Goal: Task Accomplishment & Management: Manage account settings

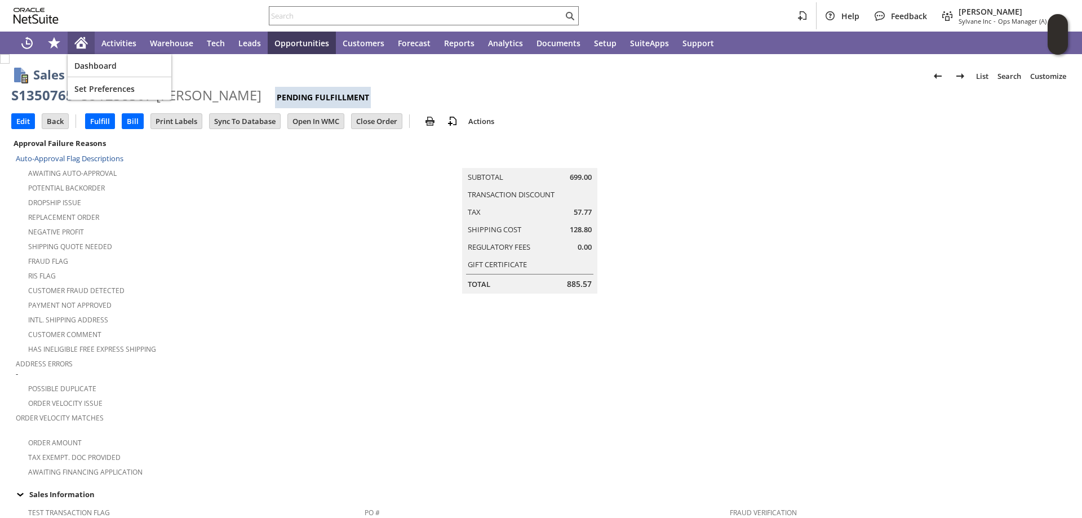
click at [82, 39] on icon "Home" at bounding box center [81, 40] width 13 height 7
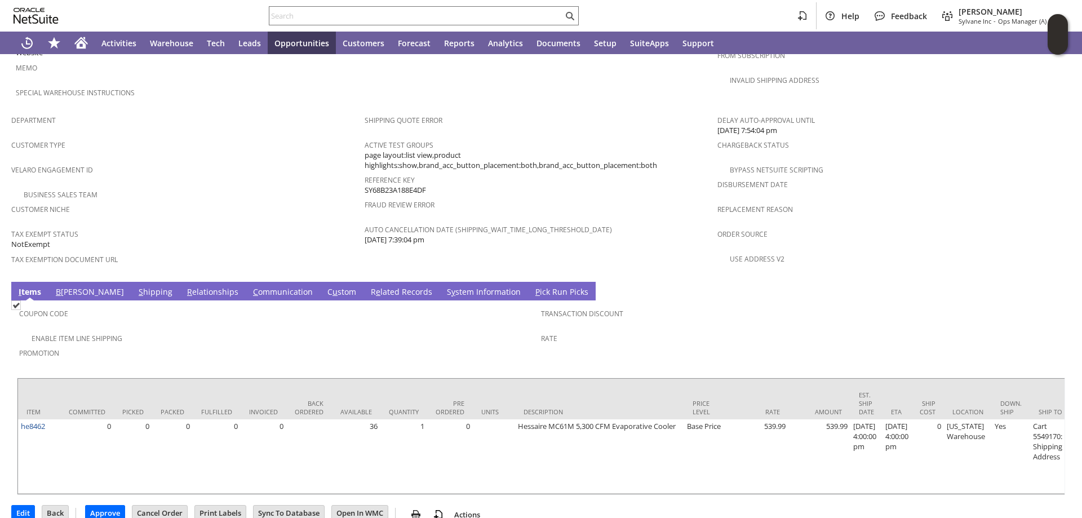
scroll to position [434, 0]
click at [136, 286] on link "S hipping" at bounding box center [155, 292] width 39 height 12
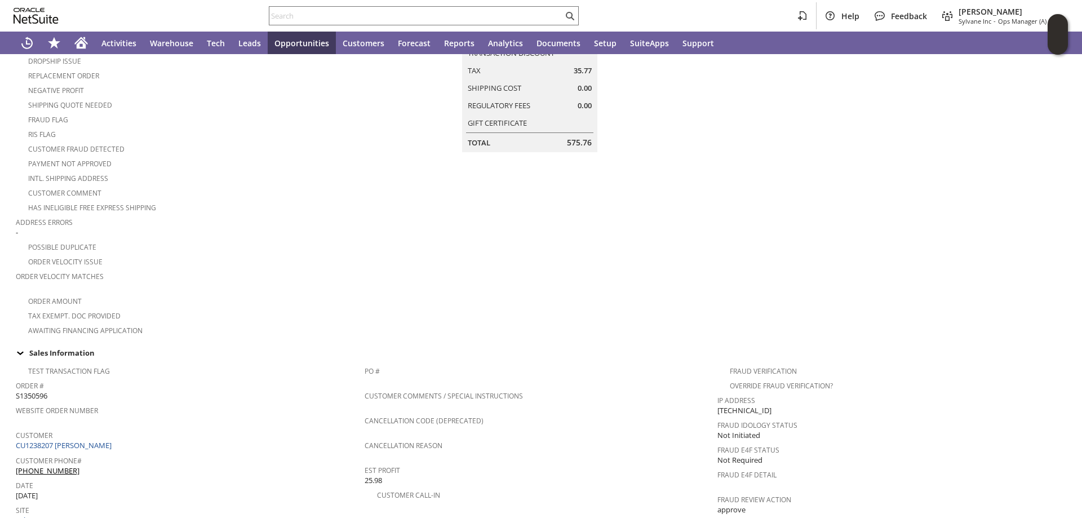
scroll to position [0, 0]
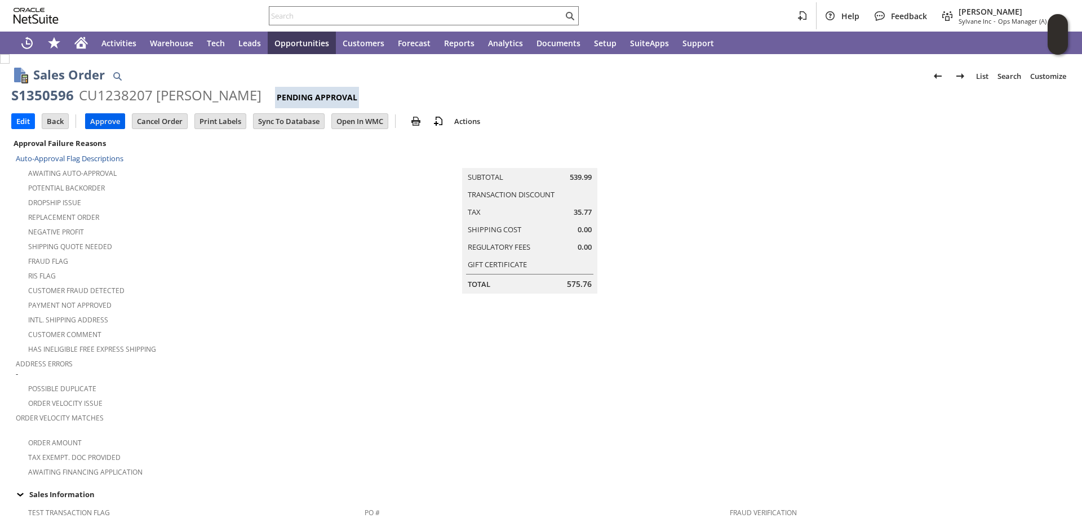
click at [109, 118] on input "Approve" at bounding box center [105, 121] width 39 height 15
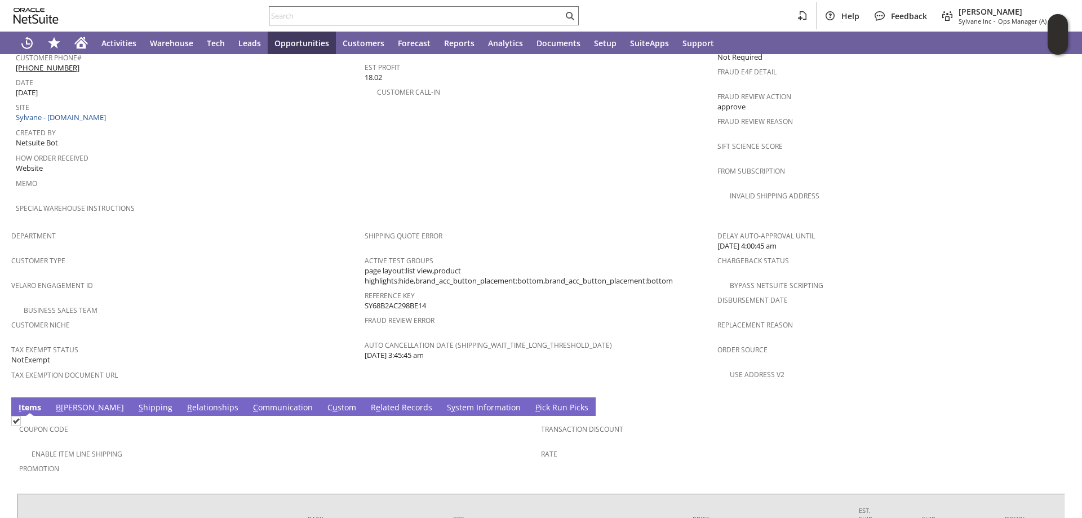
scroll to position [629, 0]
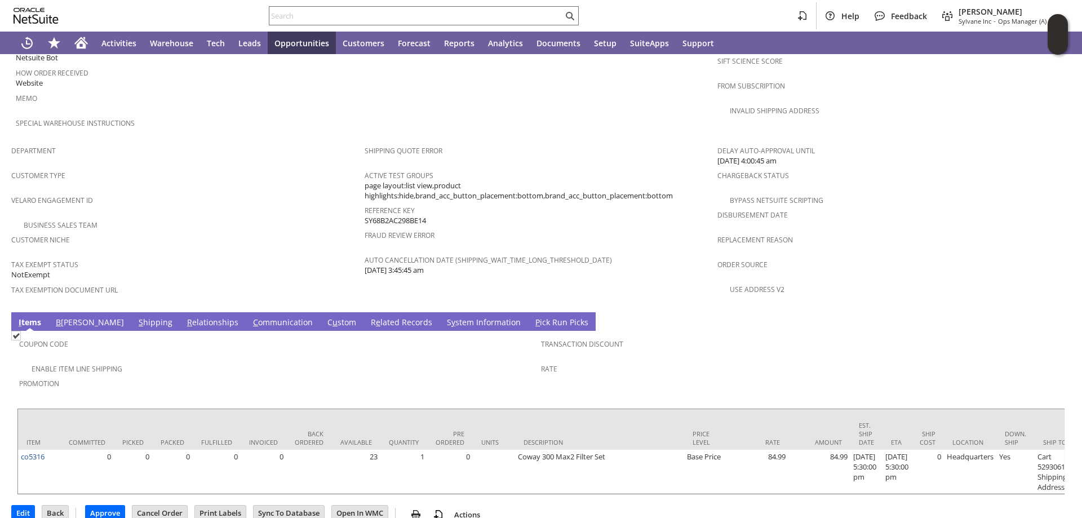
click at [136, 317] on link "S hipping" at bounding box center [155, 323] width 39 height 12
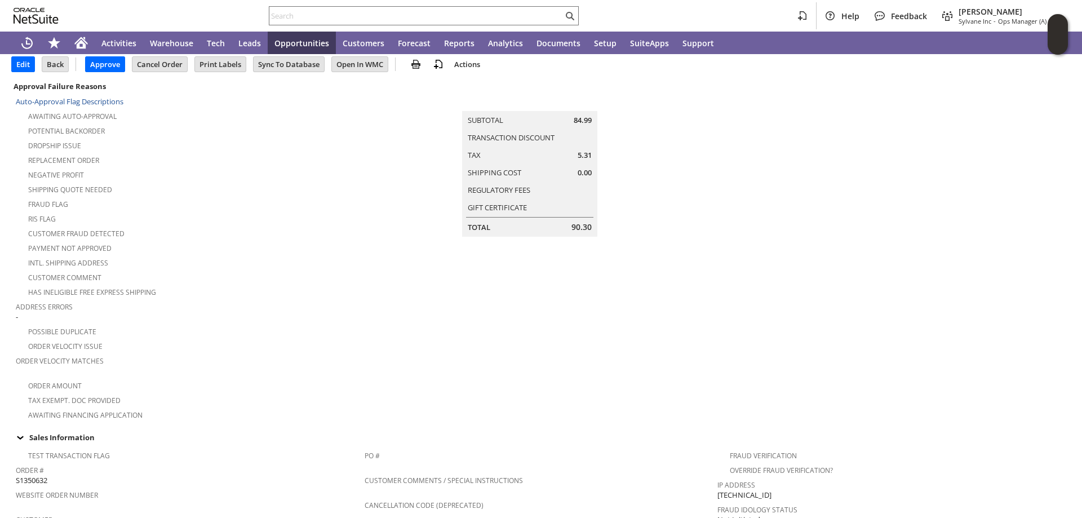
scroll to position [0, 0]
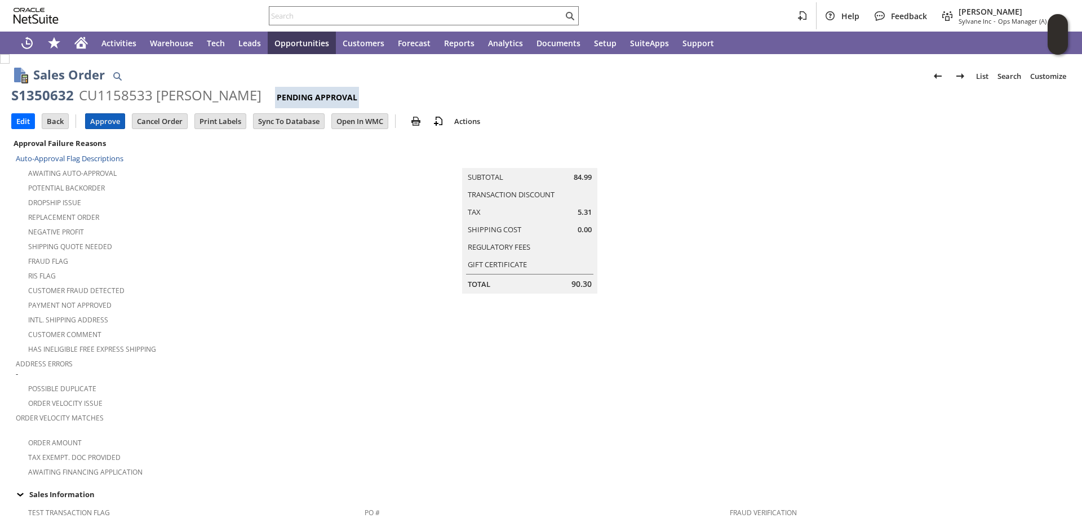
click at [106, 118] on input "Approve" at bounding box center [105, 121] width 39 height 15
click at [21, 120] on input "Edit" at bounding box center [23, 121] width 23 height 15
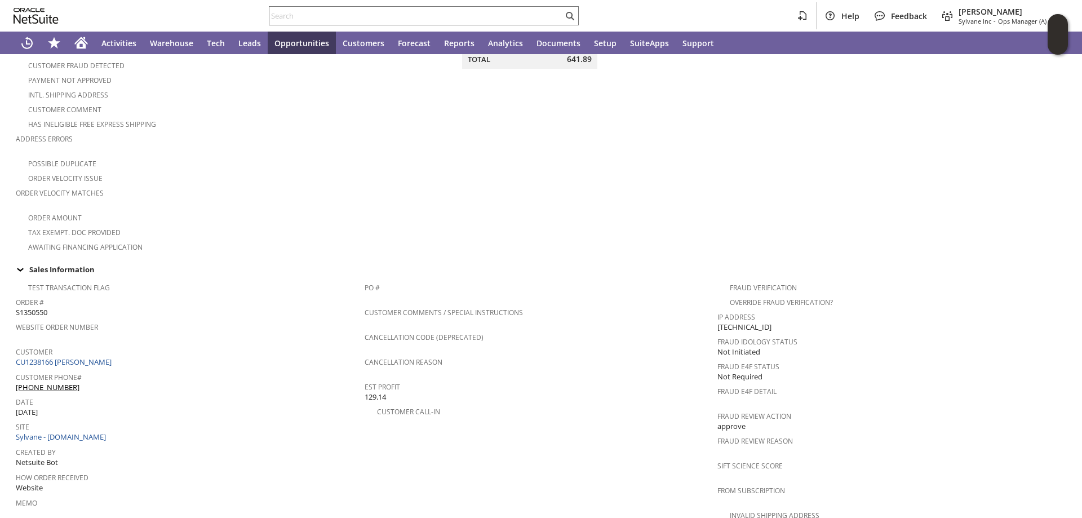
scroll to position [225, 0]
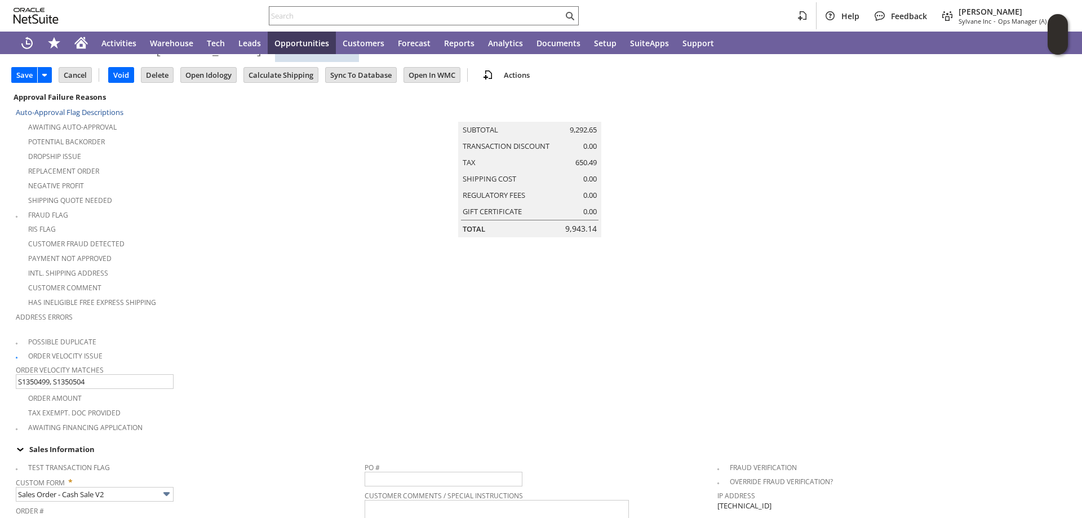
type input "Intelligent Recommendations¹⁰"
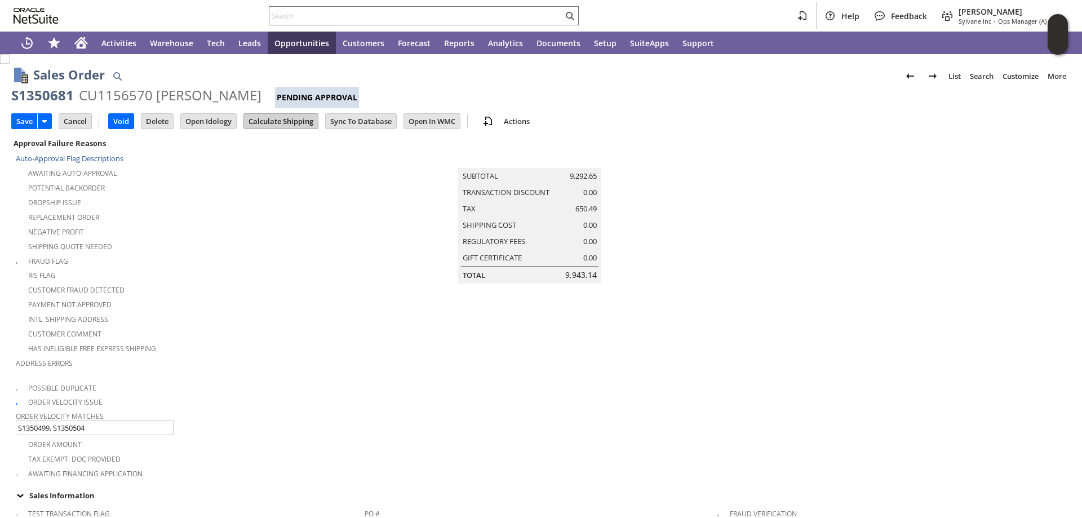
click at [279, 120] on input "Calculate Shipping" at bounding box center [281, 121] width 74 height 15
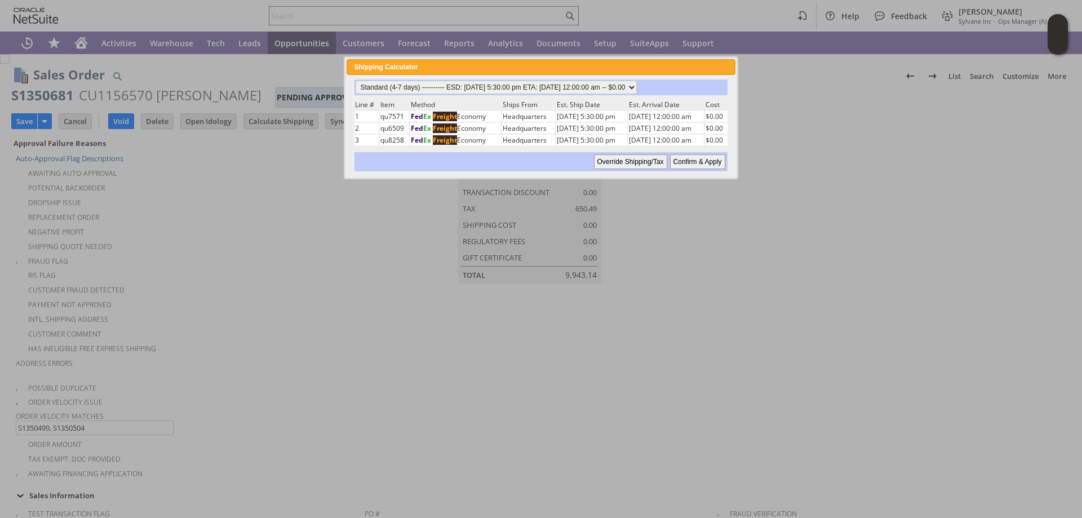
drag, startPoint x: 700, startPoint y: 162, endPoint x: 297, endPoint y: 348, distance: 443.1
click at [699, 162] on input "Confirm & Apply" at bounding box center [697, 161] width 55 height 15
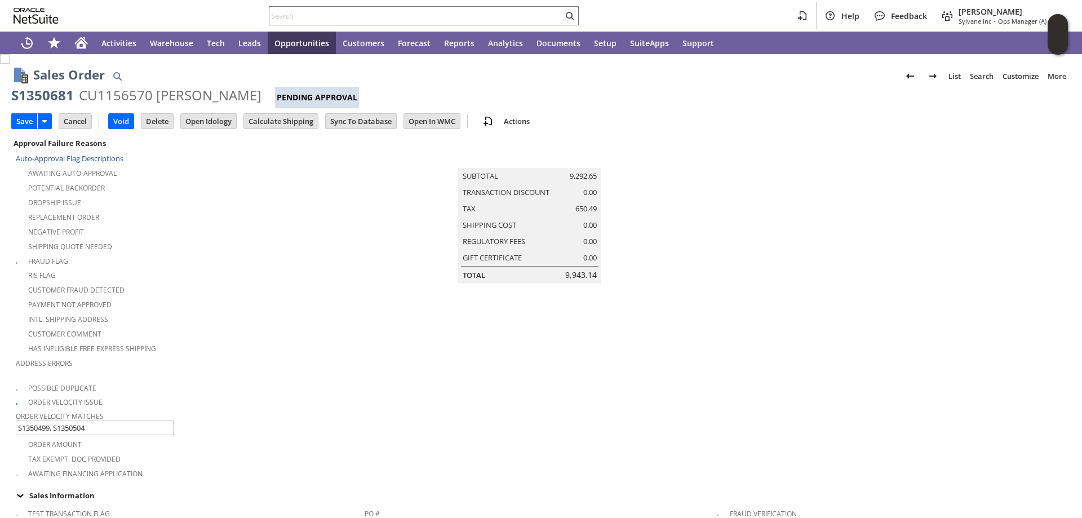
type input "Add"
type input "Copy Previous"
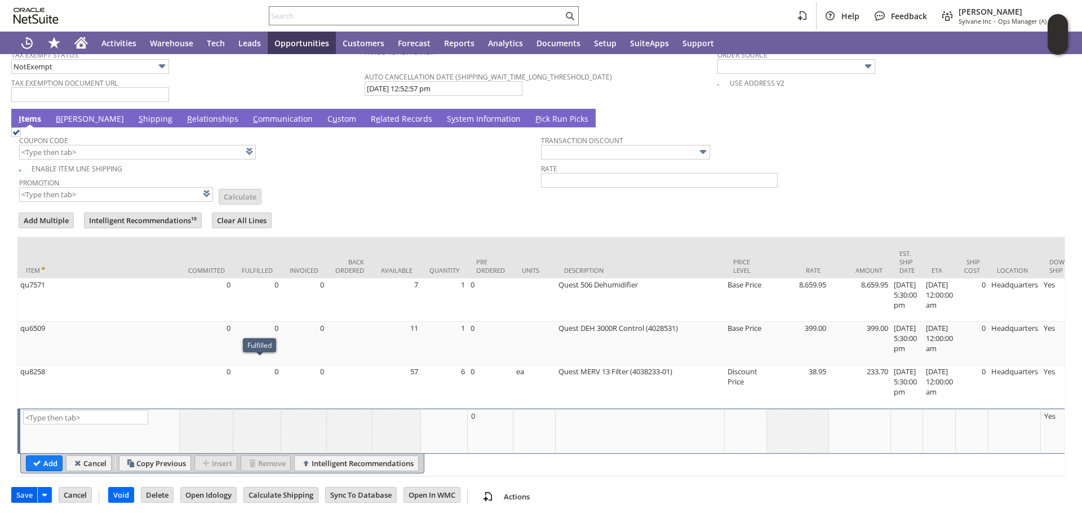
click at [21, 492] on input "Save" at bounding box center [24, 494] width 25 height 15
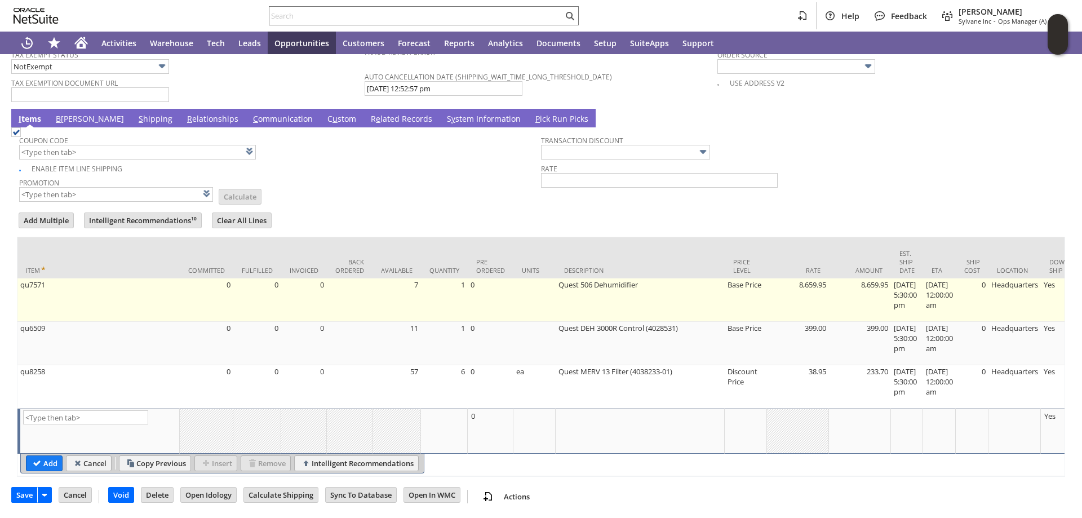
scroll to position [717, 0]
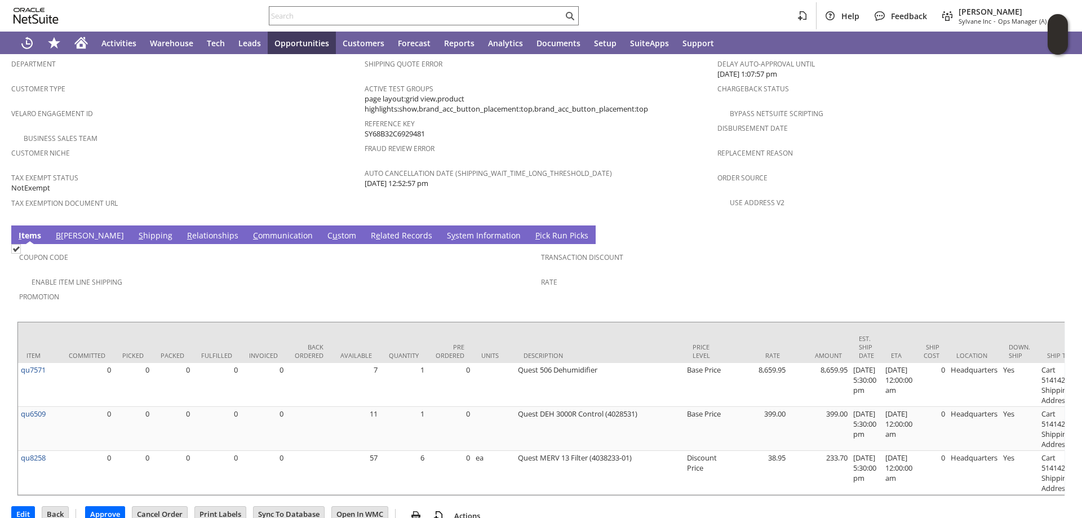
scroll to position [761, 0]
click at [136, 229] on link "S hipping" at bounding box center [155, 235] width 39 height 12
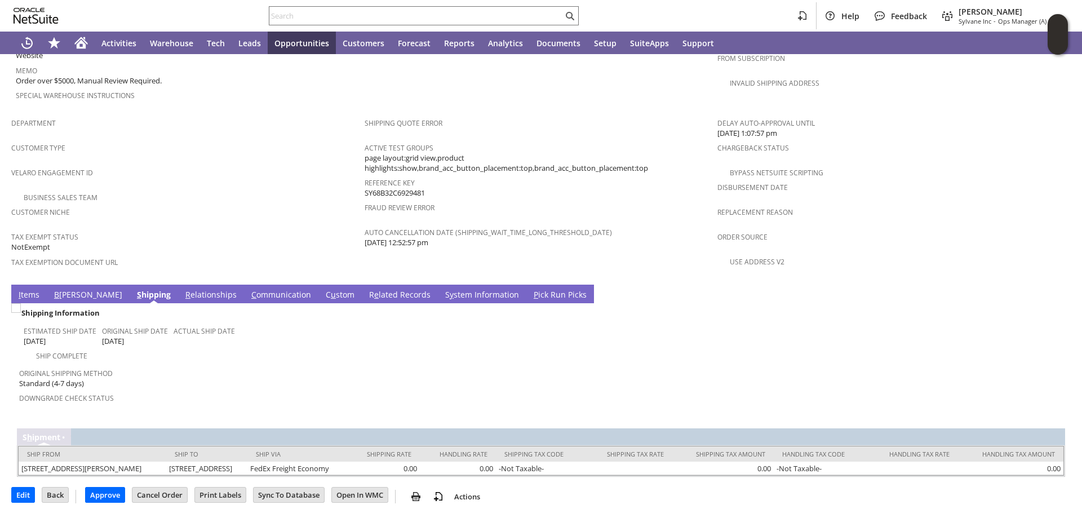
scroll to position [692, 0]
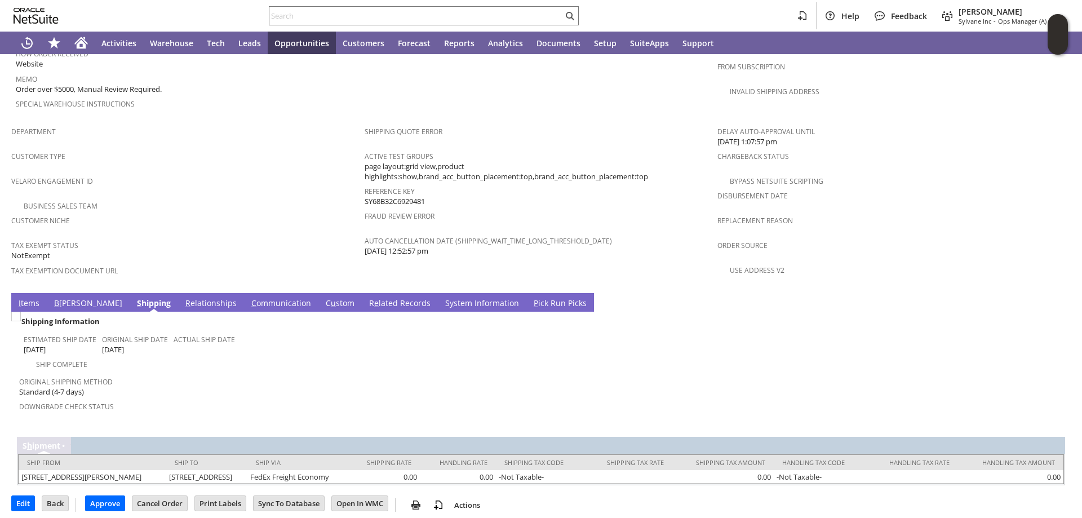
click at [64, 297] on link "B [PERSON_NAME]" at bounding box center [88, 303] width 74 height 12
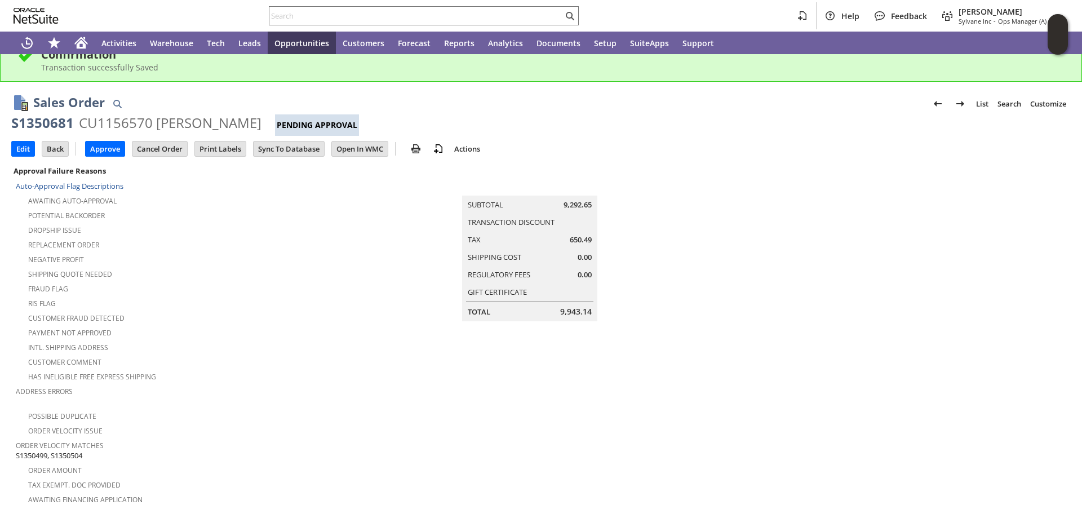
scroll to position [0, 0]
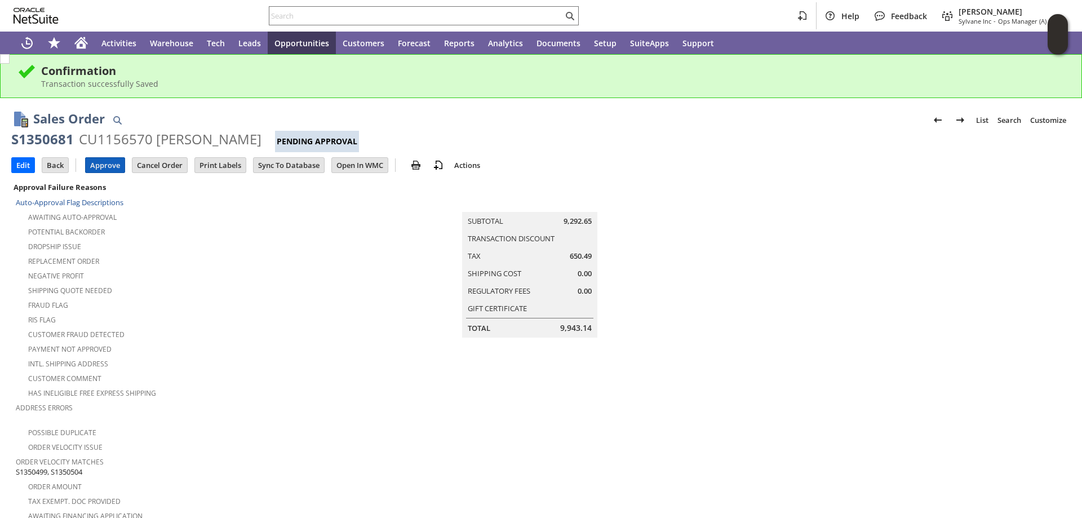
click at [96, 167] on input "Approve" at bounding box center [105, 165] width 39 height 15
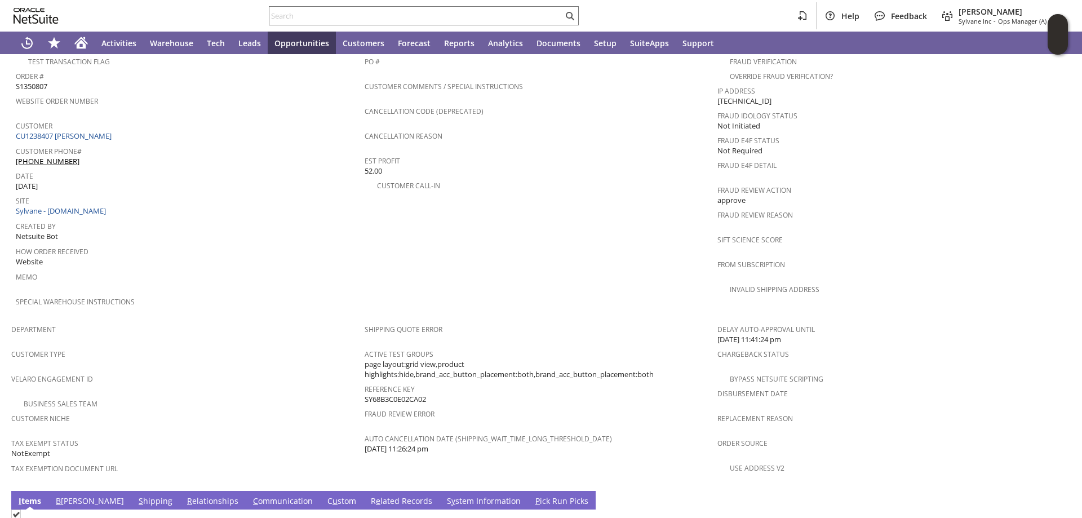
scroll to position [650, 0]
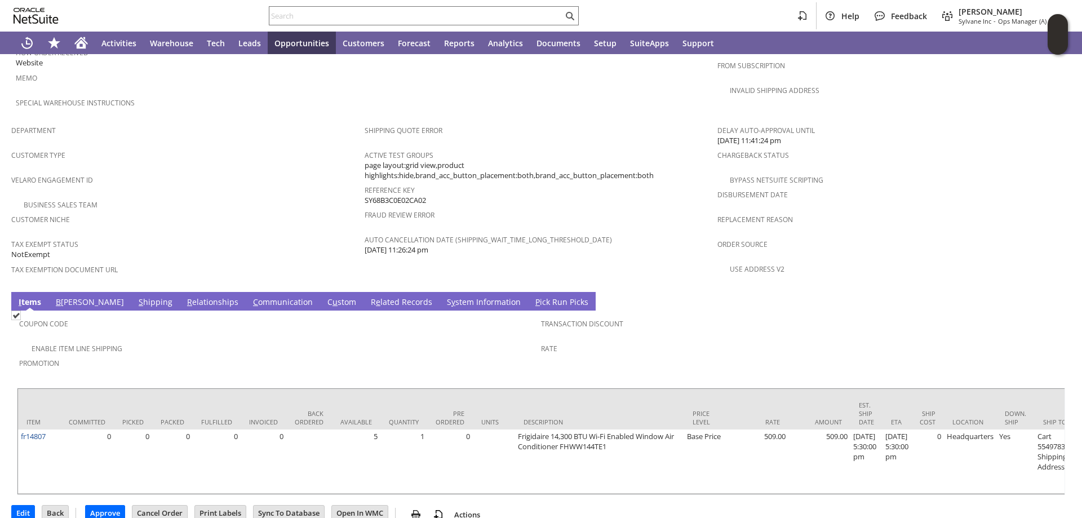
click at [136, 296] on link "S hipping" at bounding box center [155, 302] width 39 height 12
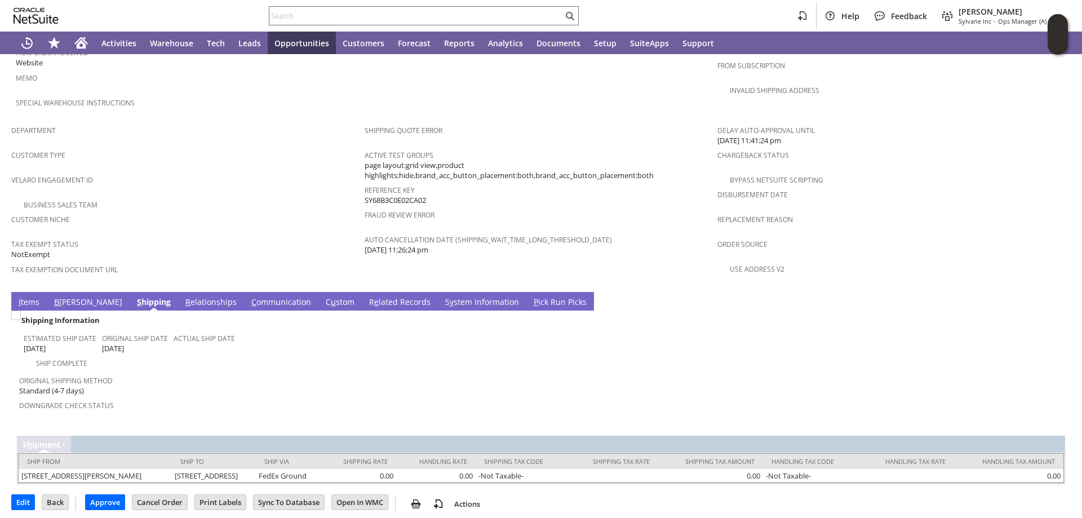
scroll to position [648, 0]
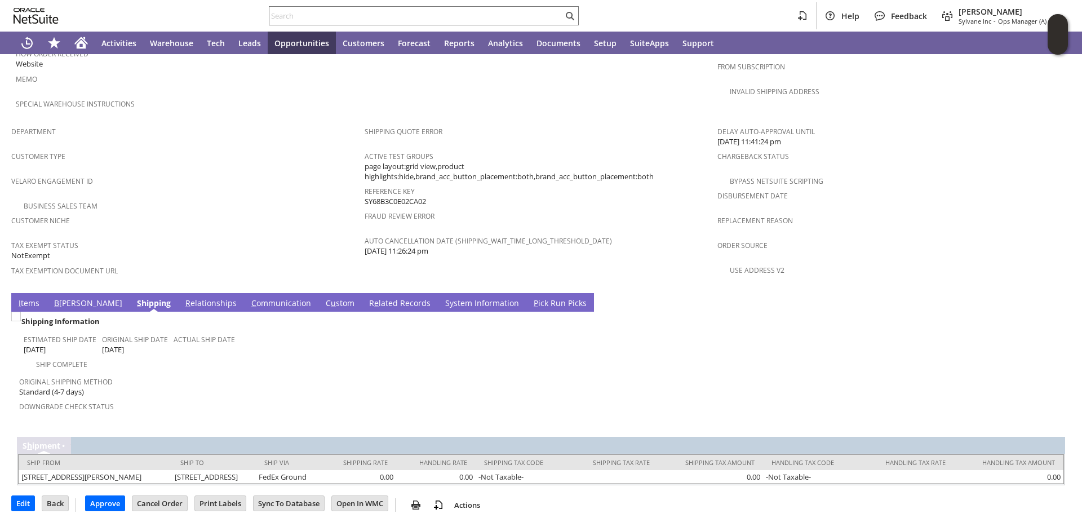
click at [67, 297] on link "B [PERSON_NAME]" at bounding box center [88, 303] width 74 height 12
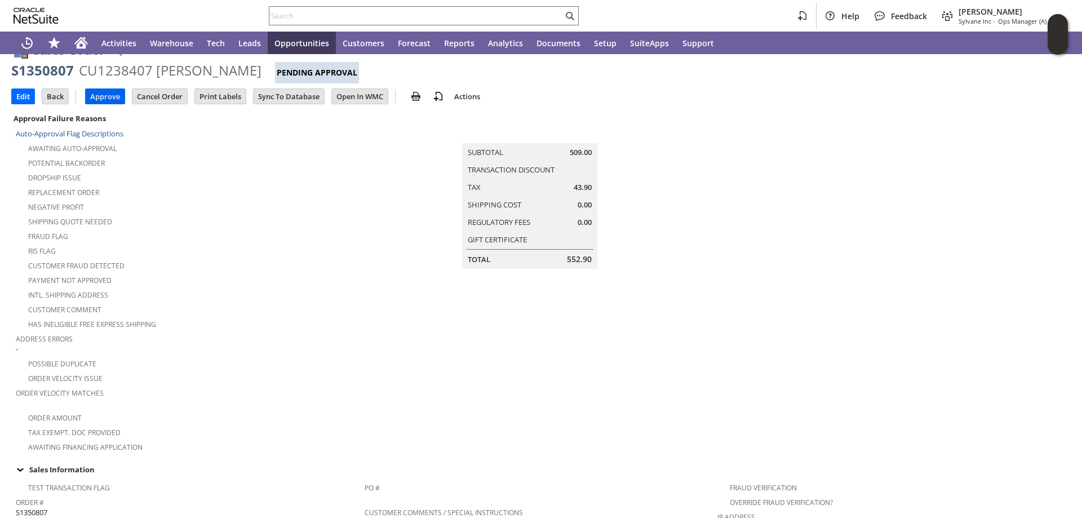
scroll to position [0, 0]
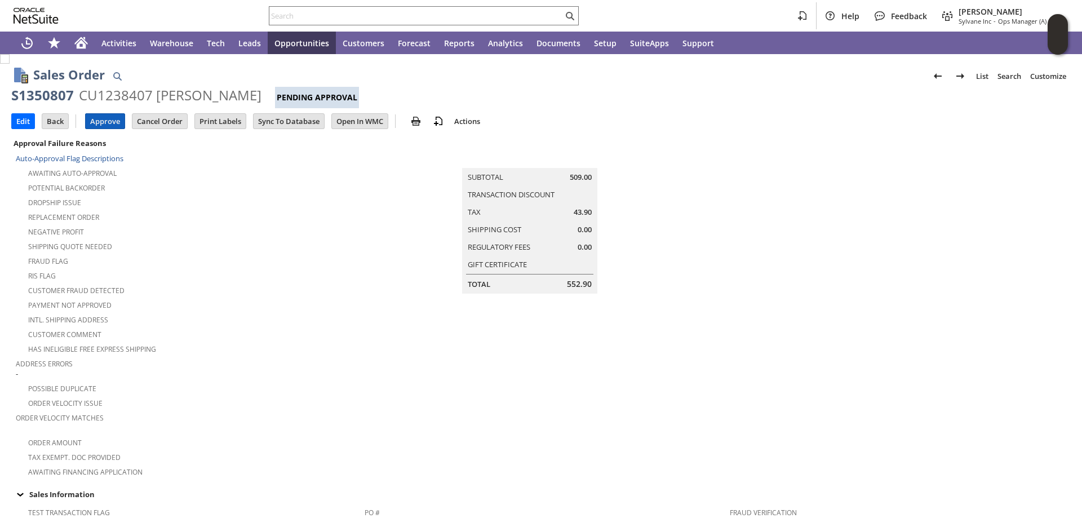
click at [104, 120] on input "Approve" at bounding box center [105, 121] width 39 height 15
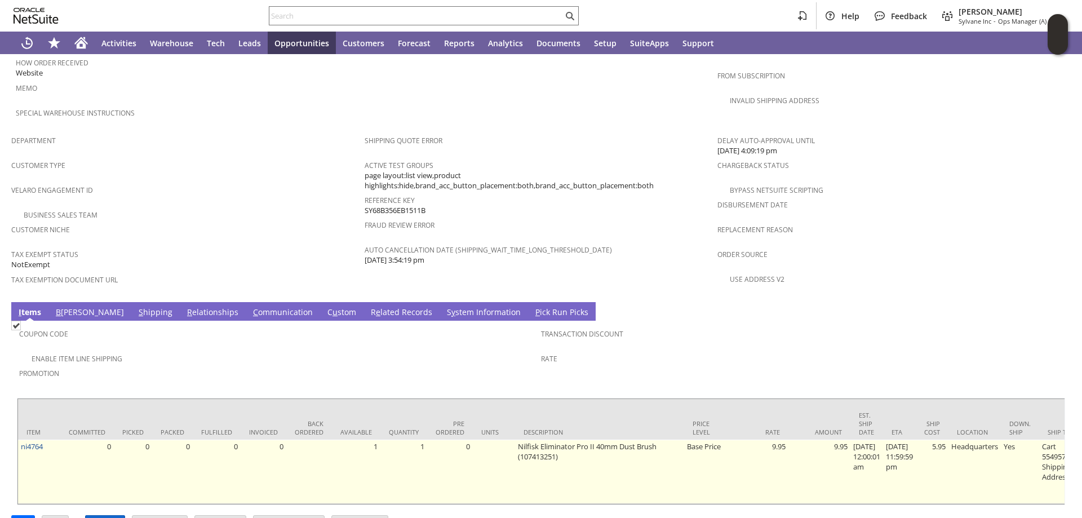
drag, startPoint x: 109, startPoint y: 492, endPoint x: 140, endPoint y: 463, distance: 43.4
click at [109, 515] on input "Approve" at bounding box center [105, 522] width 39 height 15
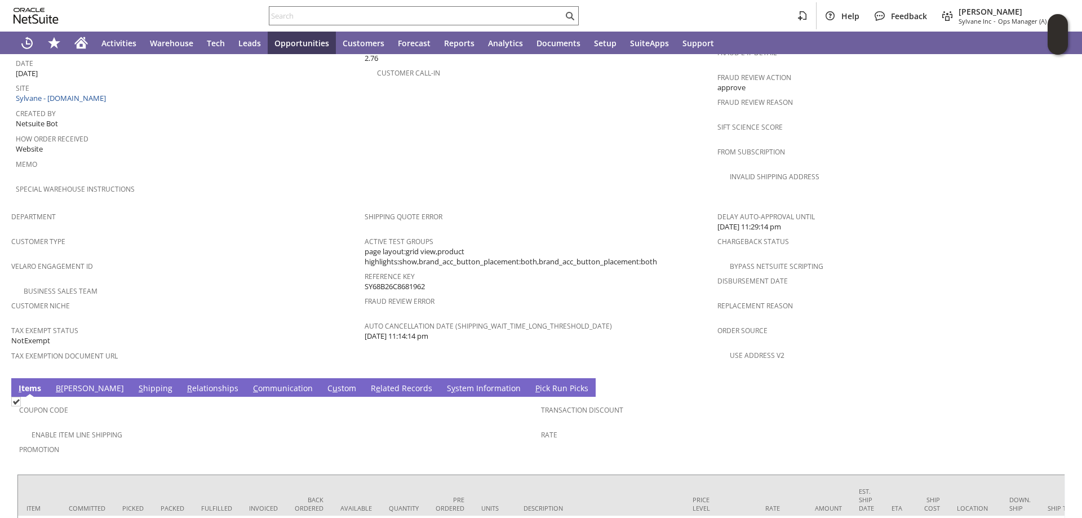
scroll to position [670, 0]
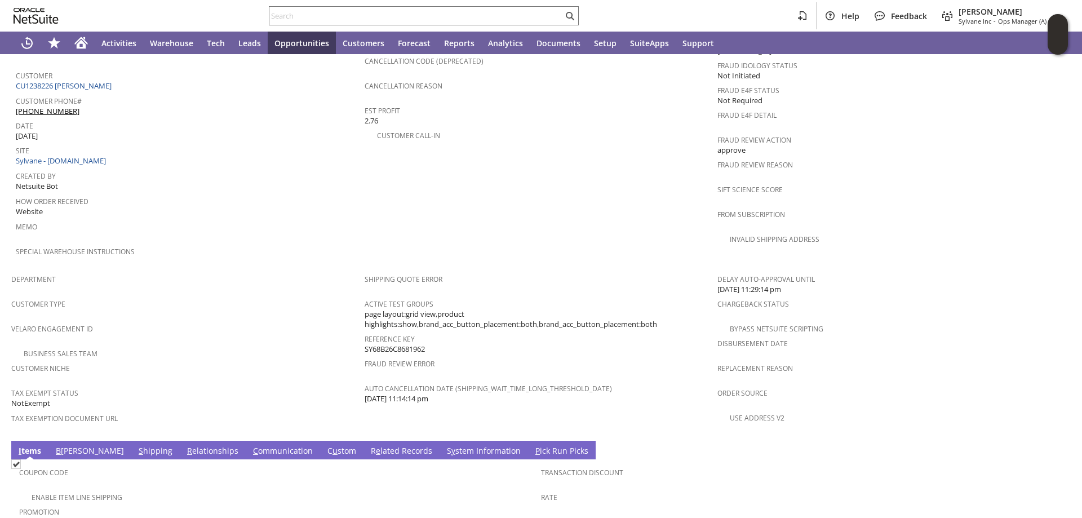
click at [136, 445] on link "S hipping" at bounding box center [155, 451] width 39 height 12
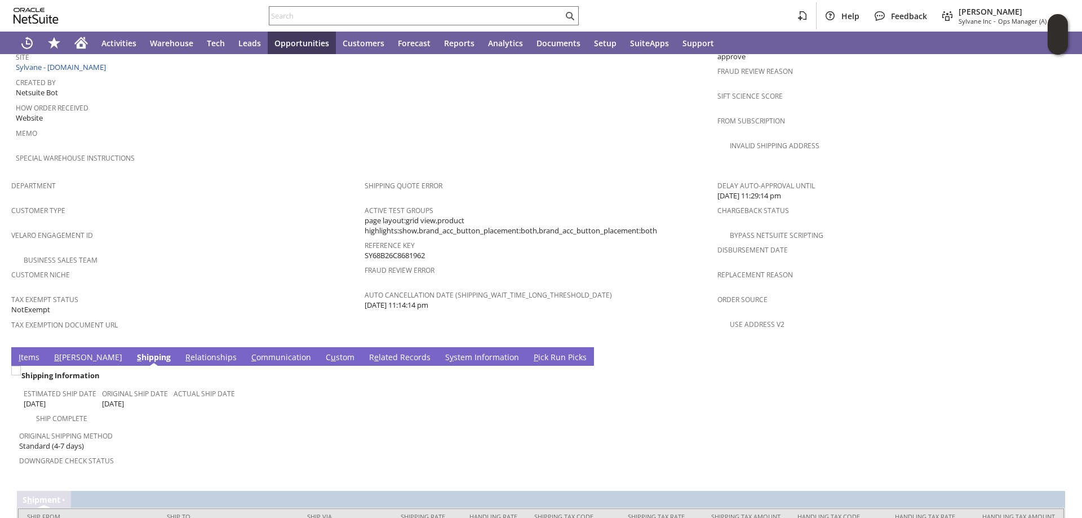
scroll to position [648, 0]
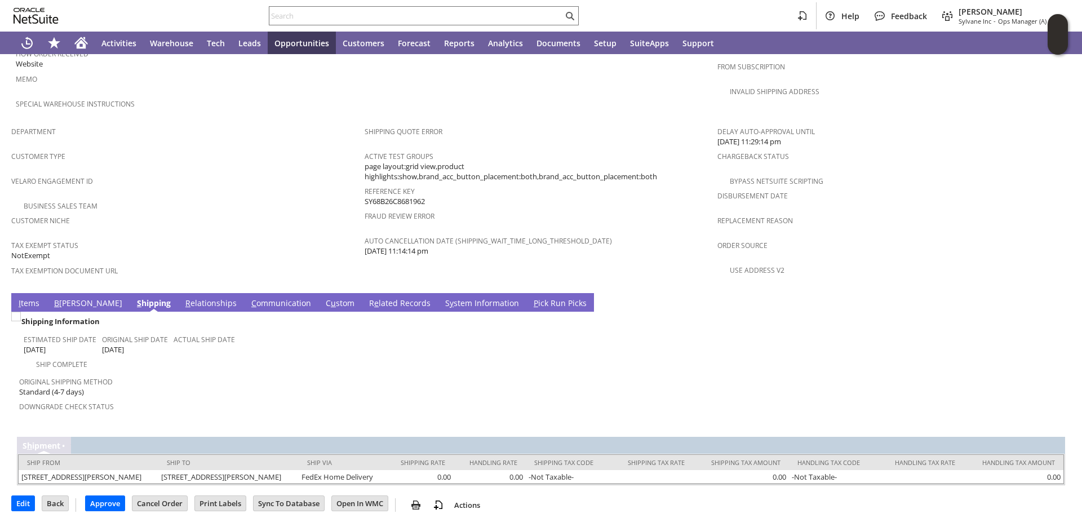
click at [59, 297] on link "B illing" at bounding box center [88, 303] width 74 height 12
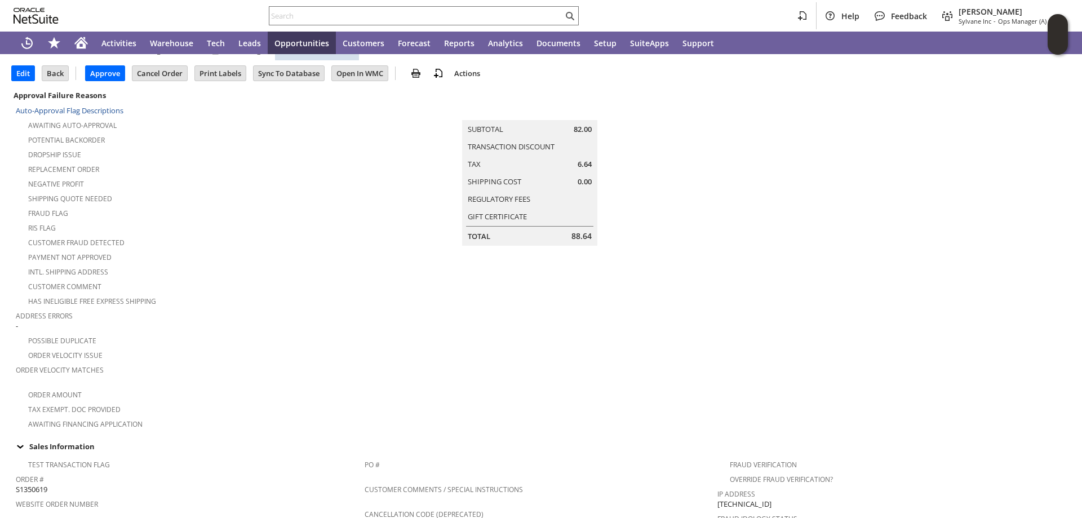
scroll to position [0, 0]
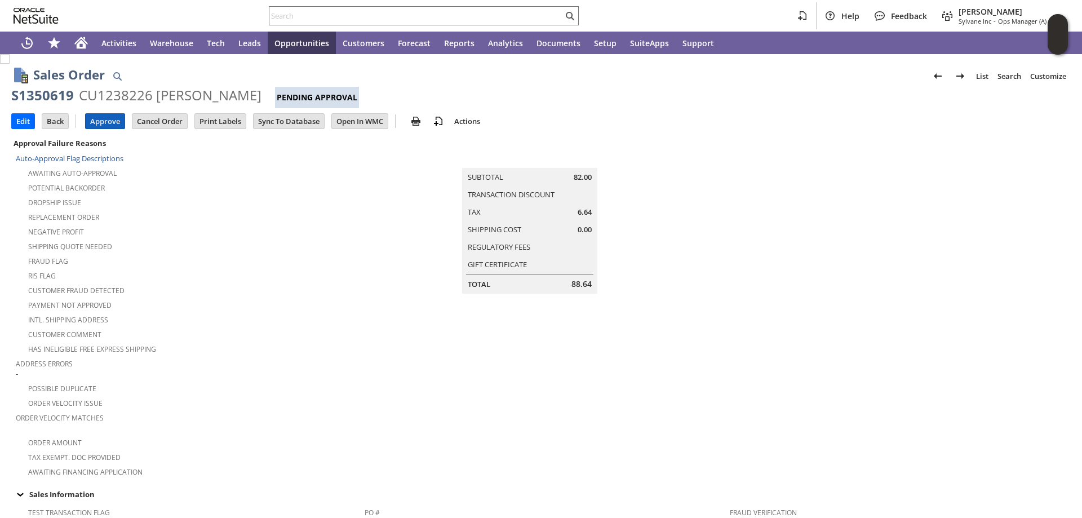
click at [103, 119] on input "Approve" at bounding box center [105, 121] width 39 height 15
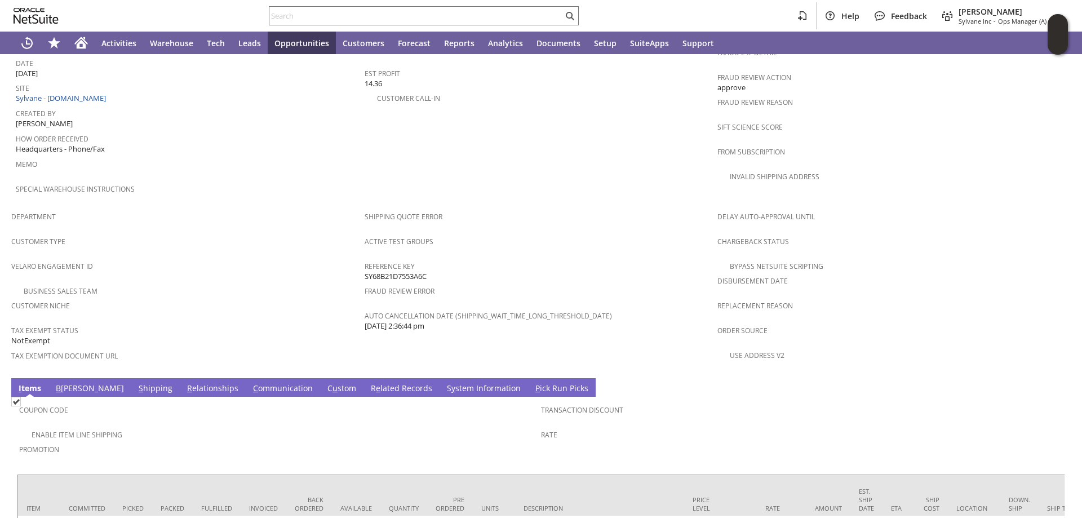
scroll to position [639, 0]
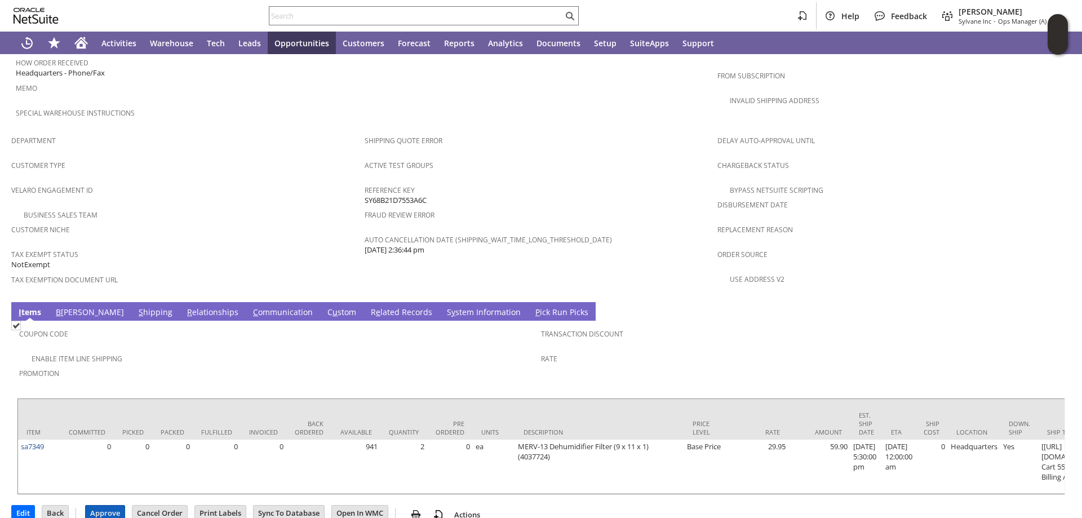
click at [101, 505] on input "Approve" at bounding box center [105, 512] width 39 height 15
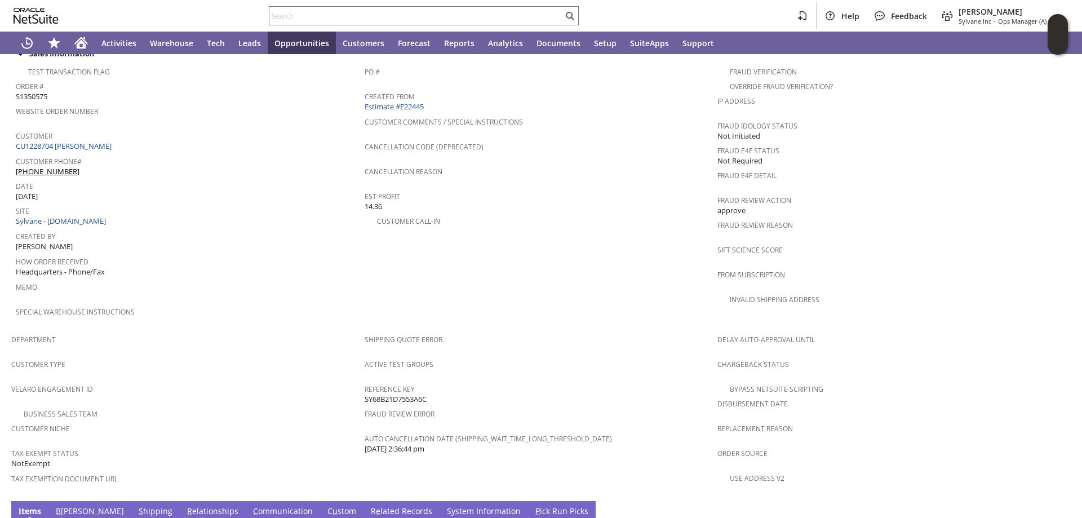
scroll to position [414, 0]
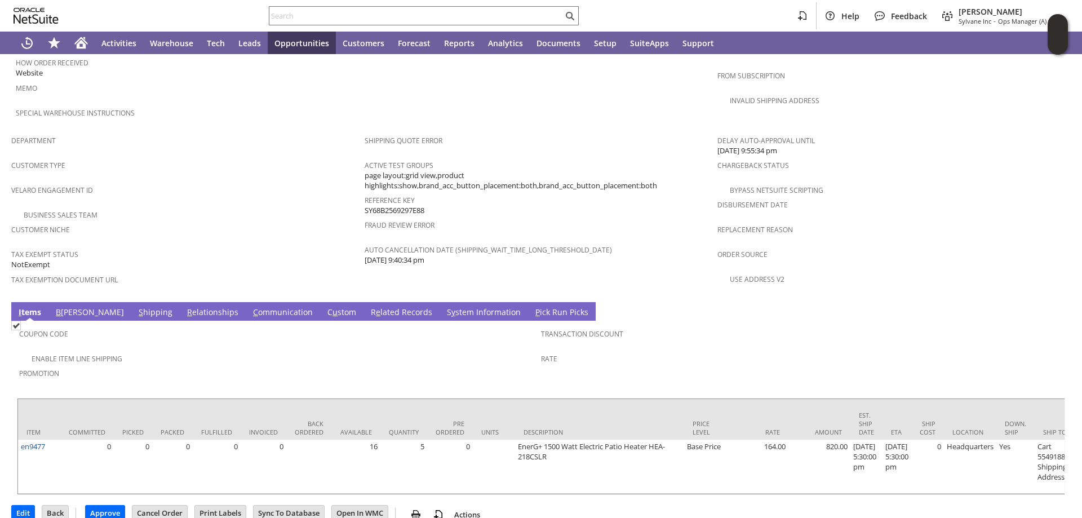
click at [136, 306] on link "S hipping" at bounding box center [155, 312] width 39 height 12
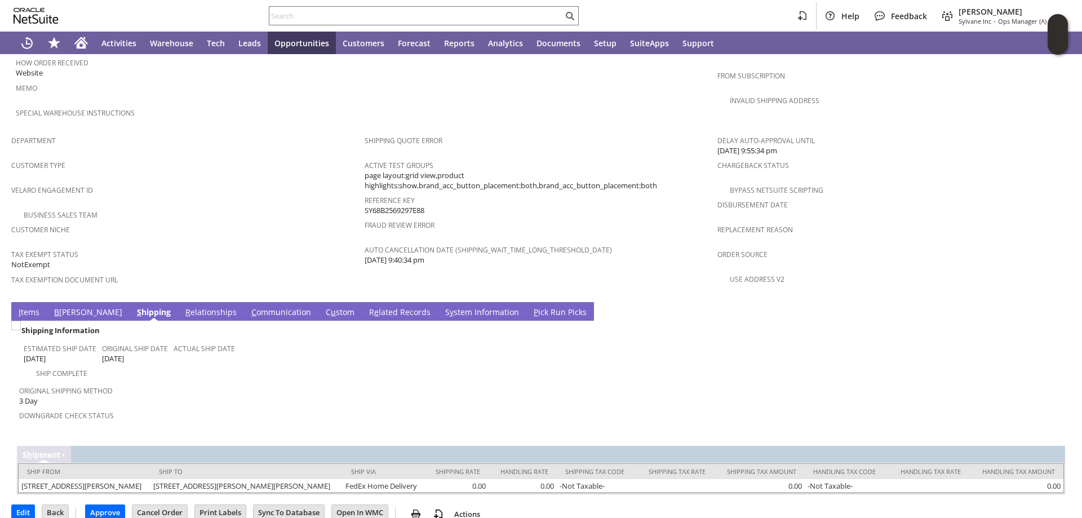
click at [24, 306] on link "I tems" at bounding box center [29, 312] width 26 height 12
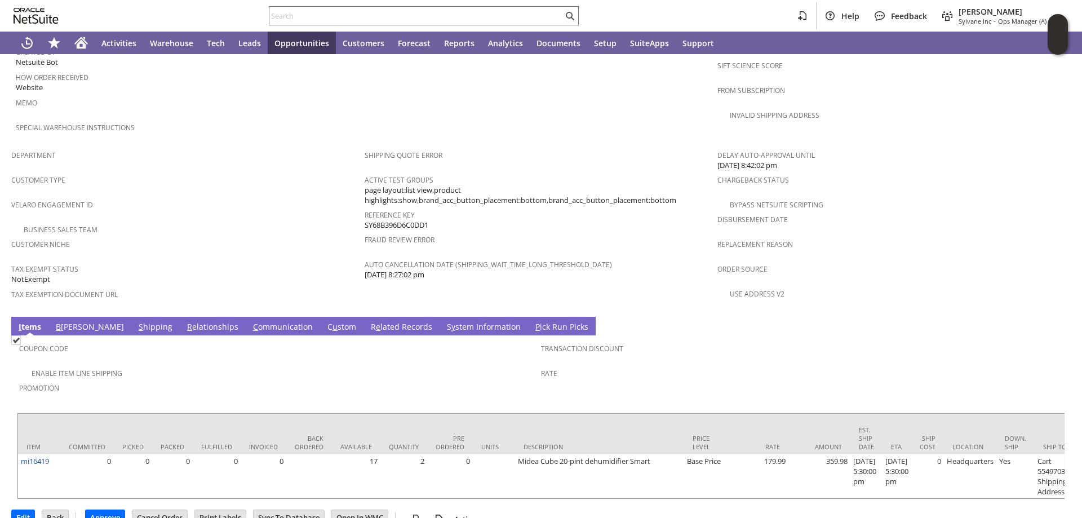
scroll to position [639, 0]
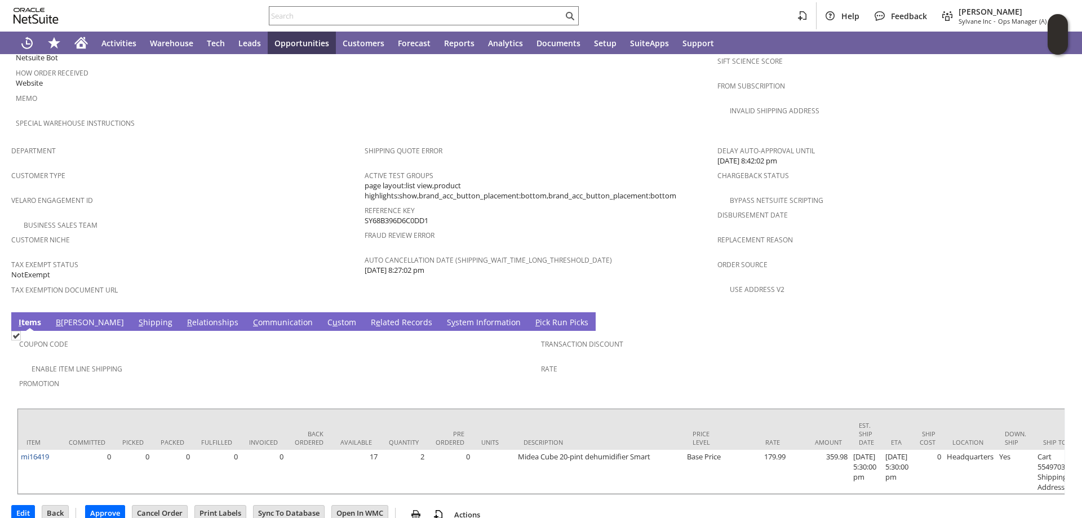
click at [136, 317] on link "S hipping" at bounding box center [155, 323] width 39 height 12
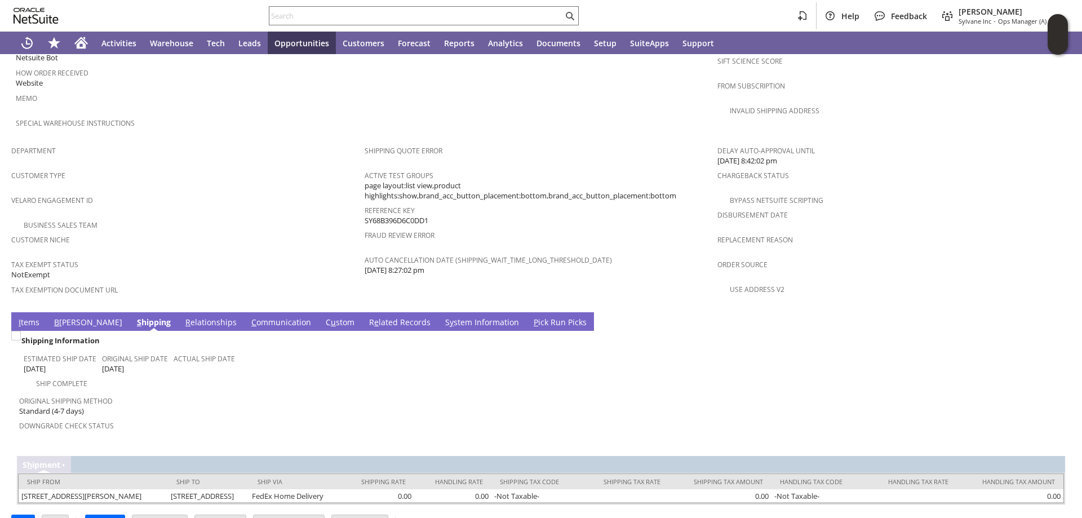
click at [61, 317] on link "B [PERSON_NAME]" at bounding box center [88, 323] width 74 height 12
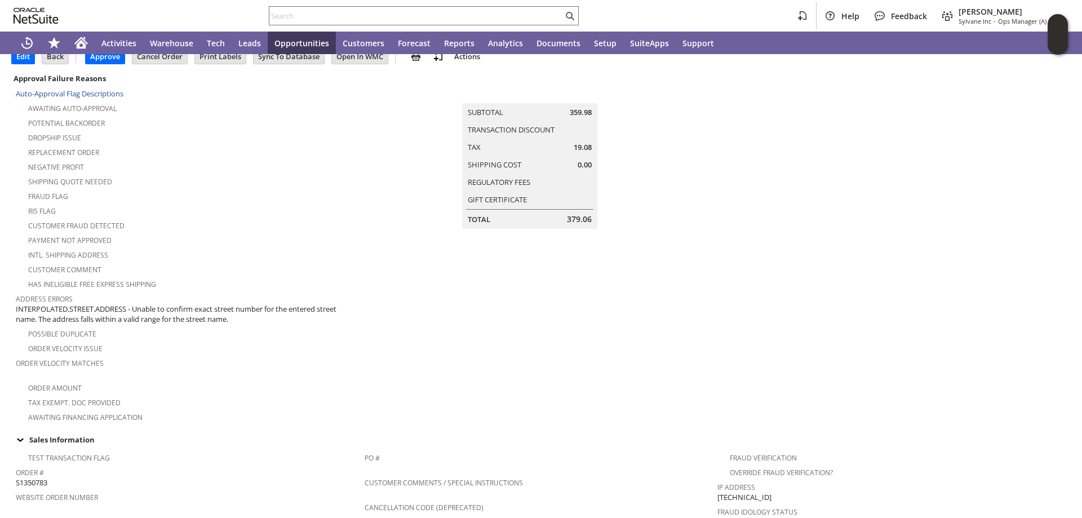
scroll to position [0, 0]
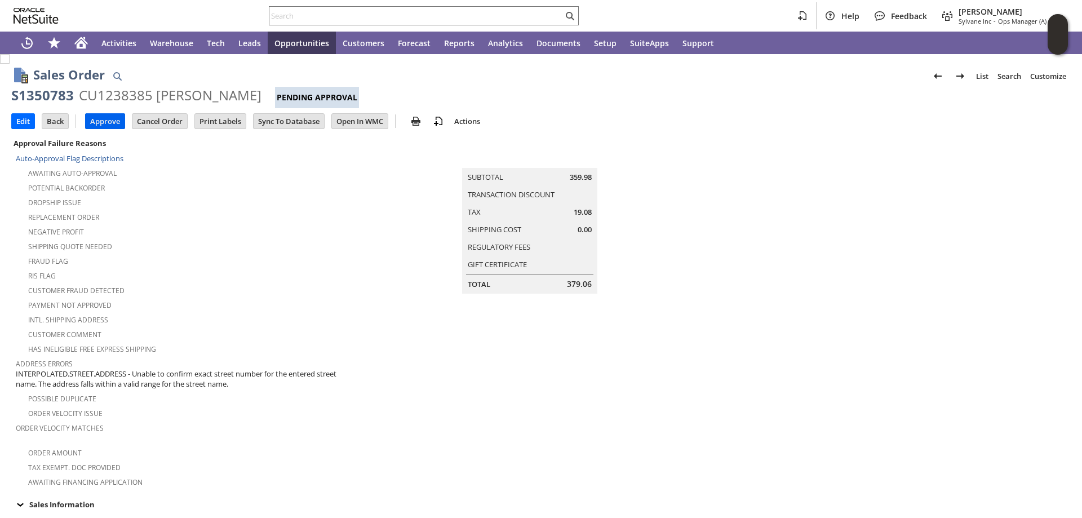
click at [103, 117] on input "Approve" at bounding box center [105, 121] width 39 height 15
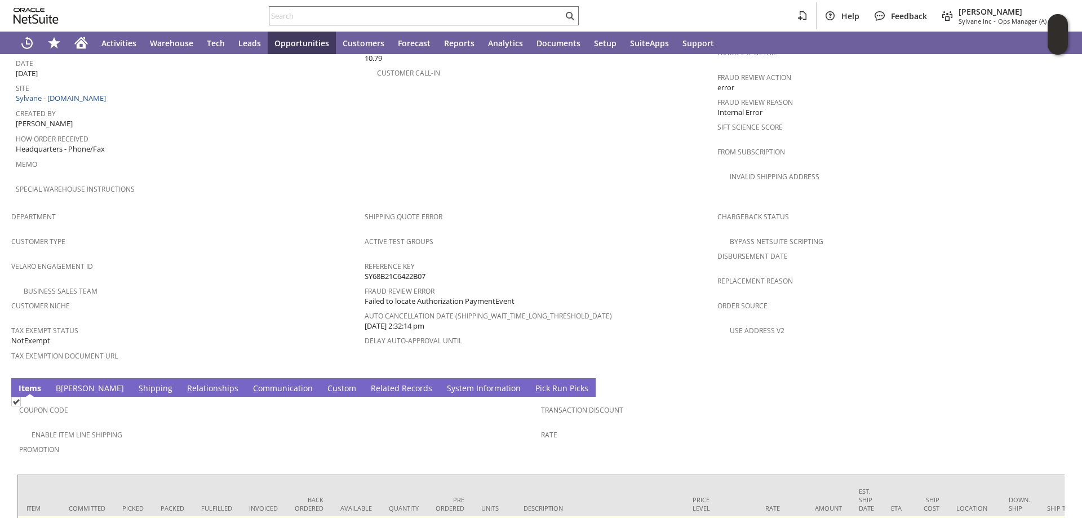
scroll to position [777, 0]
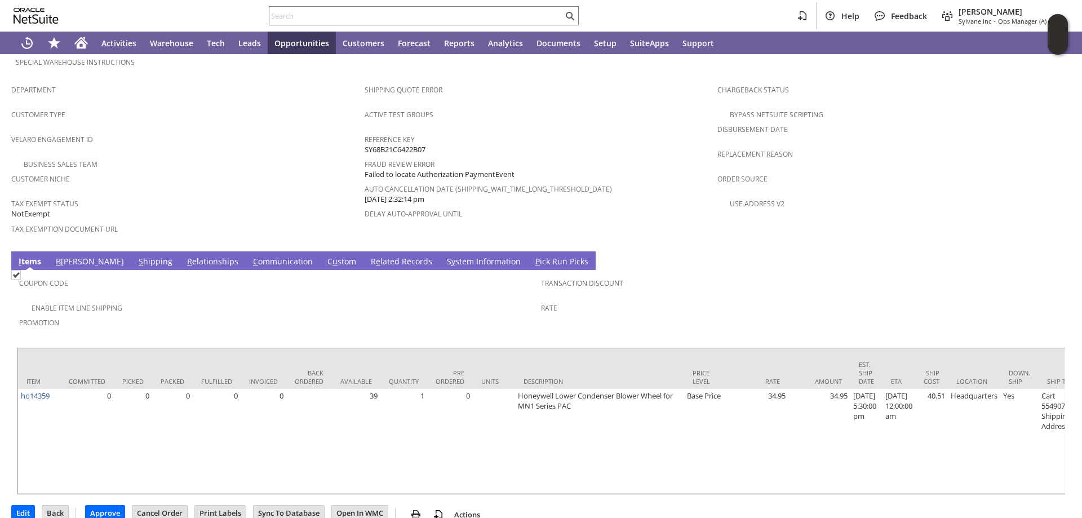
click at [66, 256] on link "B illing" at bounding box center [90, 262] width 74 height 12
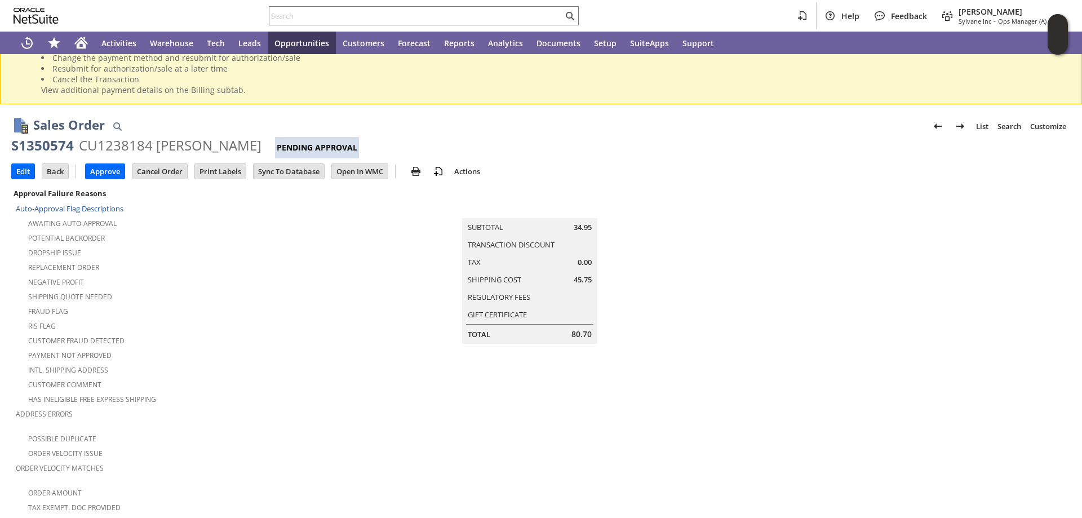
scroll to position [31, 0]
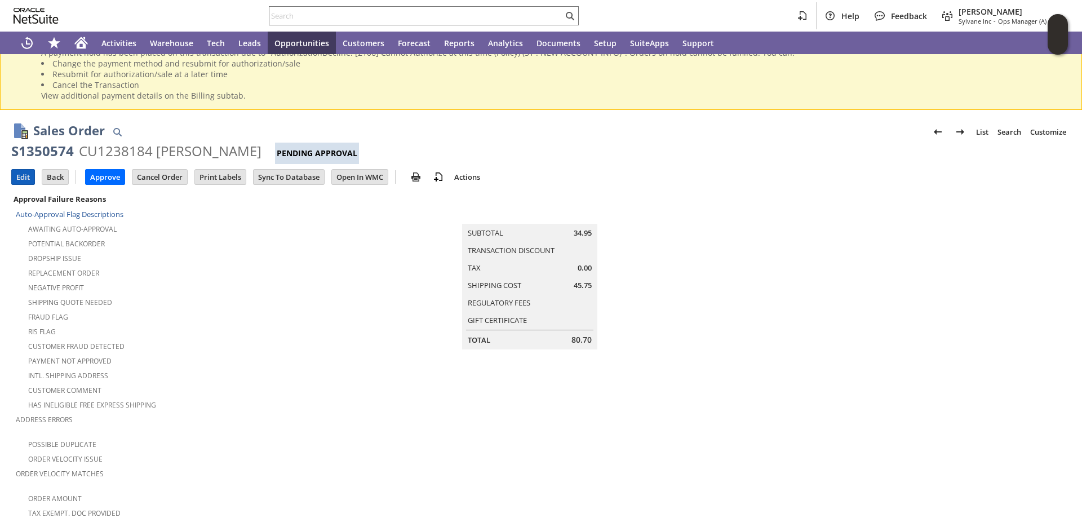
click at [23, 176] on input "Edit" at bounding box center [23, 177] width 23 height 15
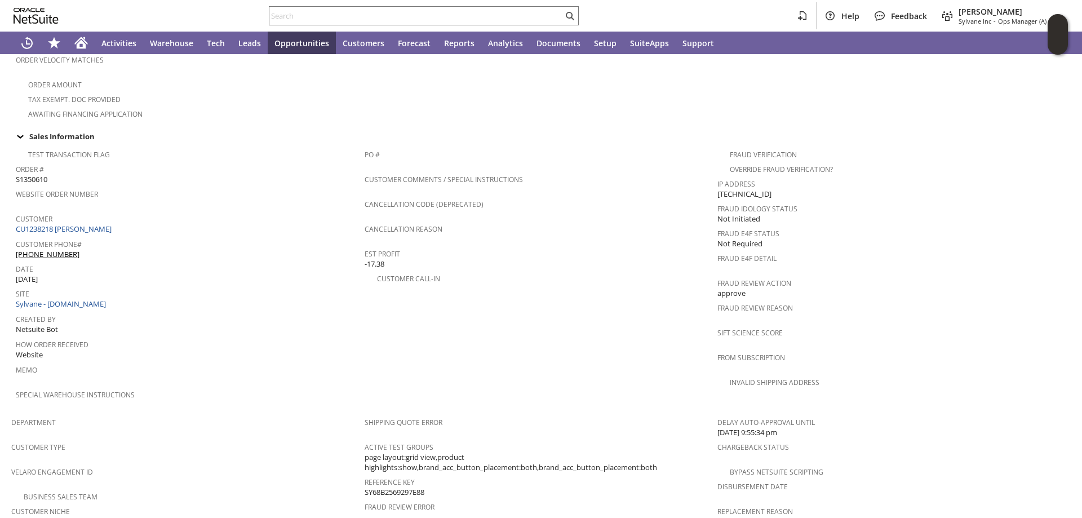
scroll to position [76, 0]
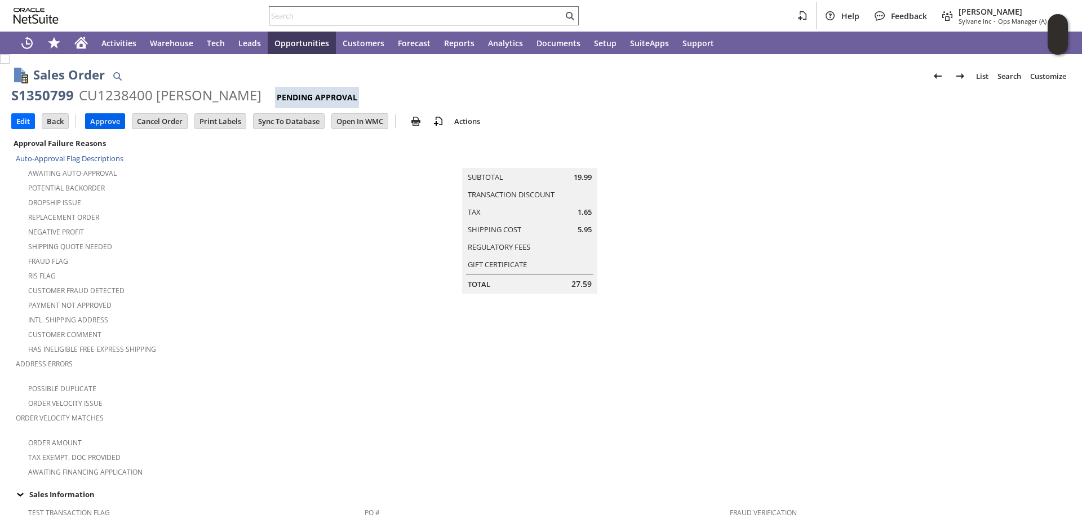
click at [105, 119] on input "Approve" at bounding box center [105, 121] width 39 height 15
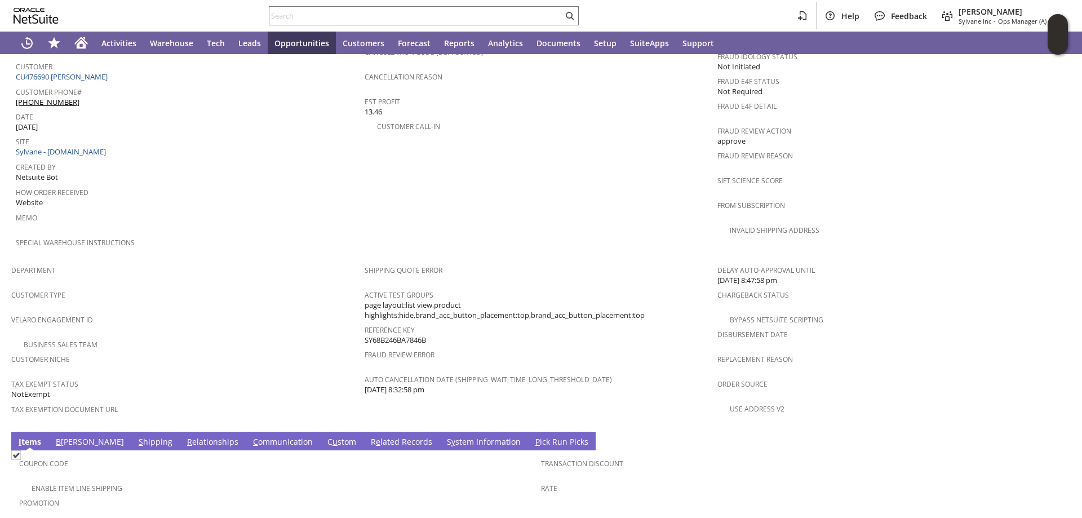
scroll to position [620, 0]
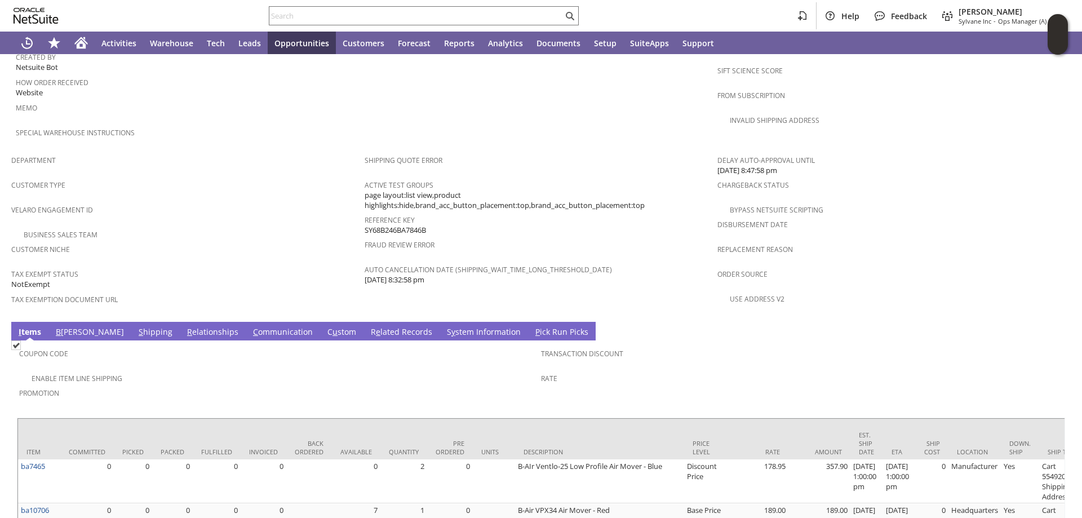
click at [136, 326] on link "S hipping" at bounding box center [155, 332] width 39 height 12
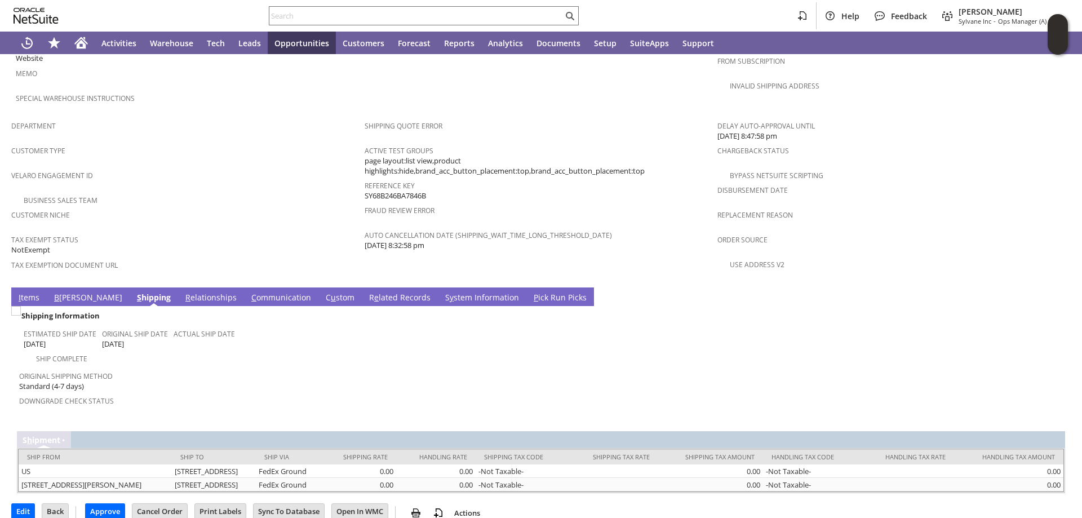
scroll to position [672, 0]
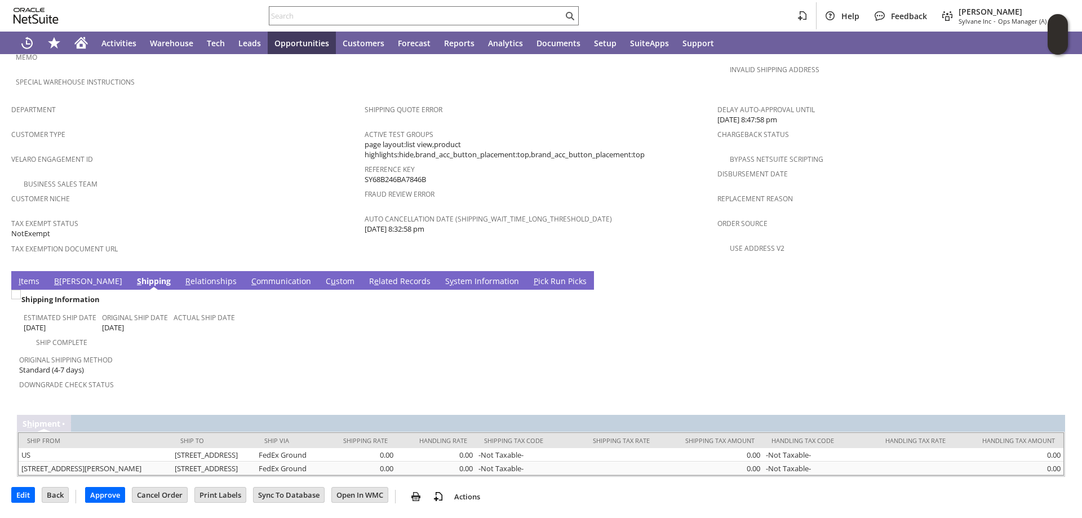
click at [62, 275] on link "B illing" at bounding box center [88, 281] width 74 height 12
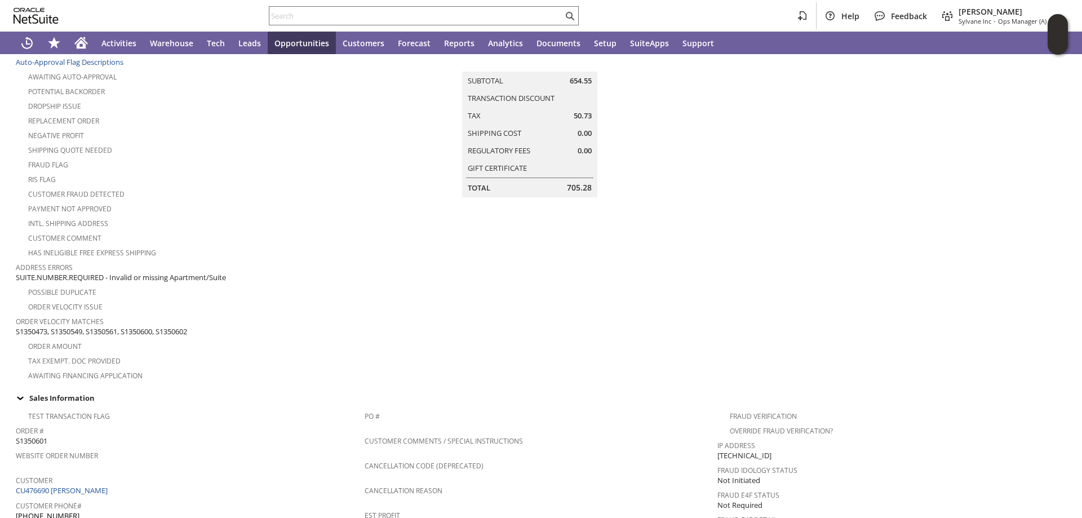
scroll to position [0, 0]
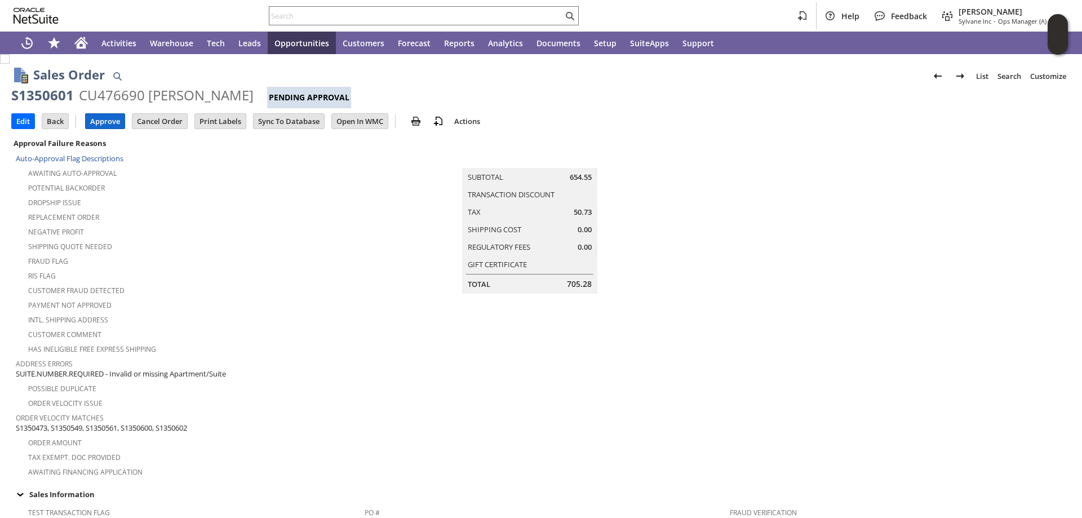
drag, startPoint x: 97, startPoint y: 121, endPoint x: 219, endPoint y: 83, distance: 127.2
click at [98, 121] on input "Approve" at bounding box center [105, 121] width 39 height 15
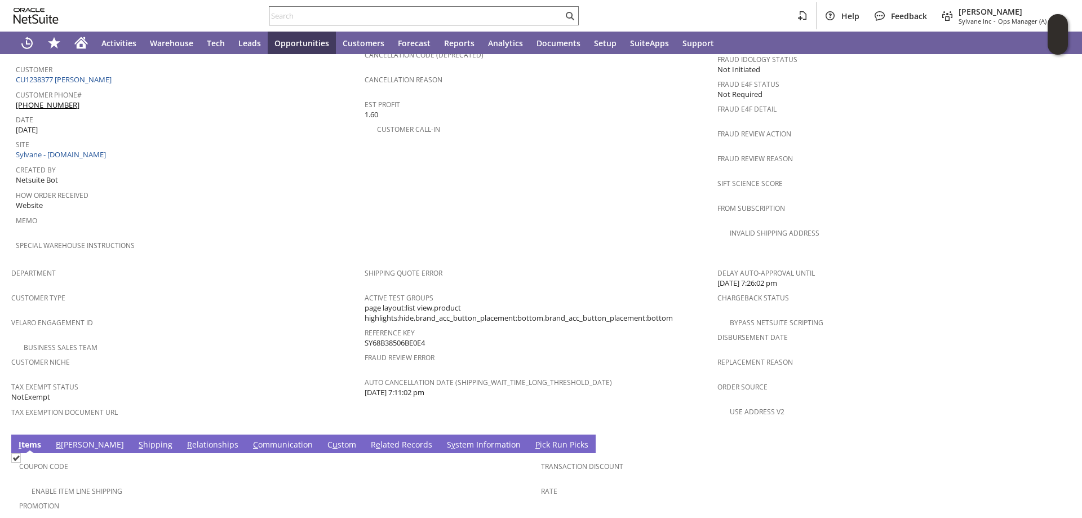
scroll to position [670, 0]
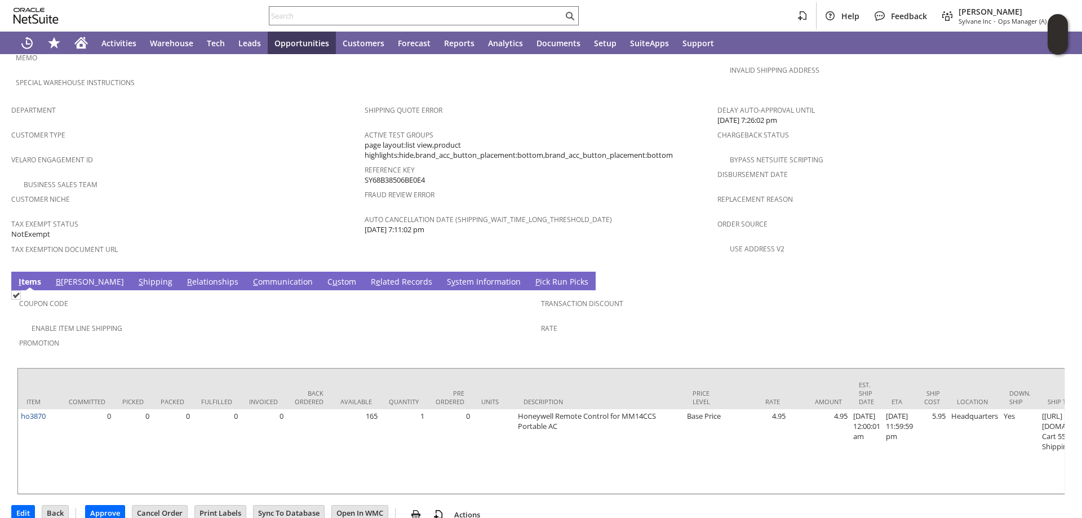
click at [136, 276] on link "S hipping" at bounding box center [155, 282] width 39 height 12
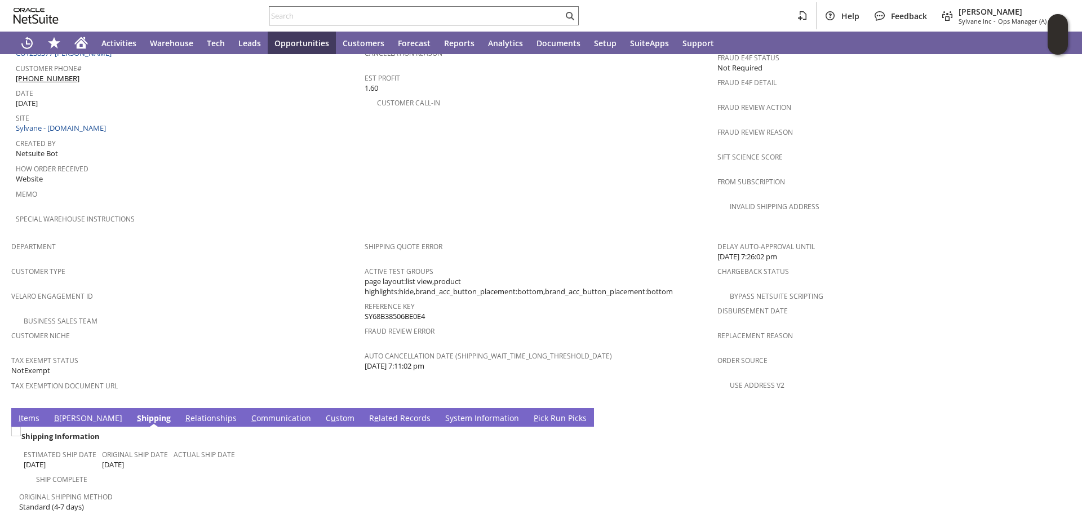
scroll to position [620, 0]
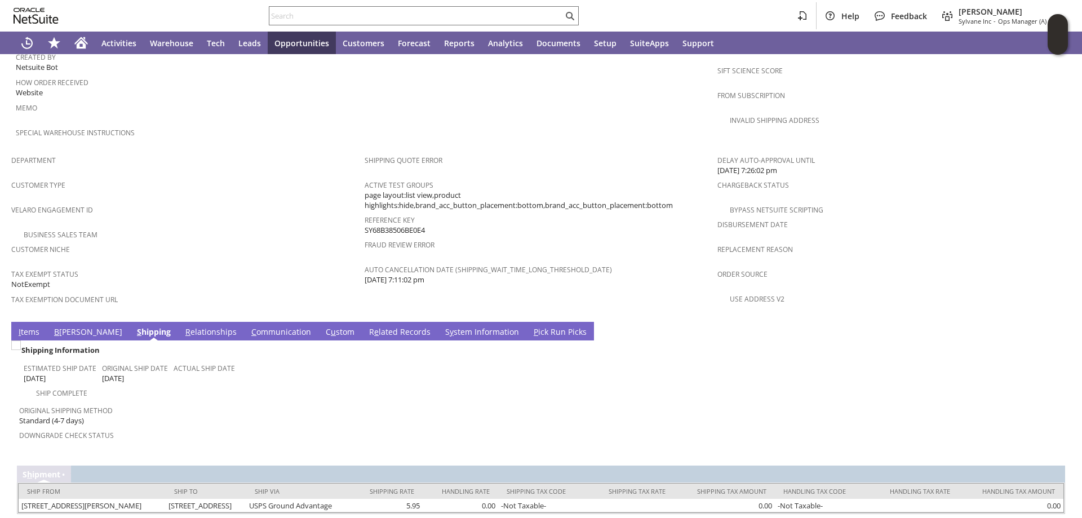
click at [24, 326] on link "I tems" at bounding box center [29, 332] width 26 height 12
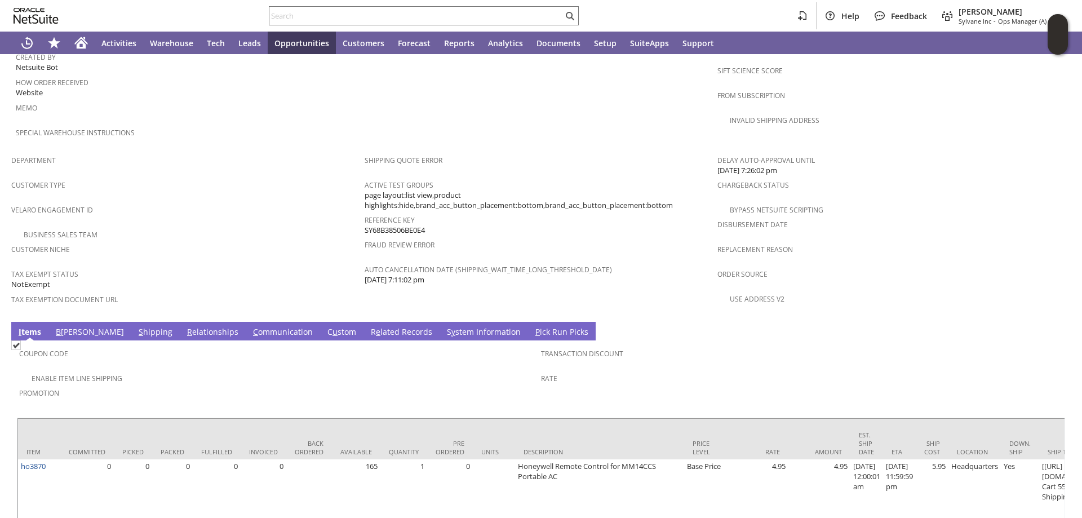
click at [136, 326] on link "S hipping" at bounding box center [155, 332] width 39 height 12
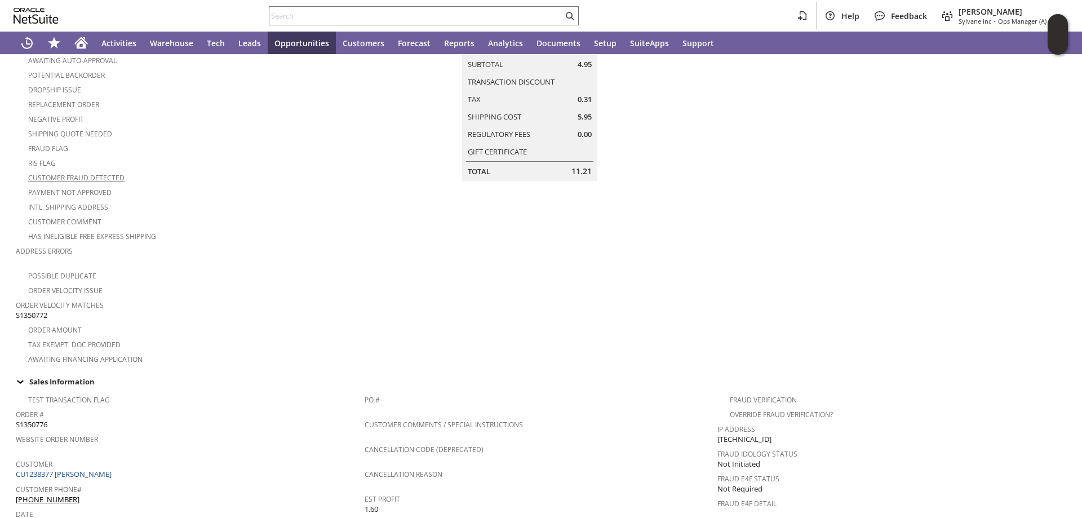
scroll to position [0, 0]
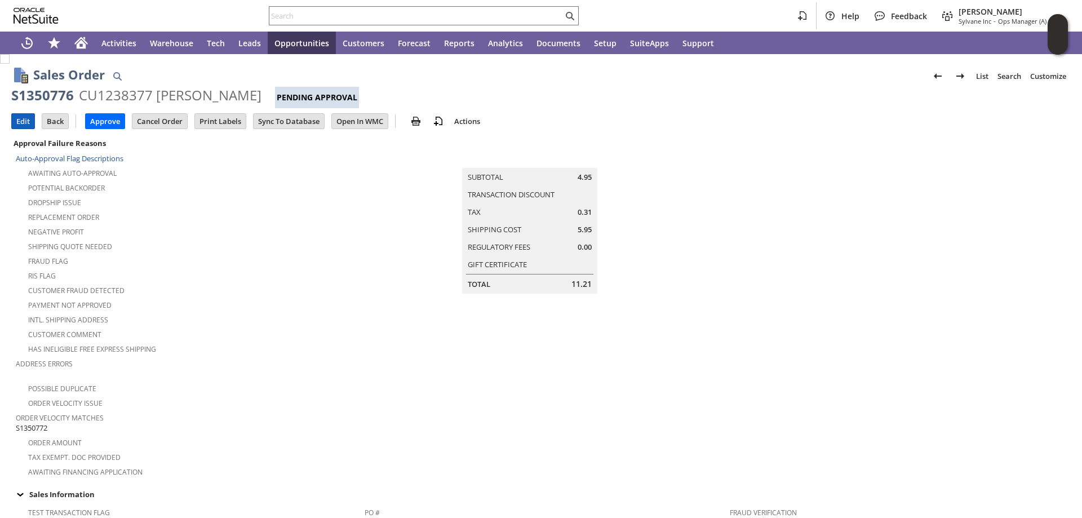
click at [23, 122] on input "Edit" at bounding box center [23, 121] width 23 height 15
click at [102, 121] on input "Approve" at bounding box center [105, 121] width 39 height 15
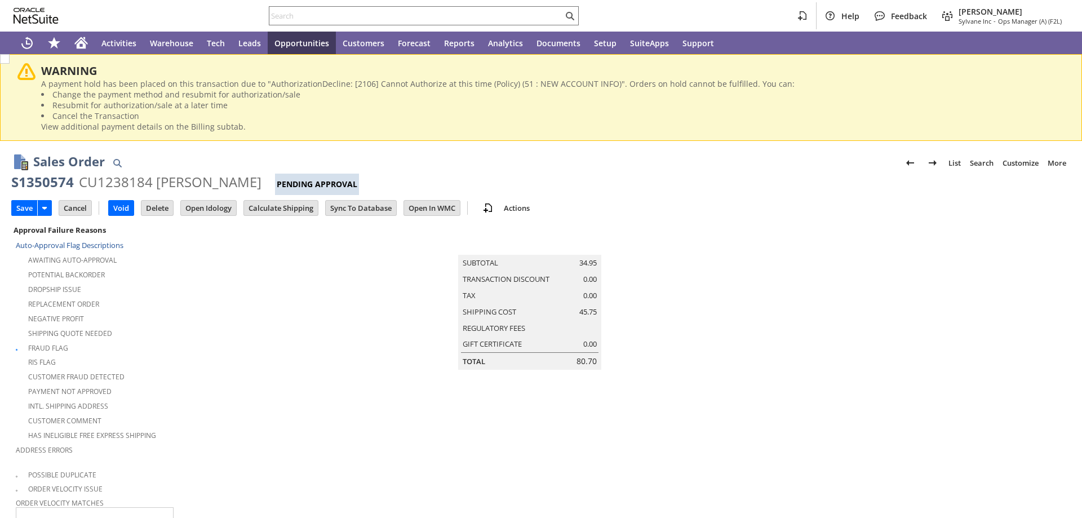
scroll to position [481, 0]
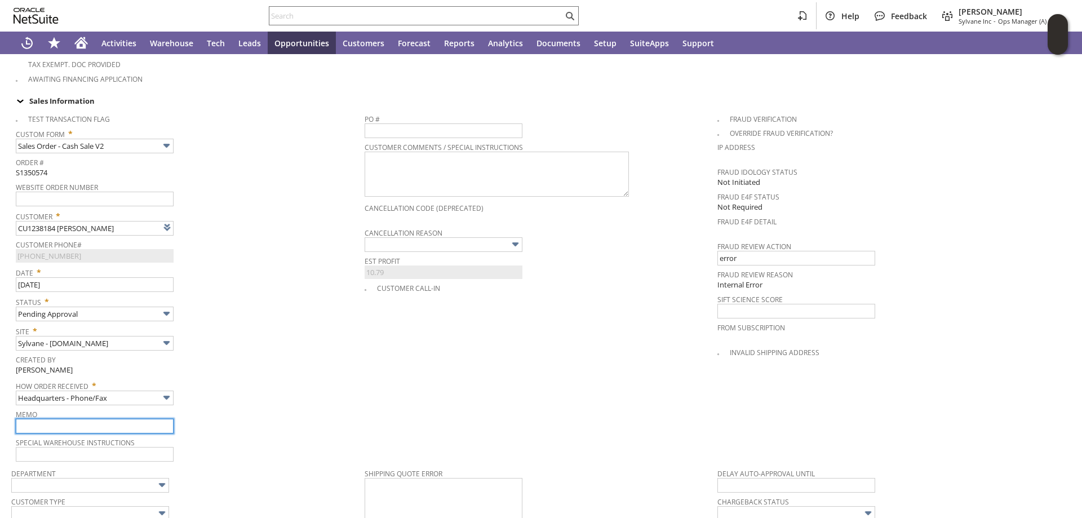
click at [32, 421] on input "text" at bounding box center [95, 426] width 158 height 15
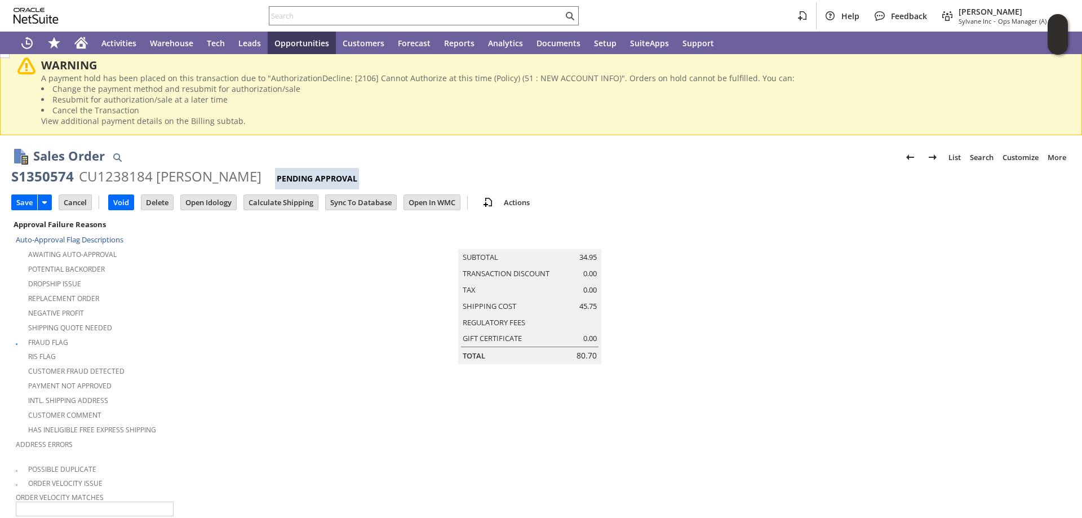
scroll to position [0, 0]
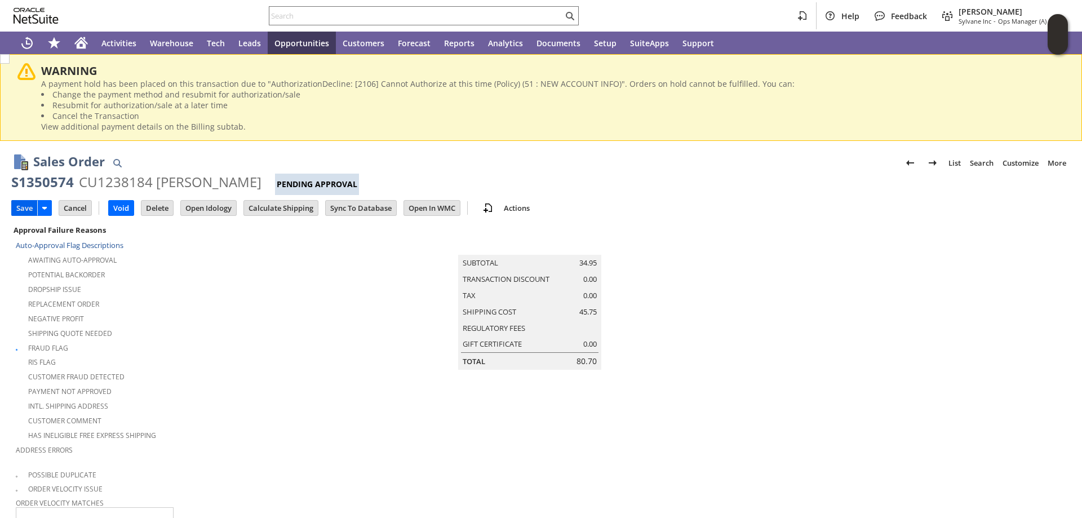
type input "declined cc"
click at [23, 204] on input "Save" at bounding box center [24, 208] width 25 height 15
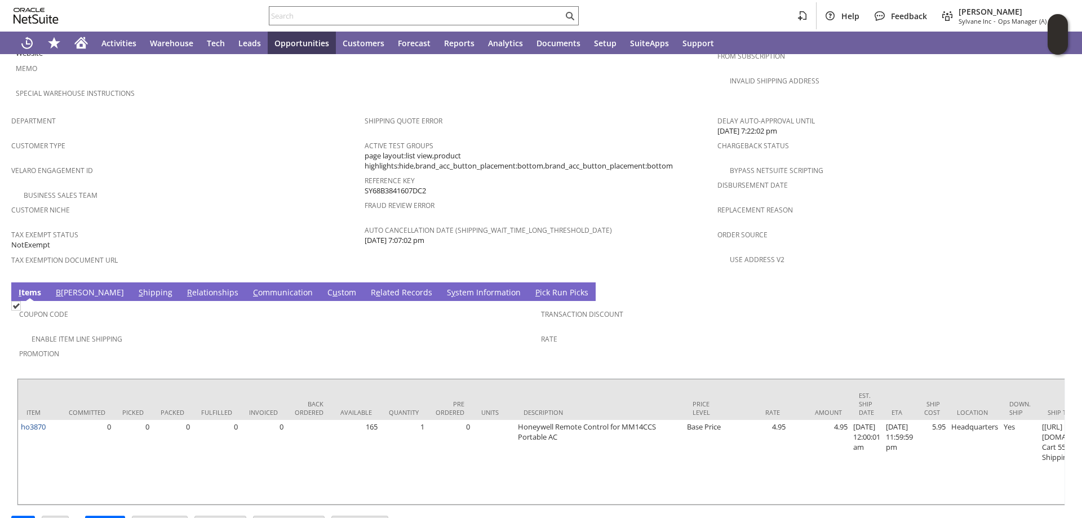
scroll to position [670, 0]
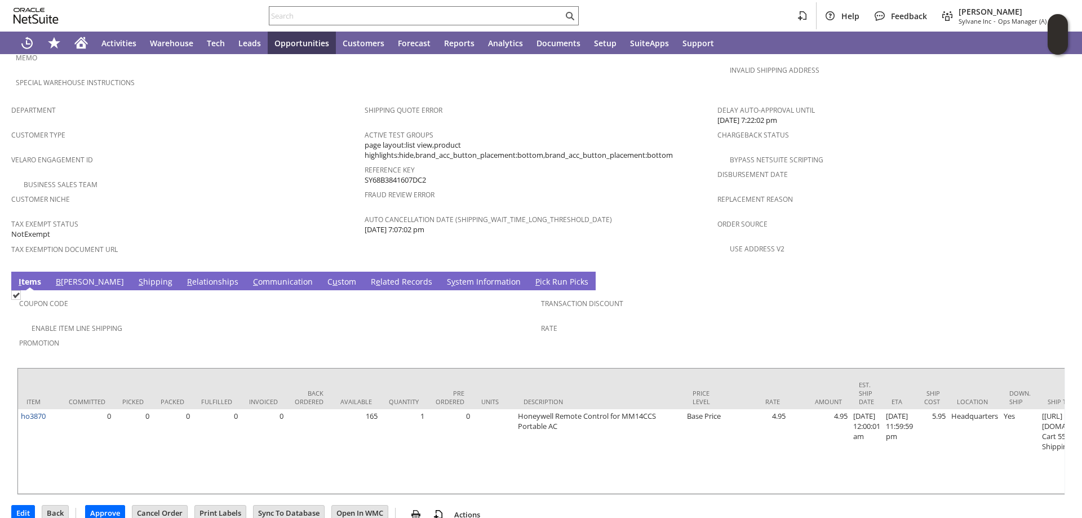
click at [60, 276] on span "B" at bounding box center [58, 281] width 5 height 11
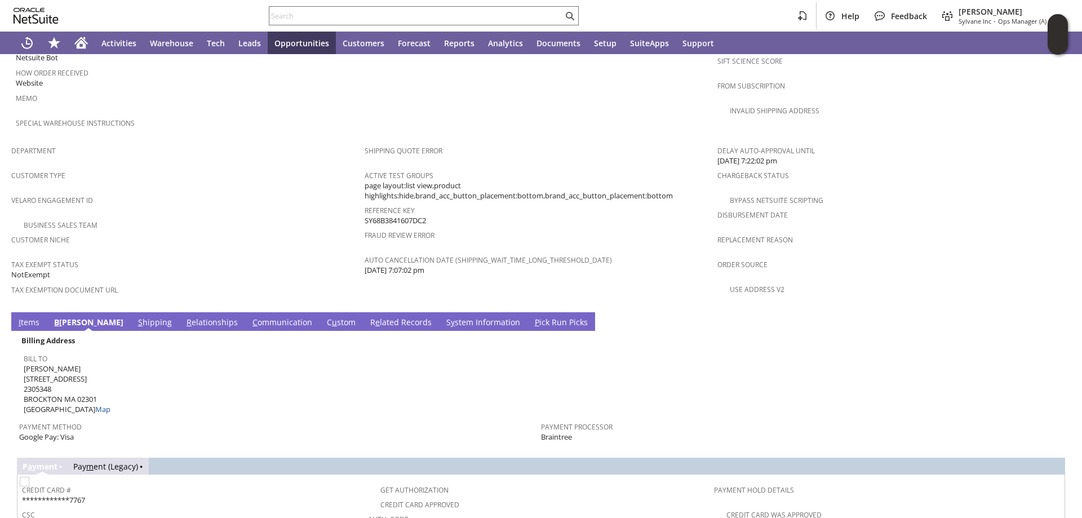
scroll to position [613, 0]
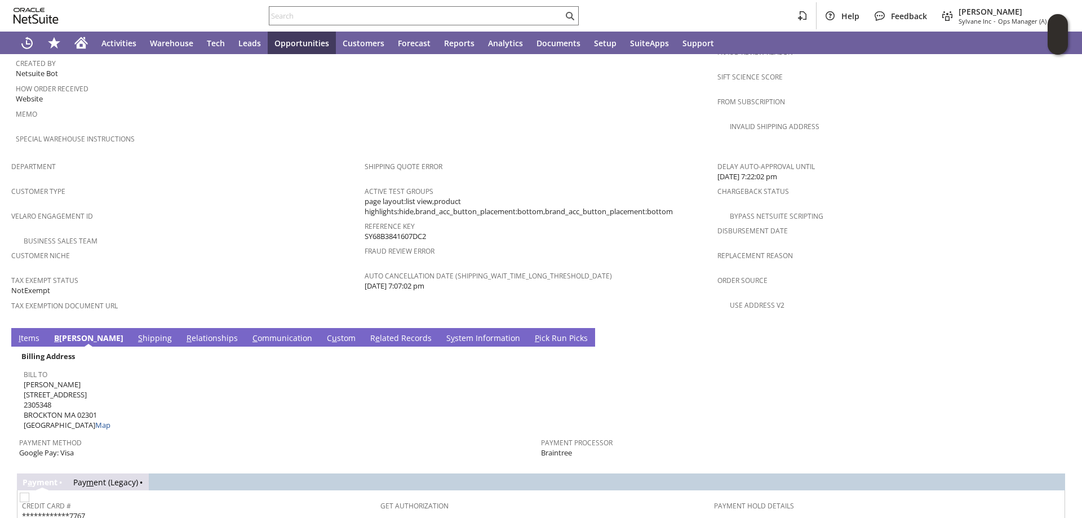
click at [28, 332] on link "I tems" at bounding box center [29, 338] width 26 height 12
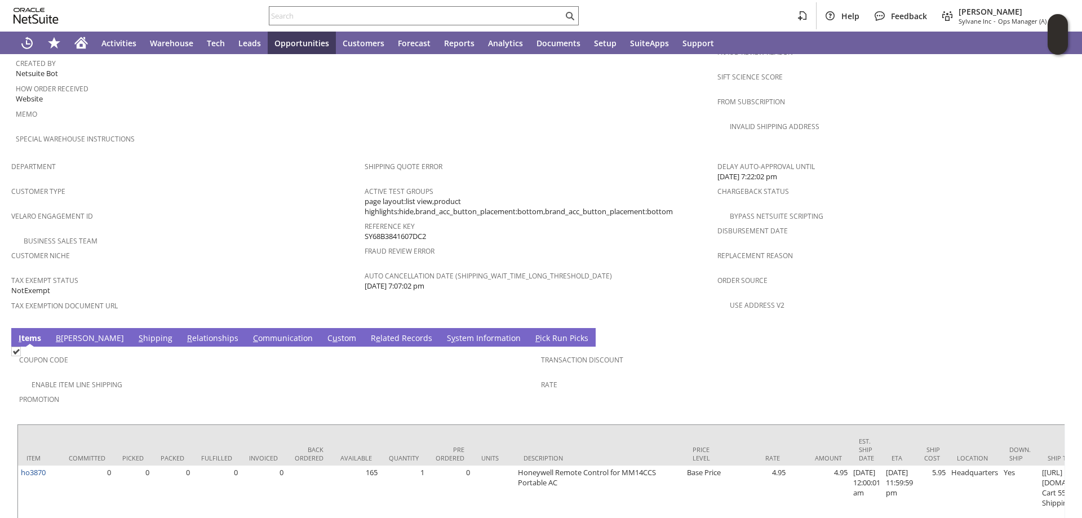
click at [136, 332] on link "S hipping" at bounding box center [155, 338] width 39 height 12
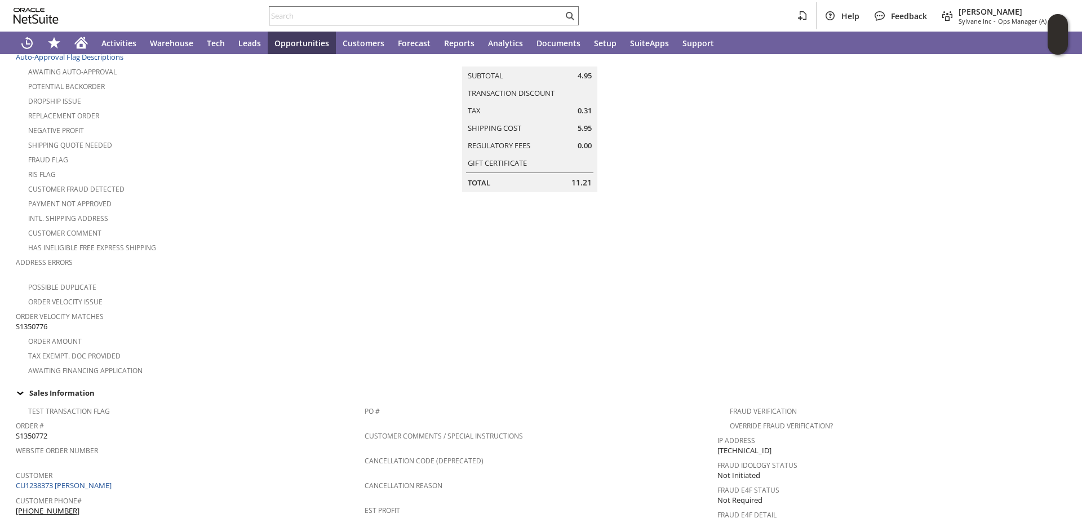
scroll to position [0, 0]
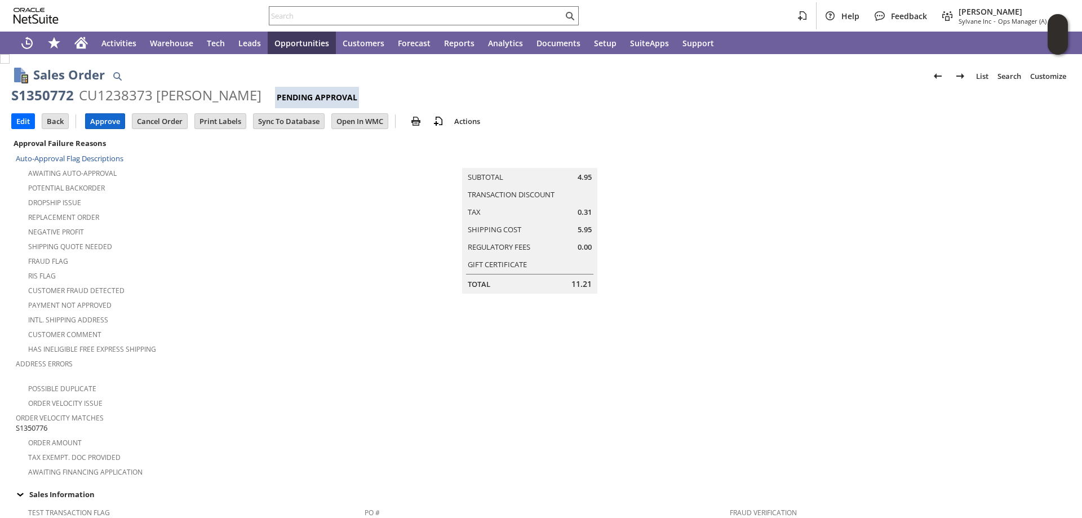
drag, startPoint x: 103, startPoint y: 114, endPoint x: 217, endPoint y: 55, distance: 129.3
click at [105, 114] on input "Approve" at bounding box center [105, 121] width 39 height 15
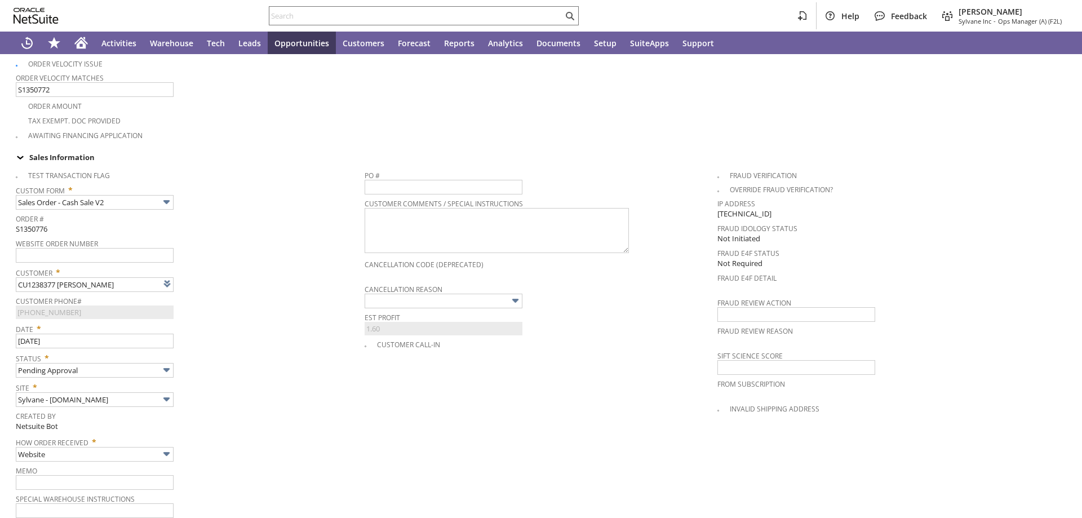
scroll to position [451, 0]
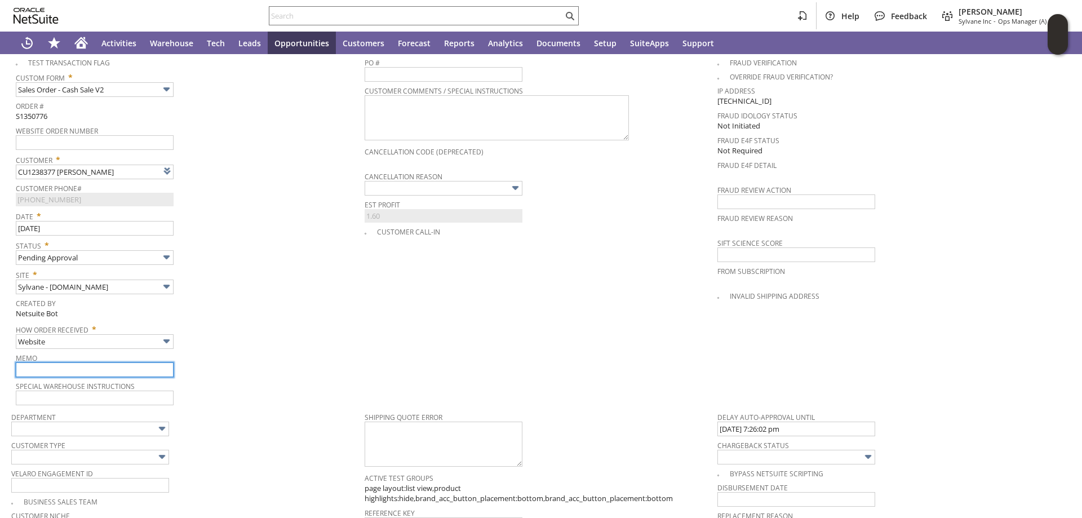
click at [52, 362] on input "text" at bounding box center [95, 369] width 158 height 15
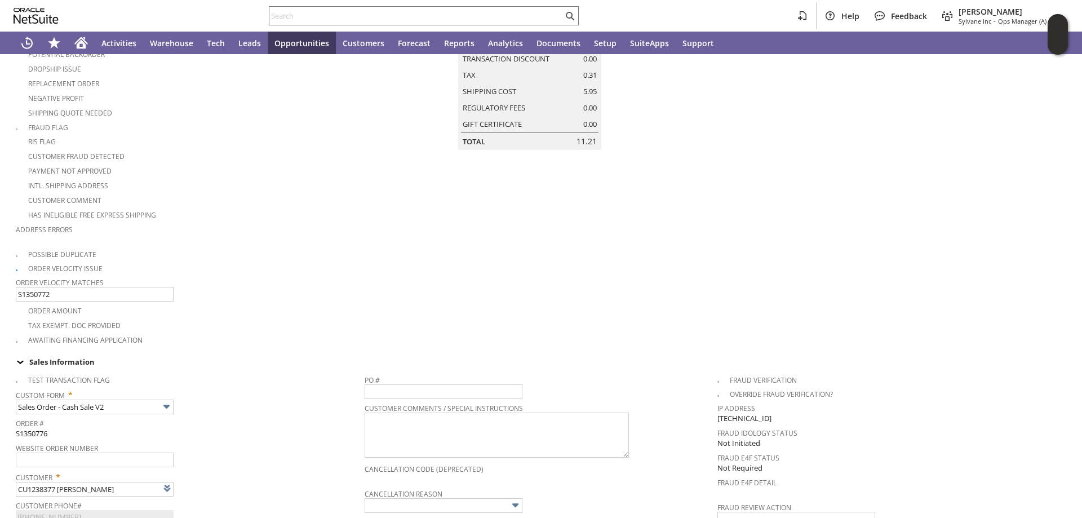
scroll to position [0, 0]
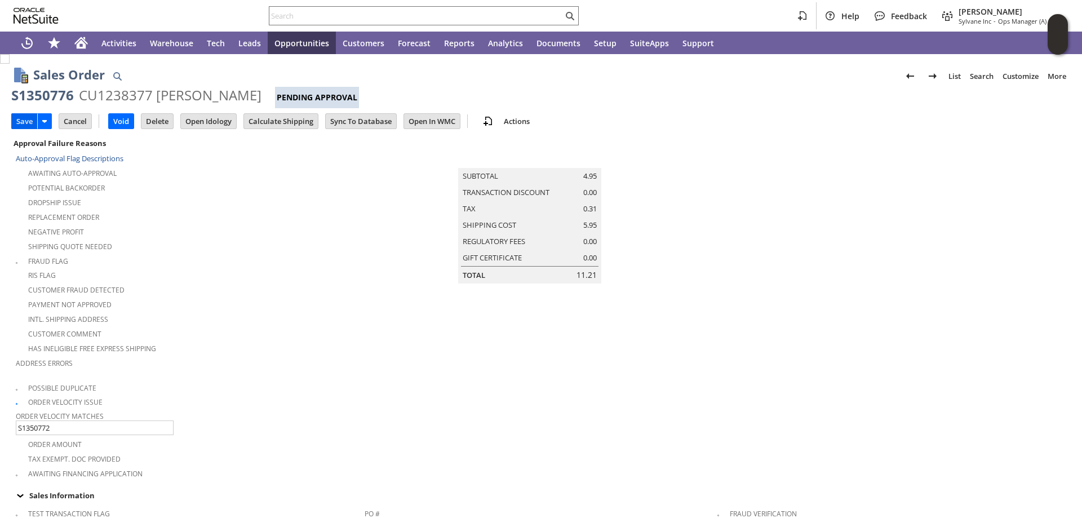
type input "possible duplicate"
click at [22, 119] on input "Save" at bounding box center [24, 121] width 25 height 15
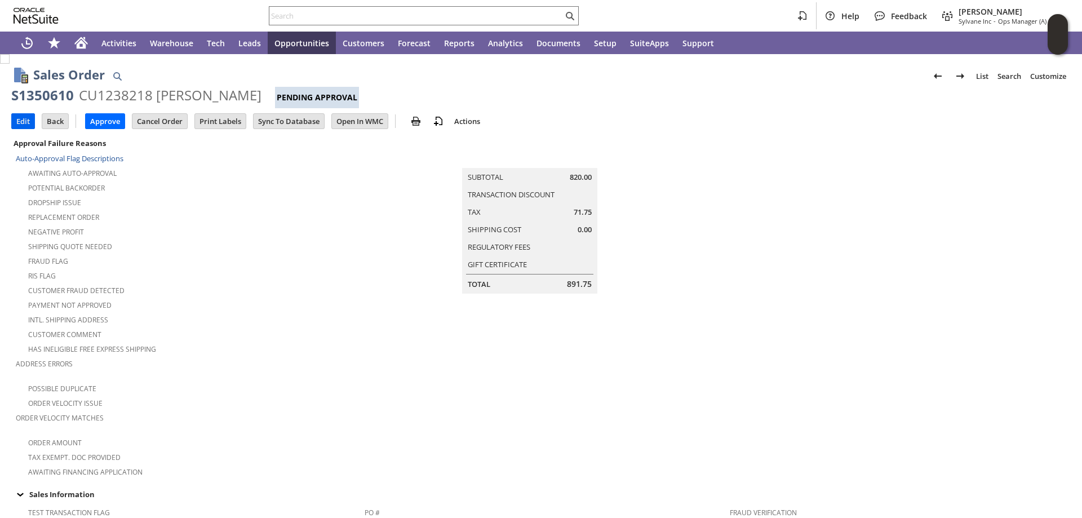
click at [14, 119] on input "Edit" at bounding box center [23, 121] width 23 height 15
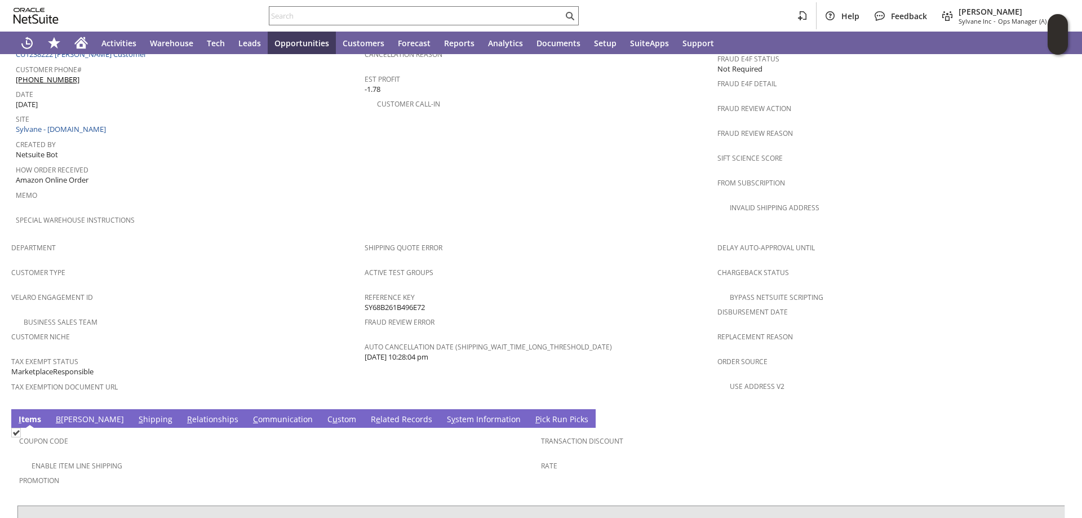
scroll to position [676, 0]
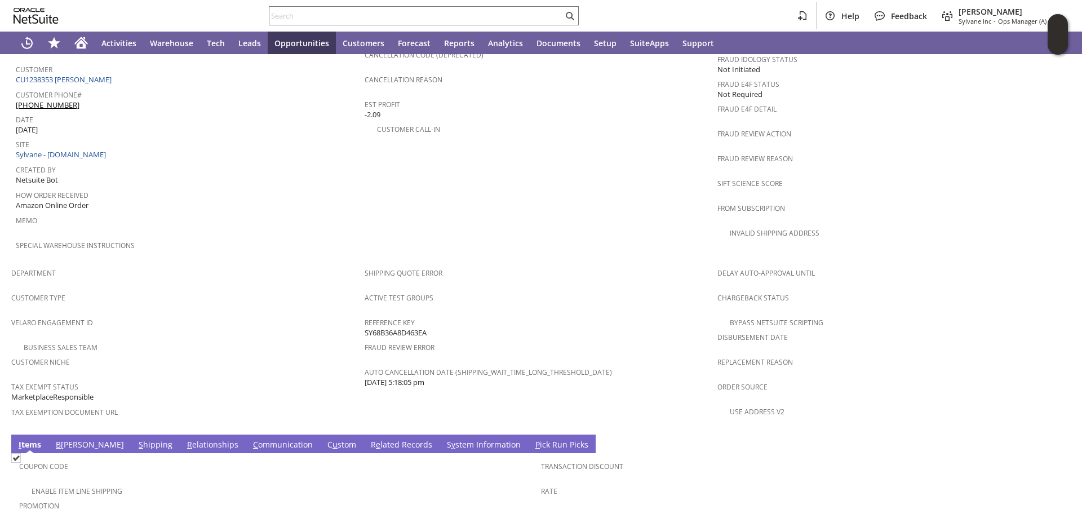
scroll to position [693, 0]
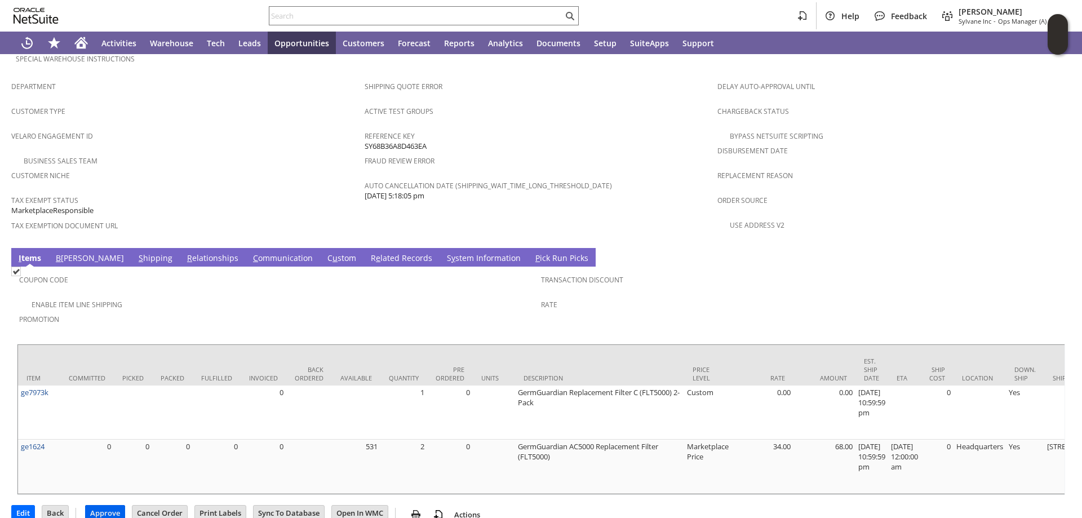
click at [100, 505] on input "Approve" at bounding box center [105, 512] width 39 height 15
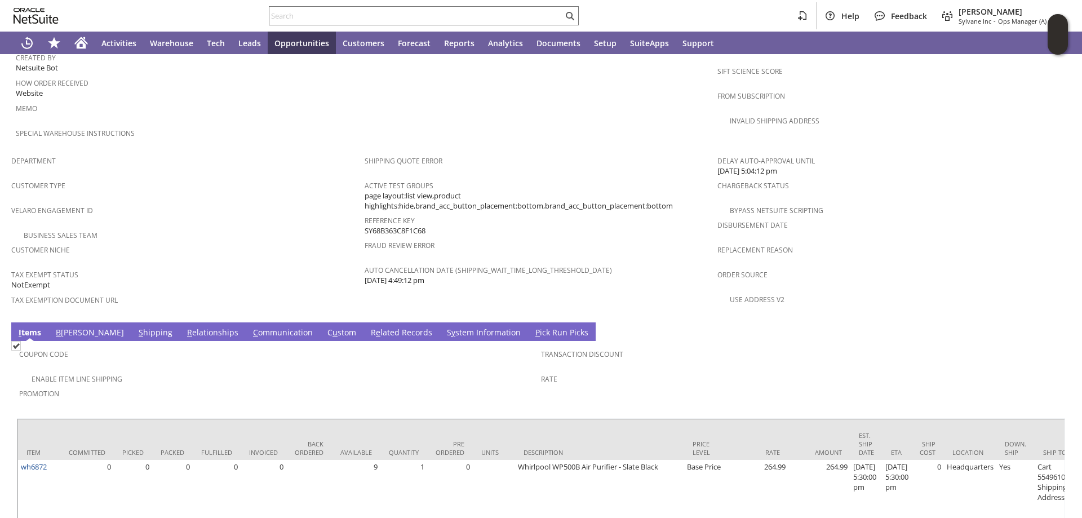
scroll to position [620, 0]
click at [136, 326] on link "S hipping" at bounding box center [155, 332] width 39 height 12
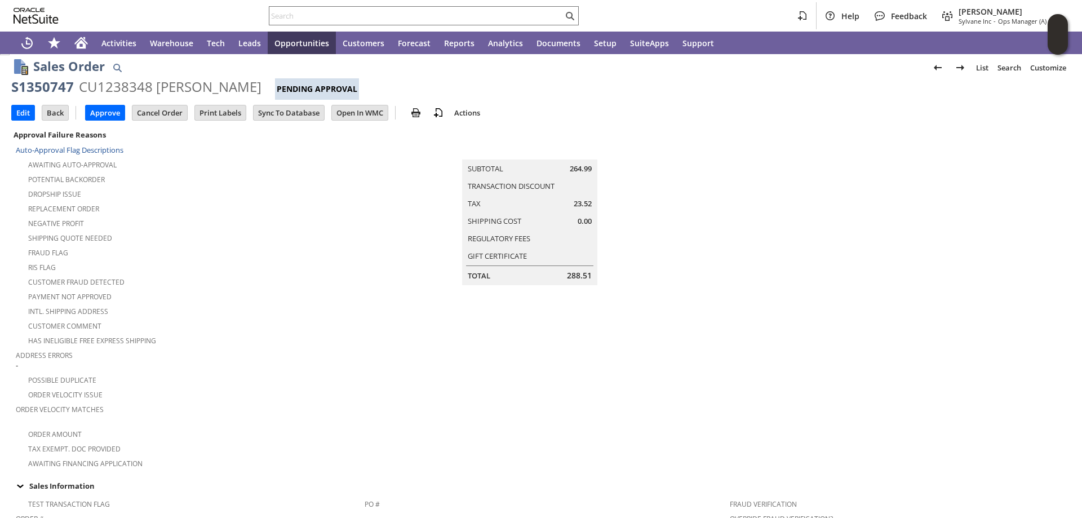
scroll to position [0, 0]
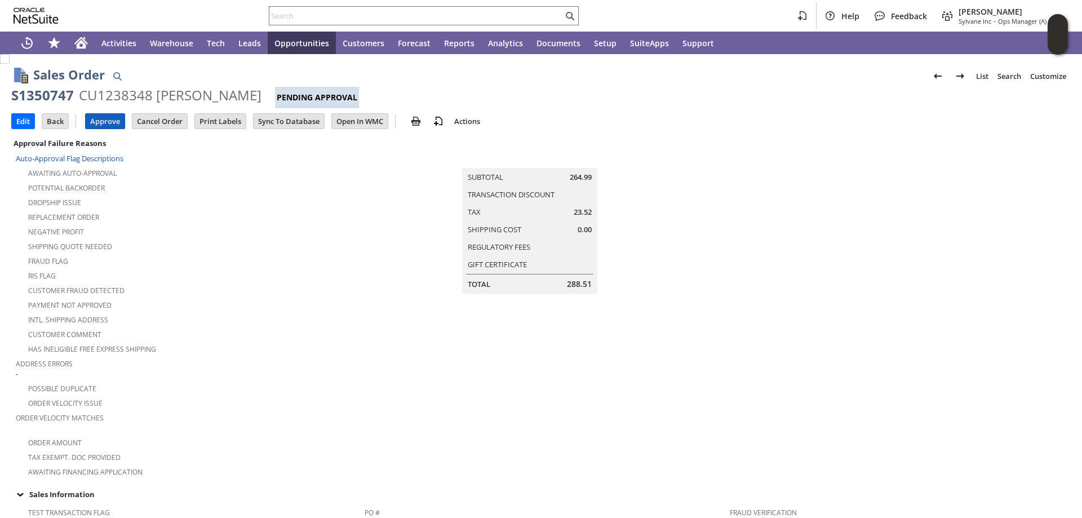
click at [103, 124] on input "Approve" at bounding box center [105, 121] width 39 height 15
click at [108, 120] on input "Approve" at bounding box center [105, 121] width 39 height 15
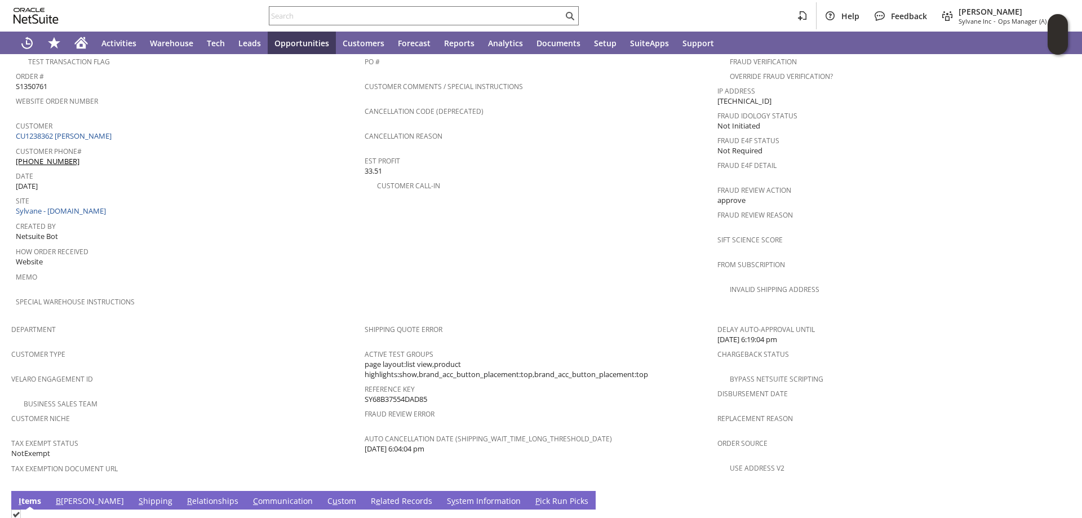
scroll to position [639, 0]
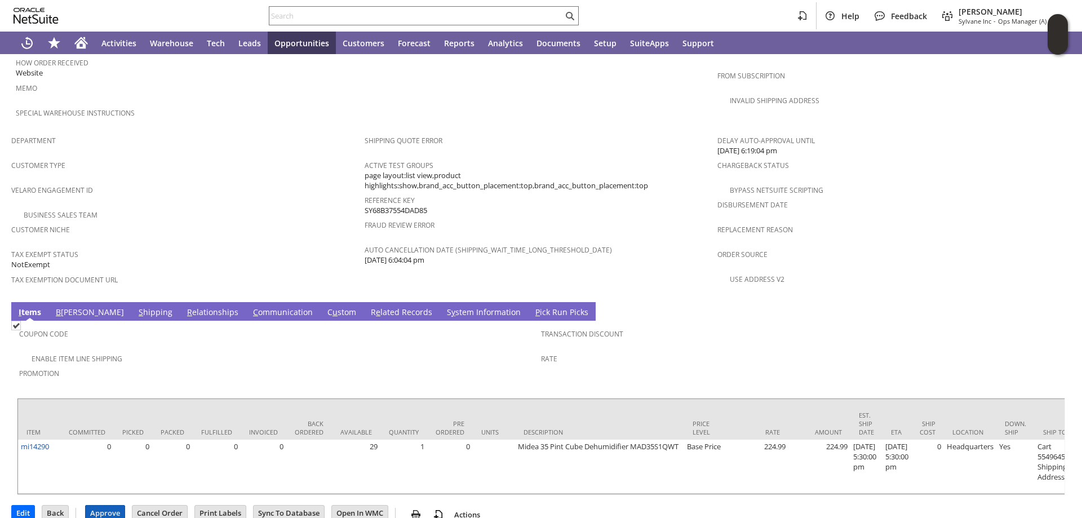
click at [104, 505] on input "Approve" at bounding box center [105, 512] width 39 height 15
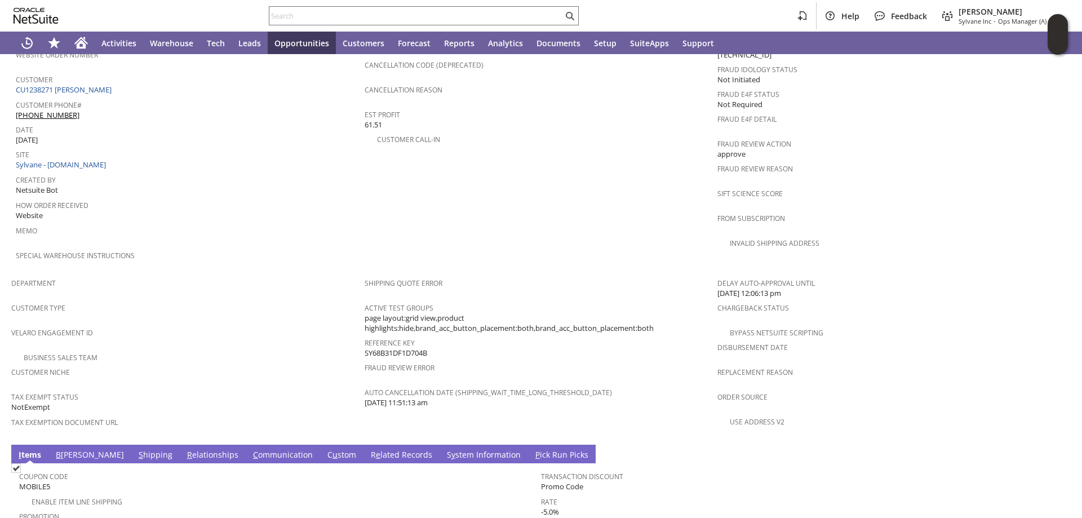
scroll to position [660, 0]
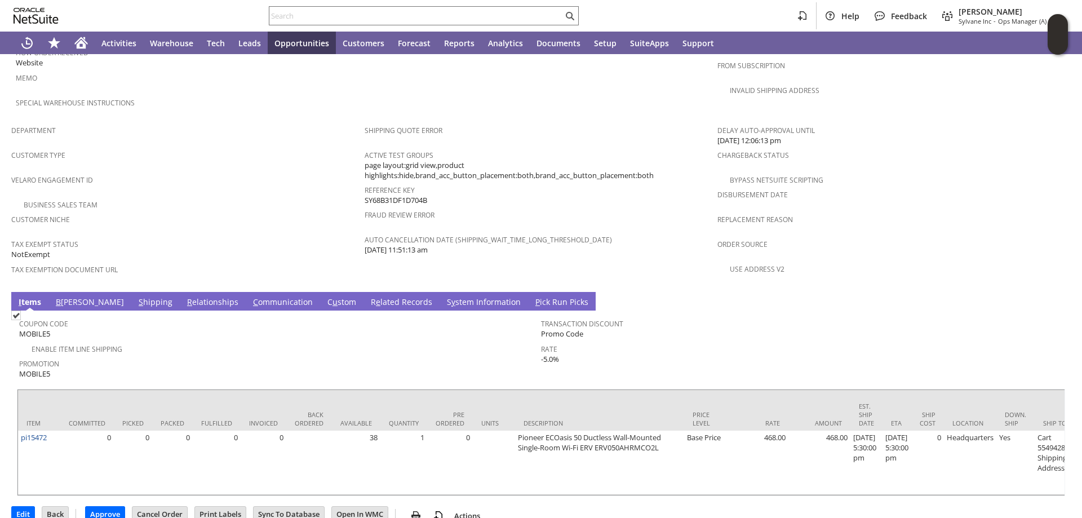
click at [136, 296] on link "S hipping" at bounding box center [155, 302] width 39 height 12
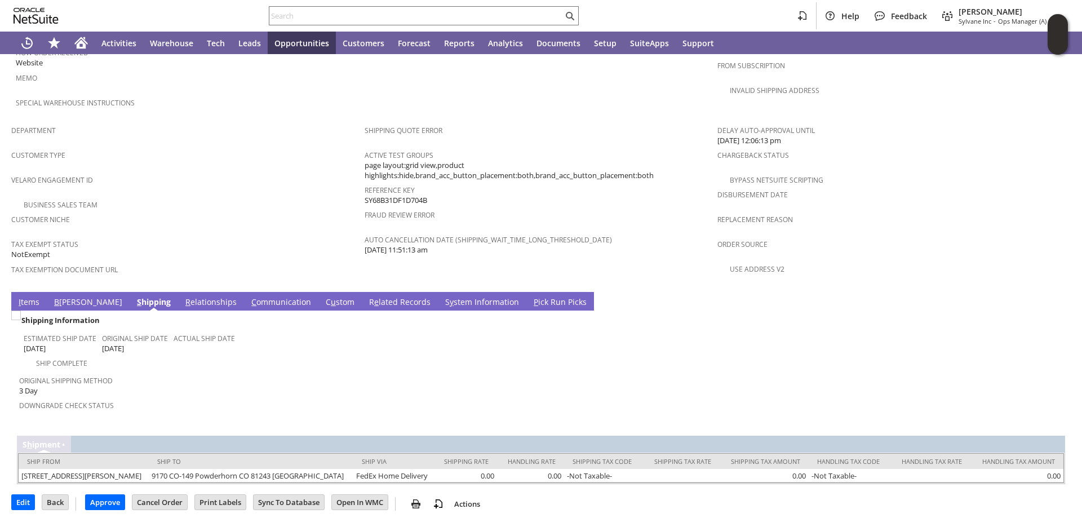
scroll to position [659, 0]
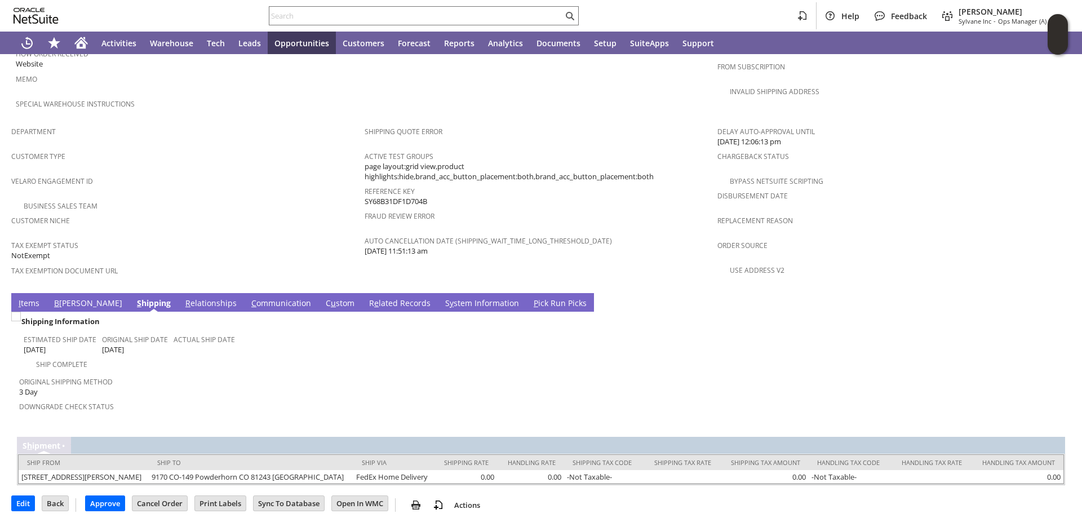
click at [61, 297] on link "B illing" at bounding box center [88, 303] width 74 height 12
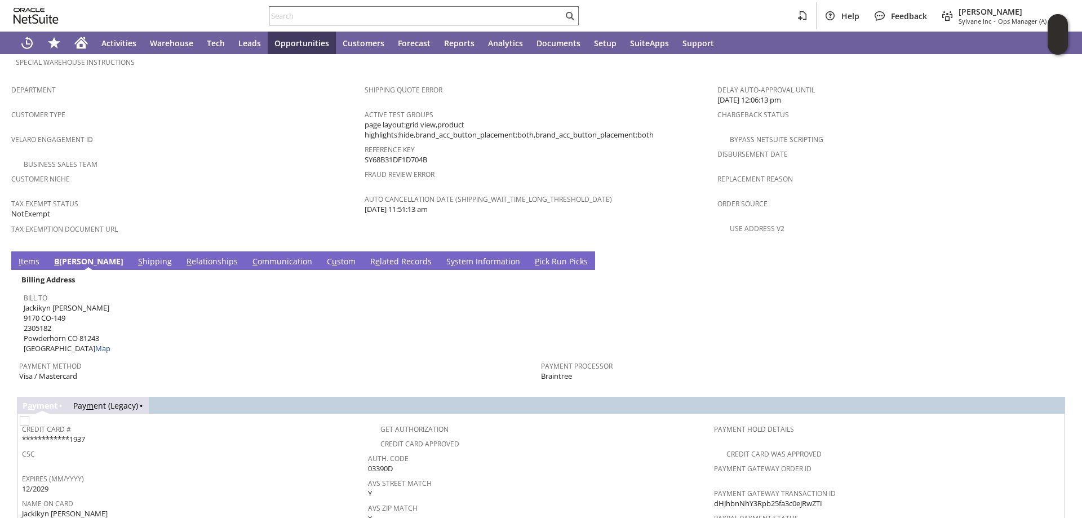
scroll to position [828, 0]
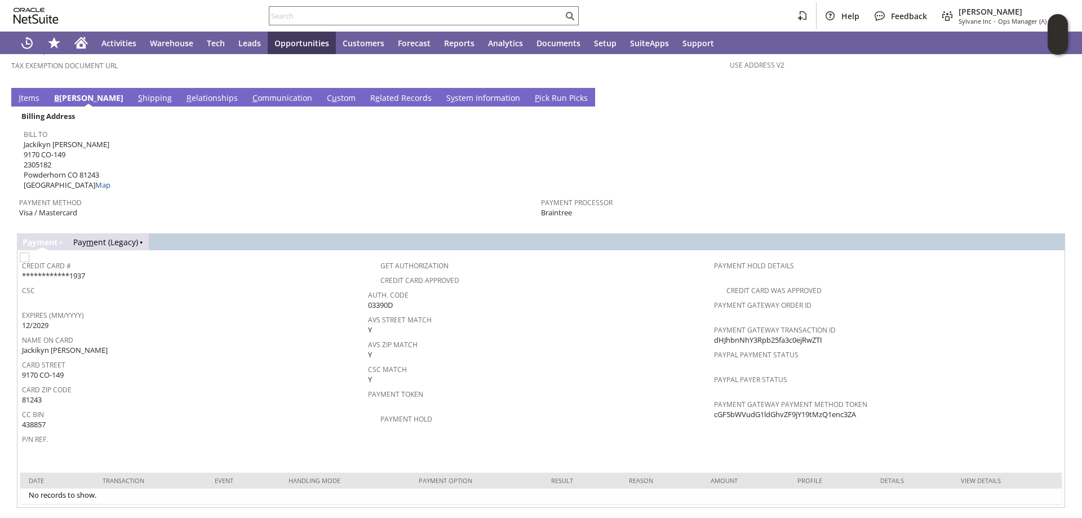
click at [26, 92] on link "I tems" at bounding box center [29, 98] width 26 height 12
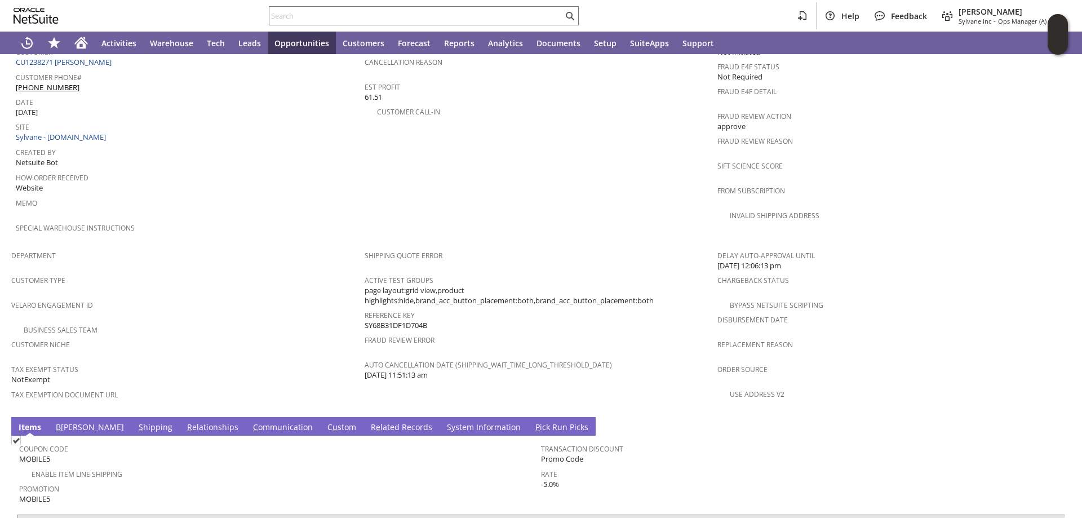
scroll to position [547, 0]
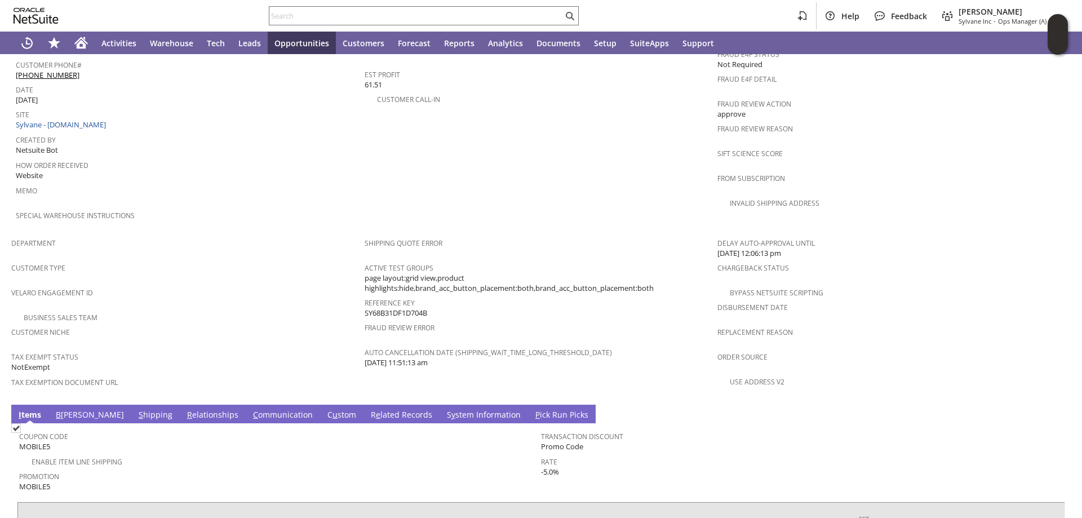
click at [136, 409] on link "S hipping" at bounding box center [155, 415] width 39 height 12
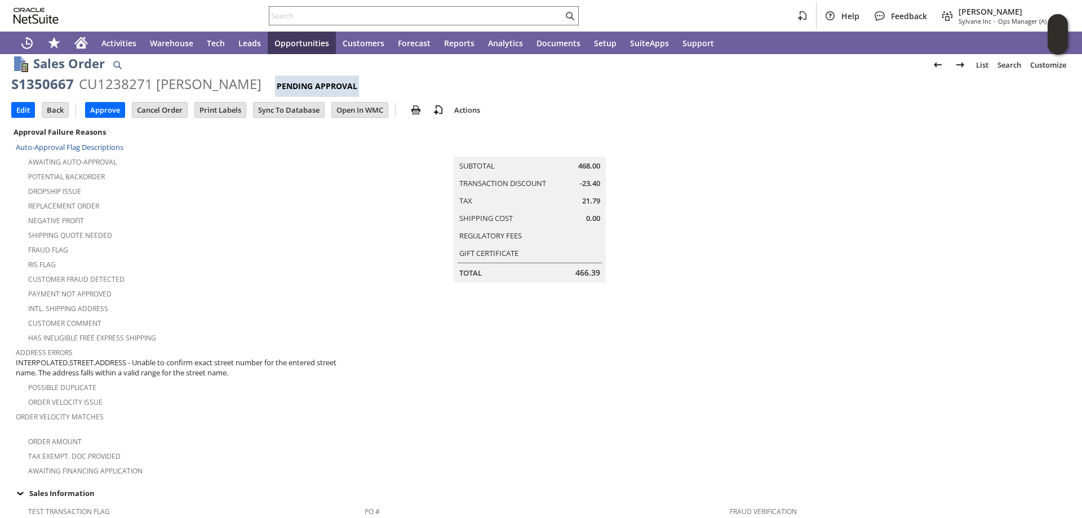
scroll to position [0, 0]
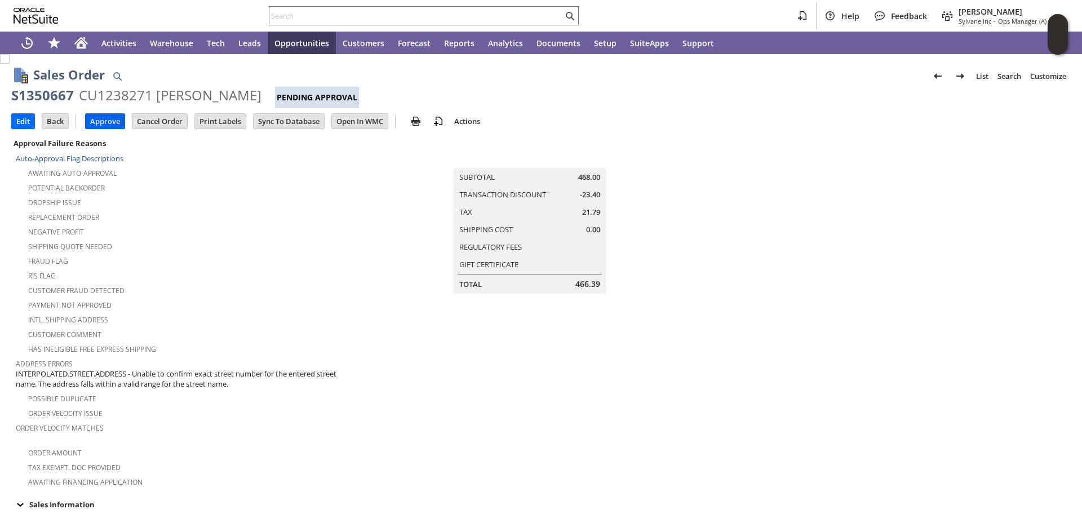
click at [106, 118] on input "Approve" at bounding box center [105, 121] width 39 height 15
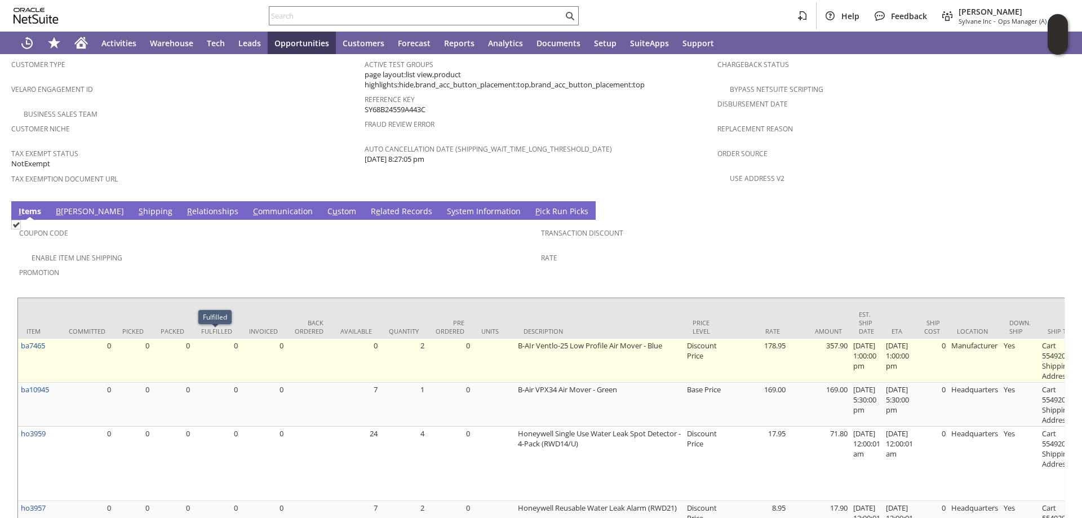
scroll to position [812, 0]
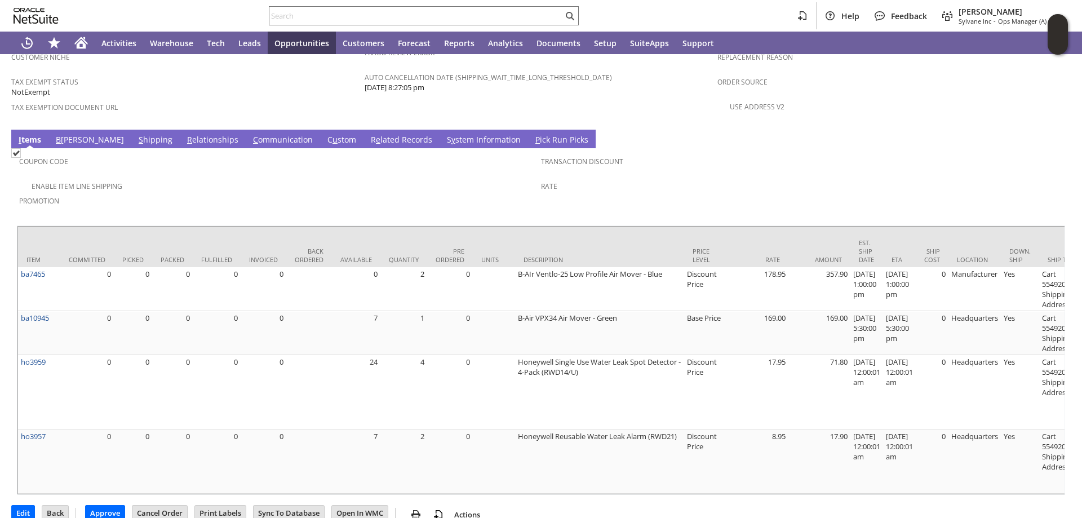
click at [136, 134] on link "S hipping" at bounding box center [155, 140] width 39 height 12
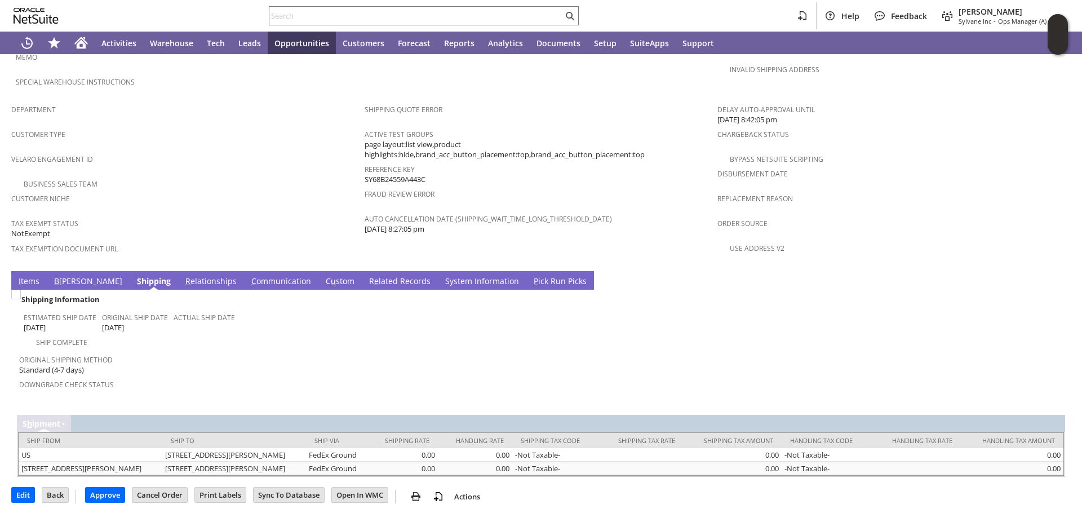
scroll to position [672, 0]
click at [104, 490] on input "Approve" at bounding box center [105, 494] width 39 height 15
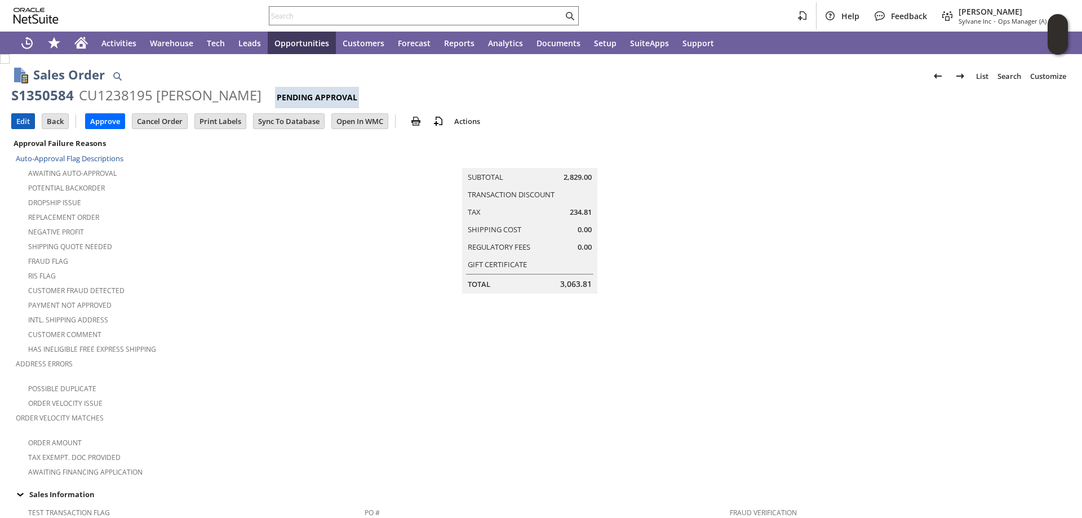
click at [23, 118] on input "Edit" at bounding box center [23, 121] width 23 height 15
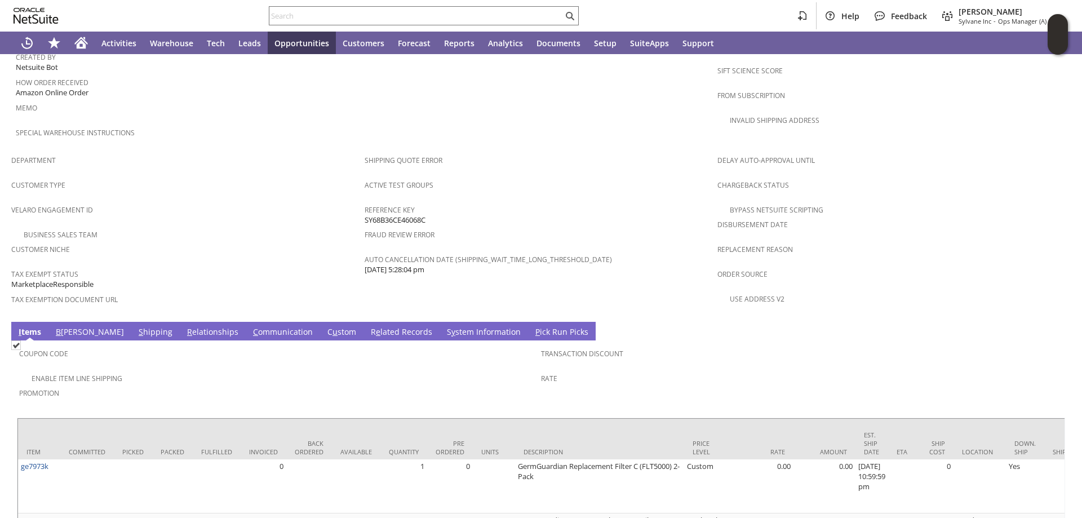
scroll to position [693, 0]
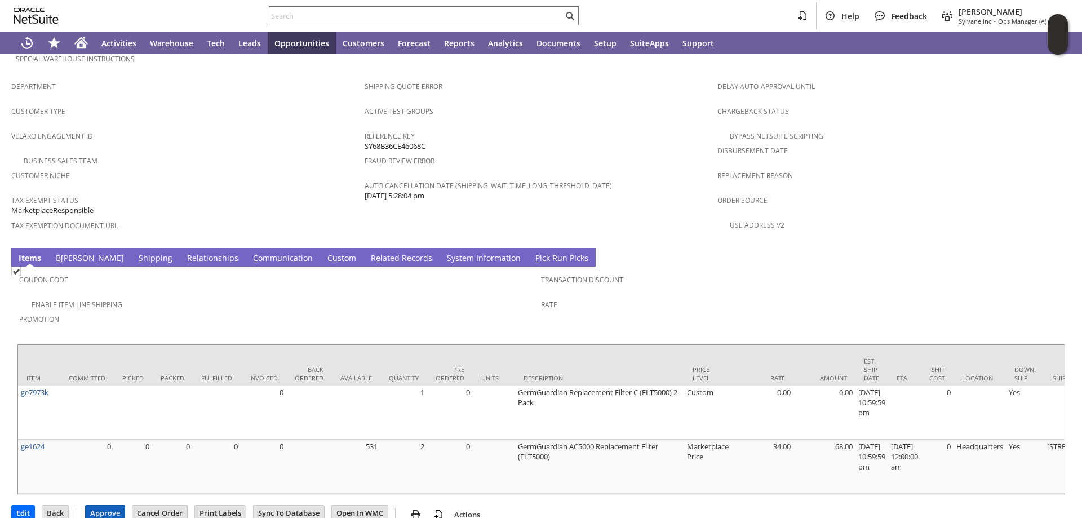
click at [103, 505] on input "Approve" at bounding box center [105, 512] width 39 height 15
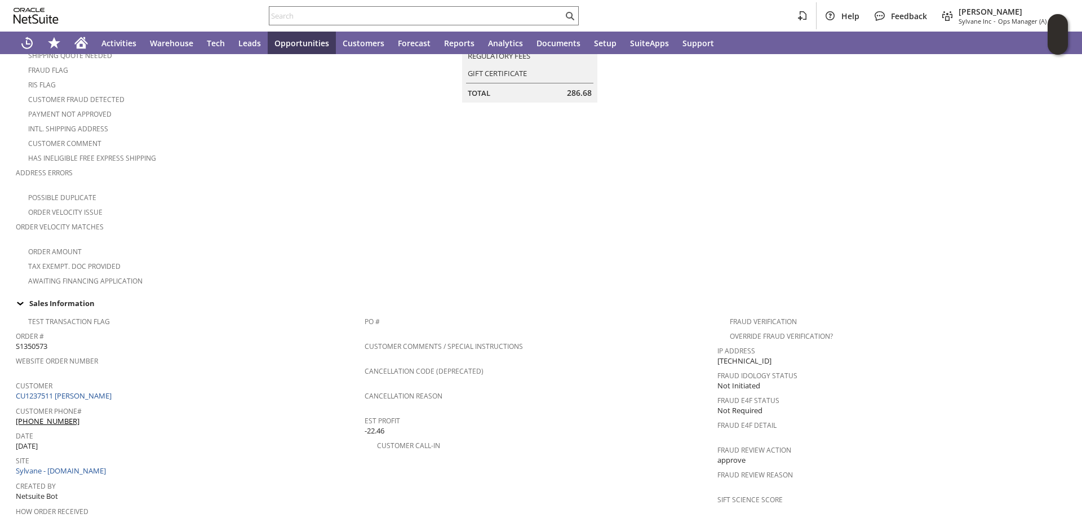
scroll to position [35, 0]
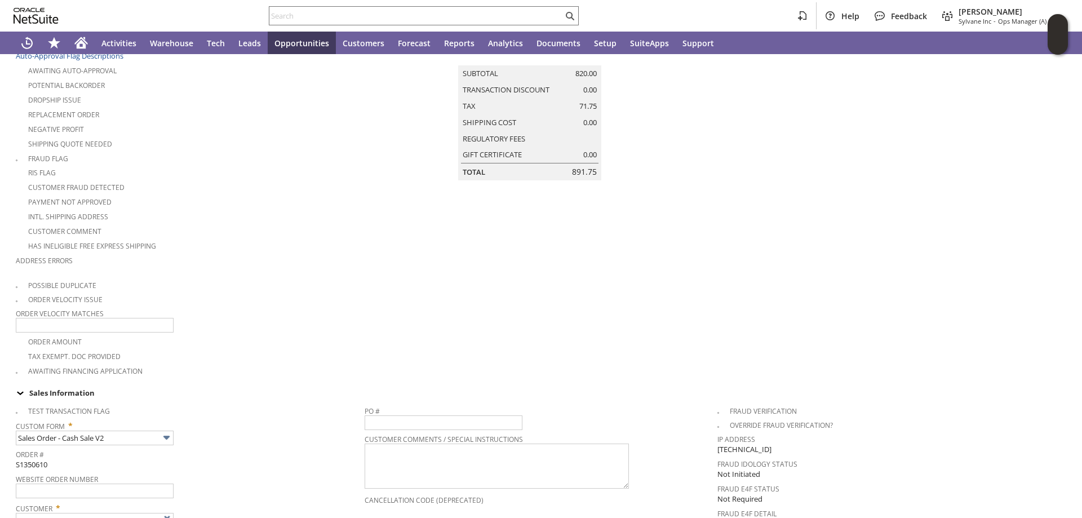
type input "Intelligent Recommendations ⁰"
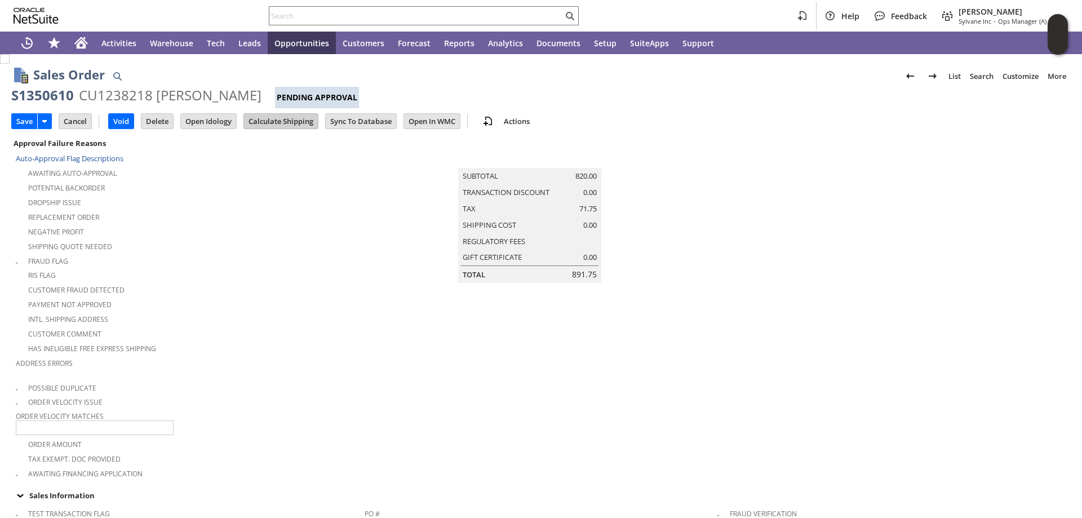
click at [288, 120] on input "Calculate Shipping" at bounding box center [281, 121] width 74 height 15
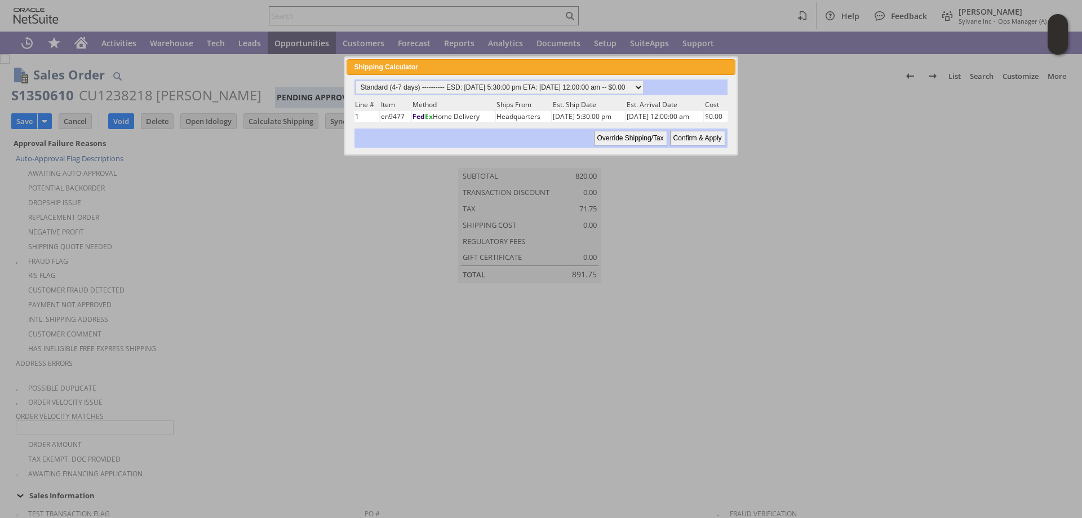
click at [697, 137] on input "Confirm & Apply" at bounding box center [697, 138] width 55 height 15
type input "Add"
type input "Copy Previous"
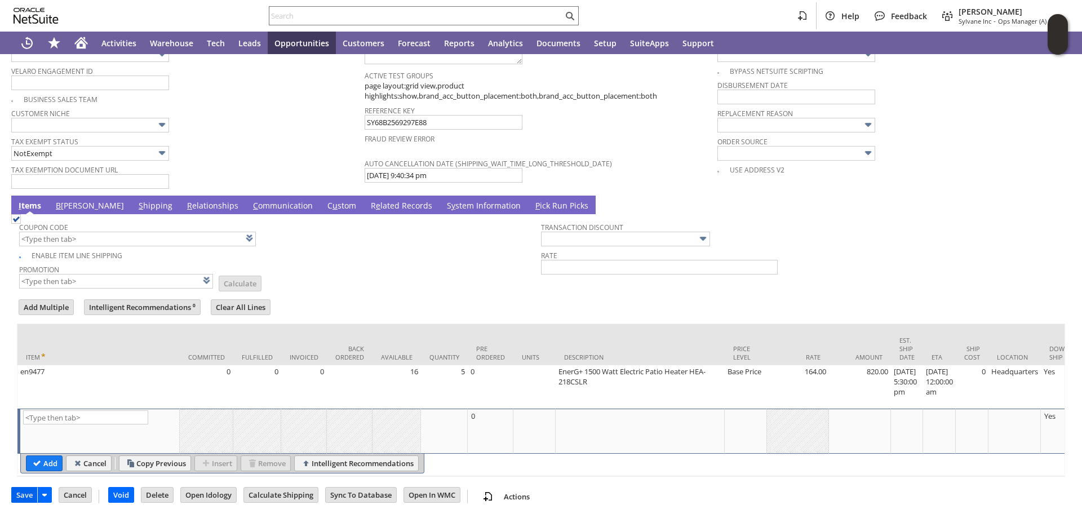
click at [20, 489] on input "Save" at bounding box center [24, 494] width 25 height 15
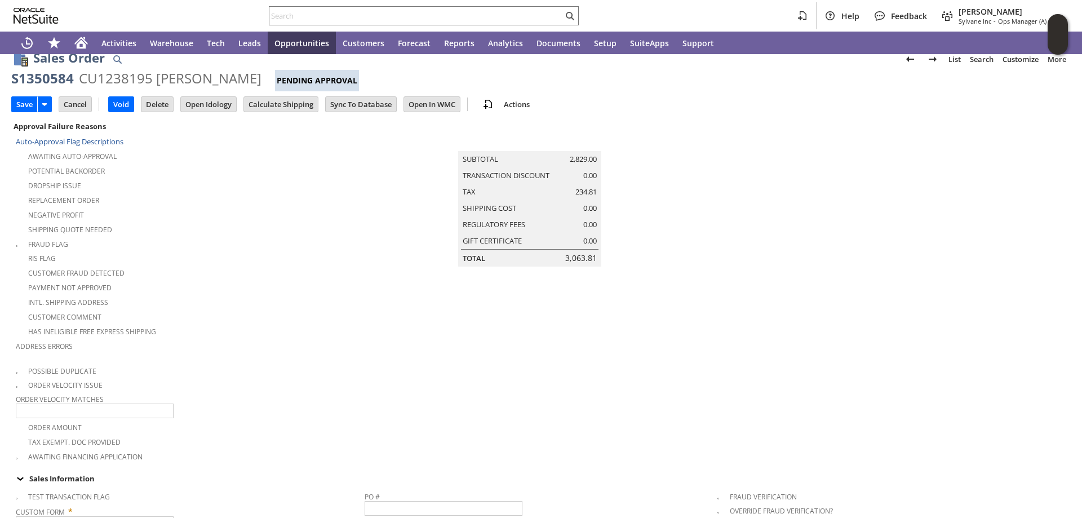
type input "Intelligent Recommendations ⁰"
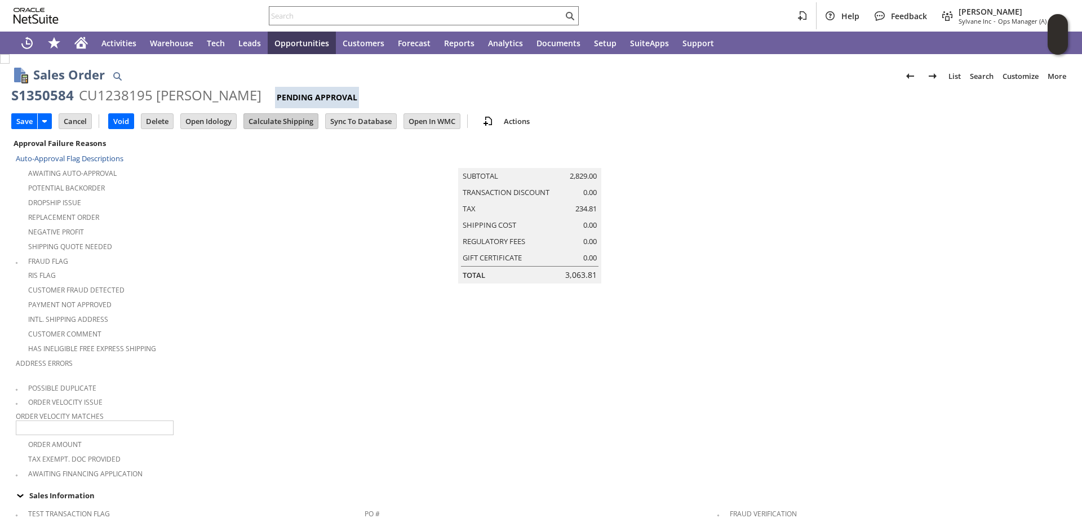
click at [283, 119] on input "Calculate Shipping" at bounding box center [281, 121] width 74 height 15
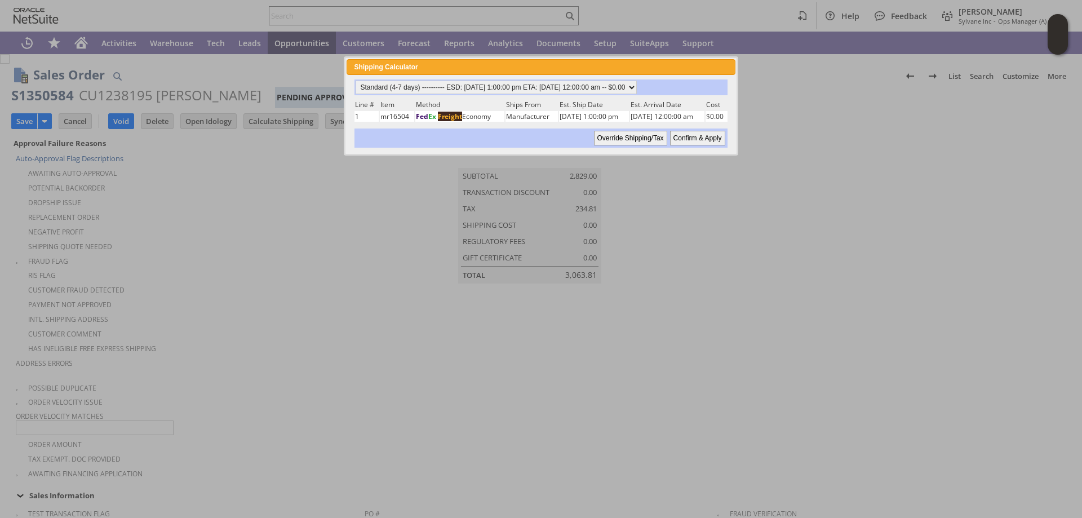
click at [690, 138] on input "Confirm & Apply" at bounding box center [697, 138] width 55 height 15
type input "Add"
type input "Copy Previous"
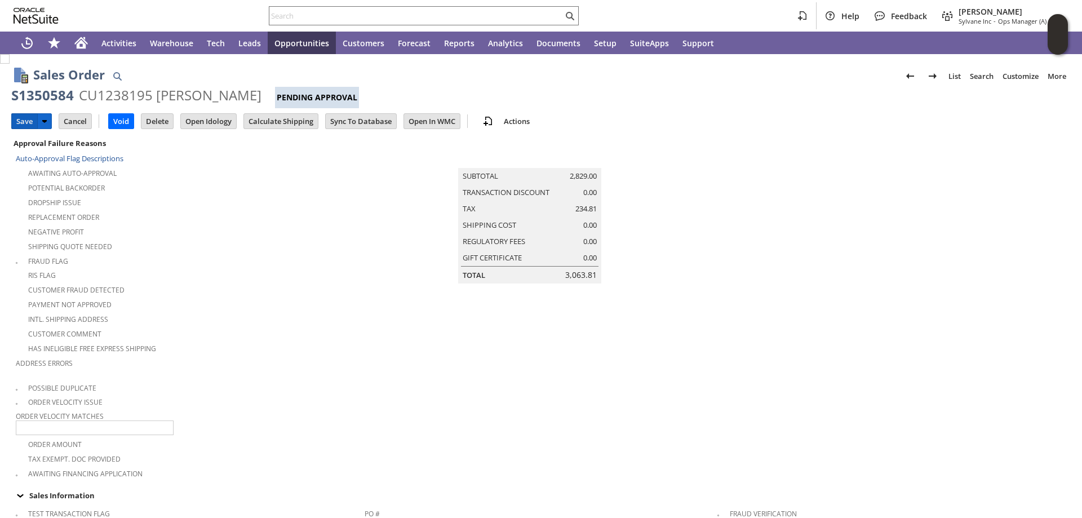
click at [24, 121] on input "Save" at bounding box center [24, 121] width 25 height 15
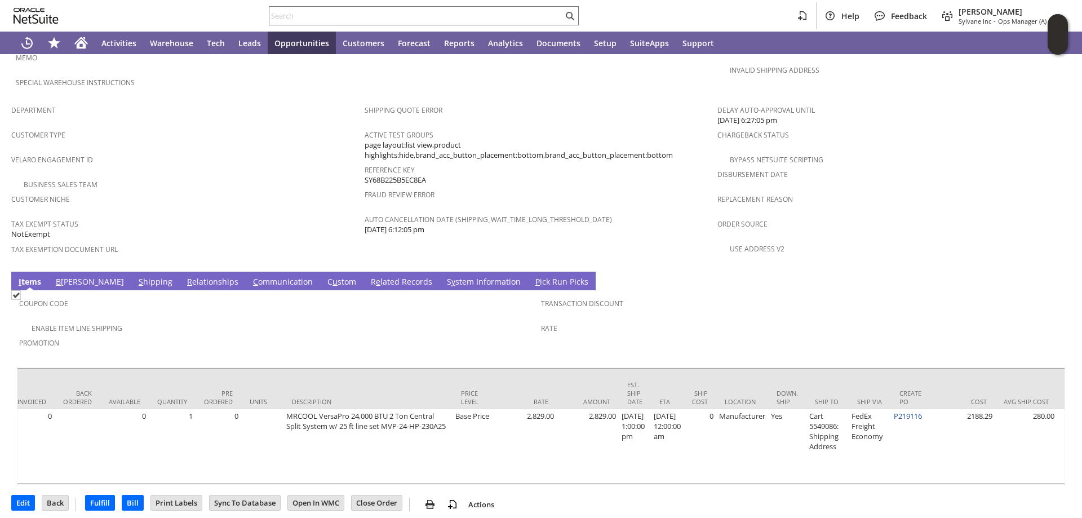
scroll to position [0, 386]
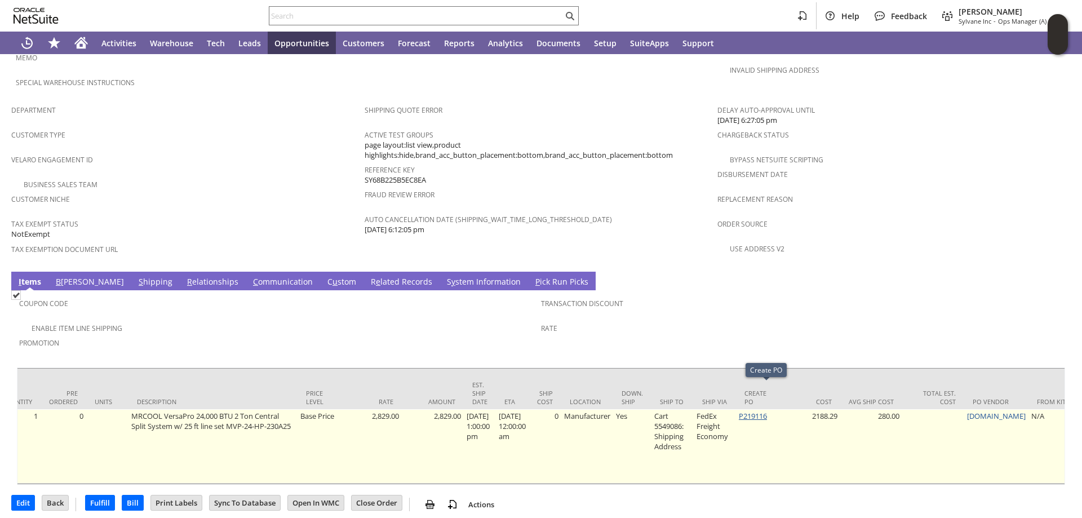
click at [767, 411] on link "P219116" at bounding box center [753, 416] width 28 height 10
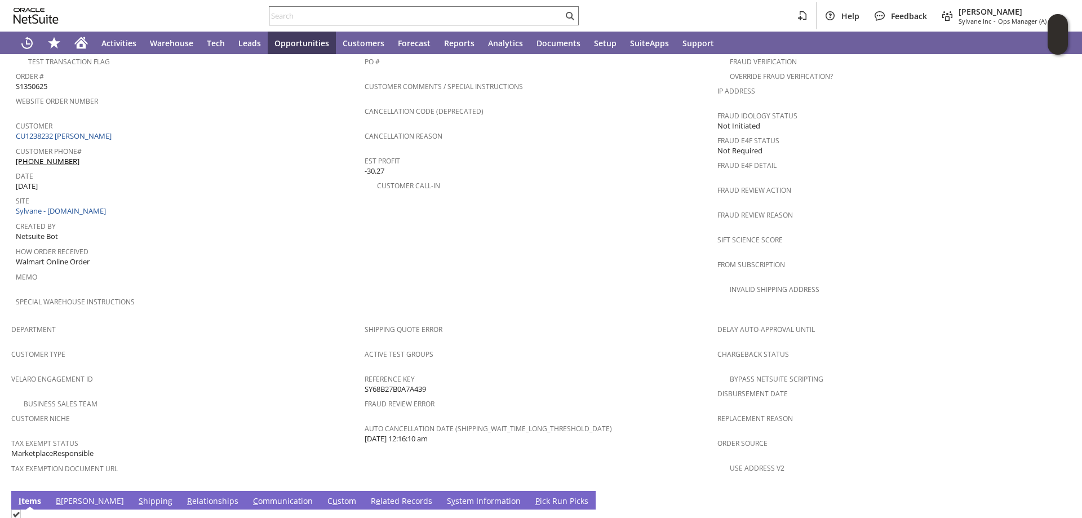
scroll to position [650, 0]
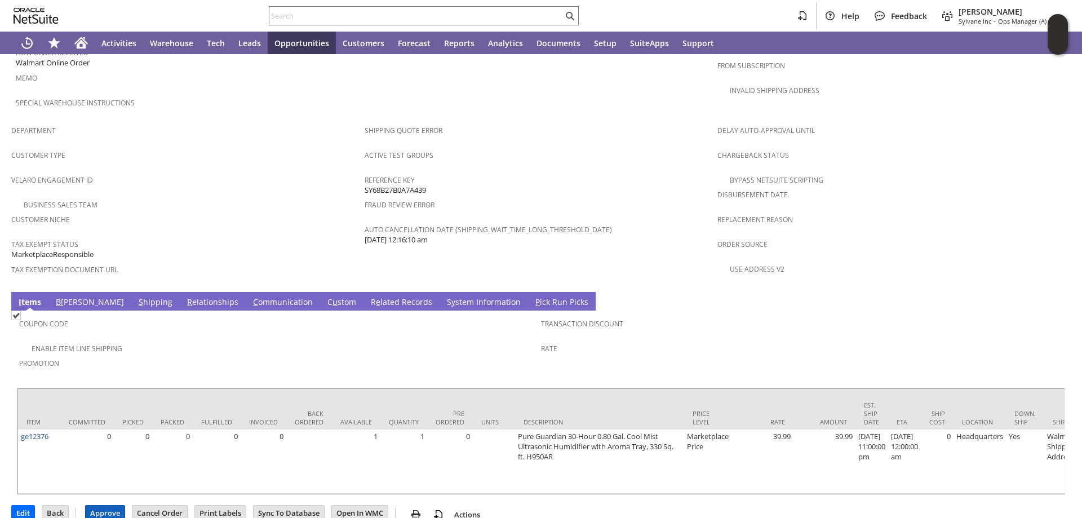
click at [110, 505] on input "Approve" at bounding box center [105, 512] width 39 height 15
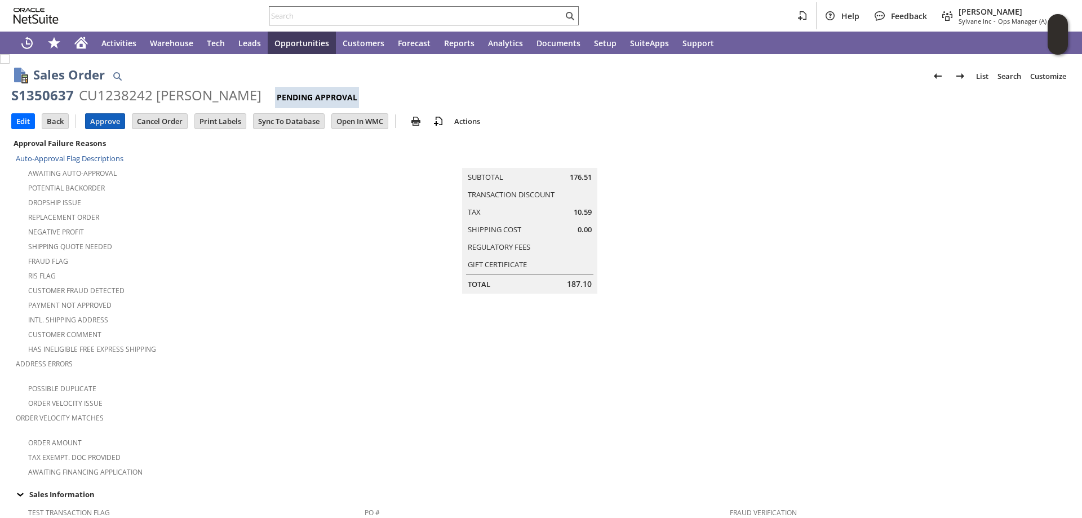
click at [101, 119] on input "Approve" at bounding box center [105, 121] width 39 height 15
click at [20, 120] on input "Edit" at bounding box center [23, 121] width 23 height 15
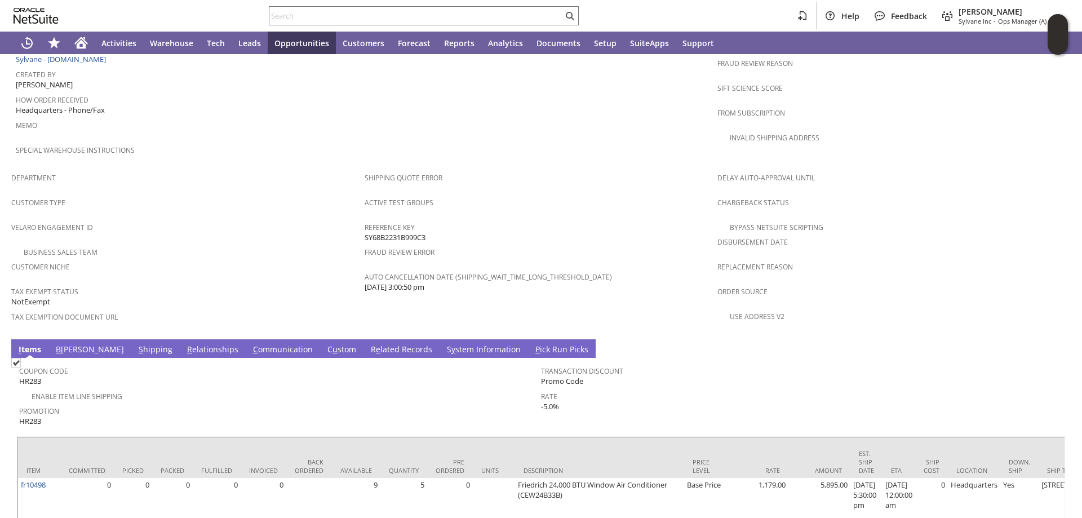
scroll to position [650, 0]
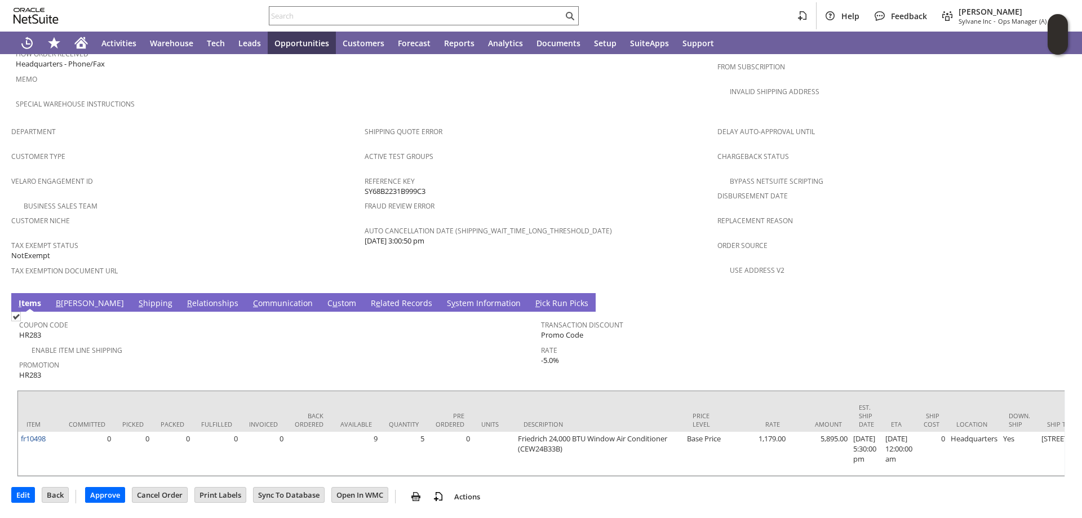
click at [136, 297] on link "S hipping" at bounding box center [155, 303] width 39 height 12
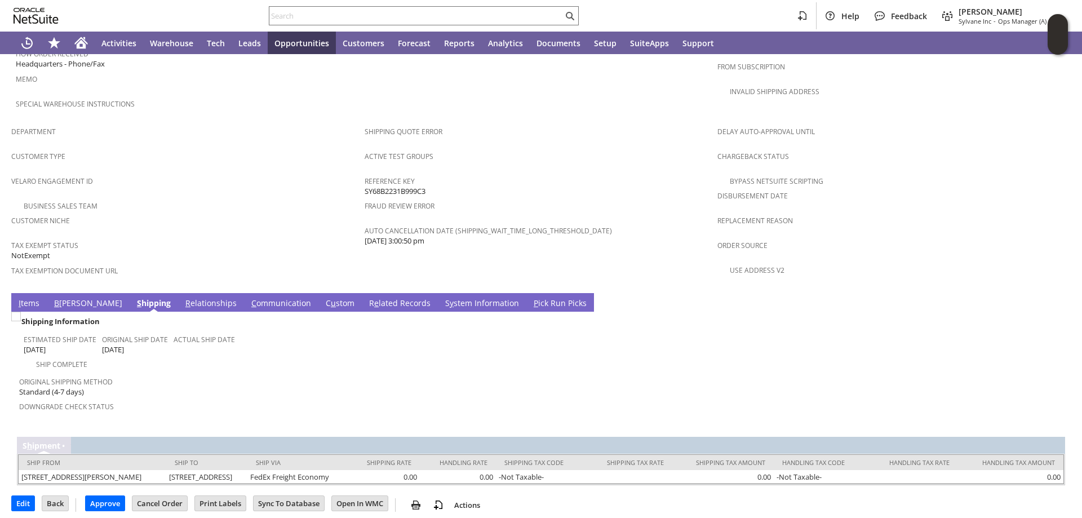
click at [66, 297] on link "B illing" at bounding box center [88, 303] width 74 height 12
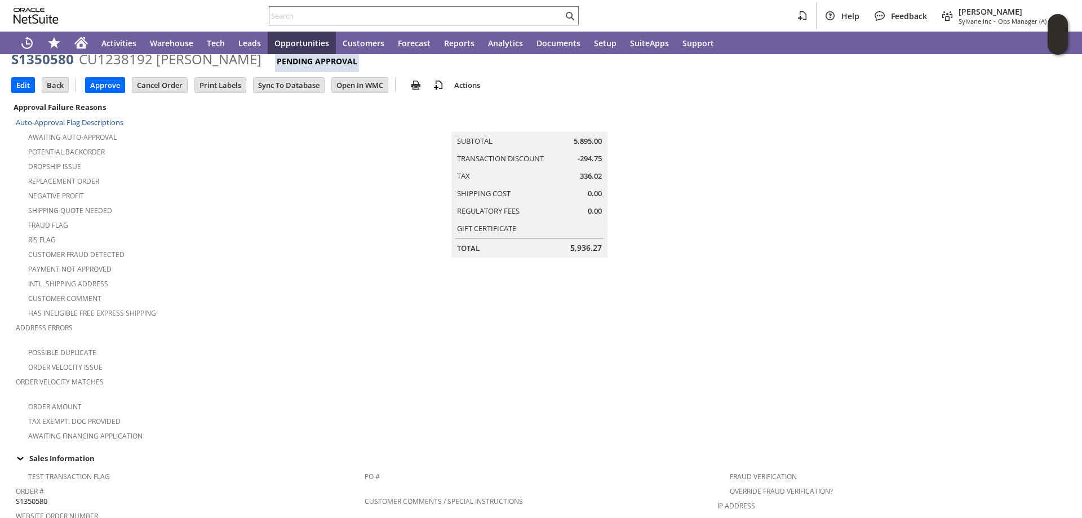
scroll to position [0, 0]
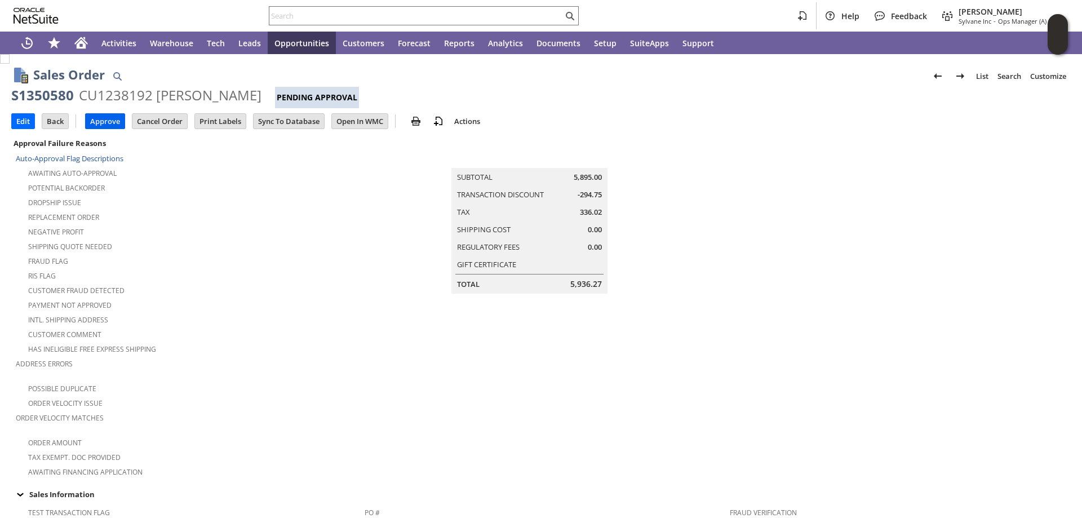
click at [103, 118] on input "Approve" at bounding box center [105, 121] width 39 height 15
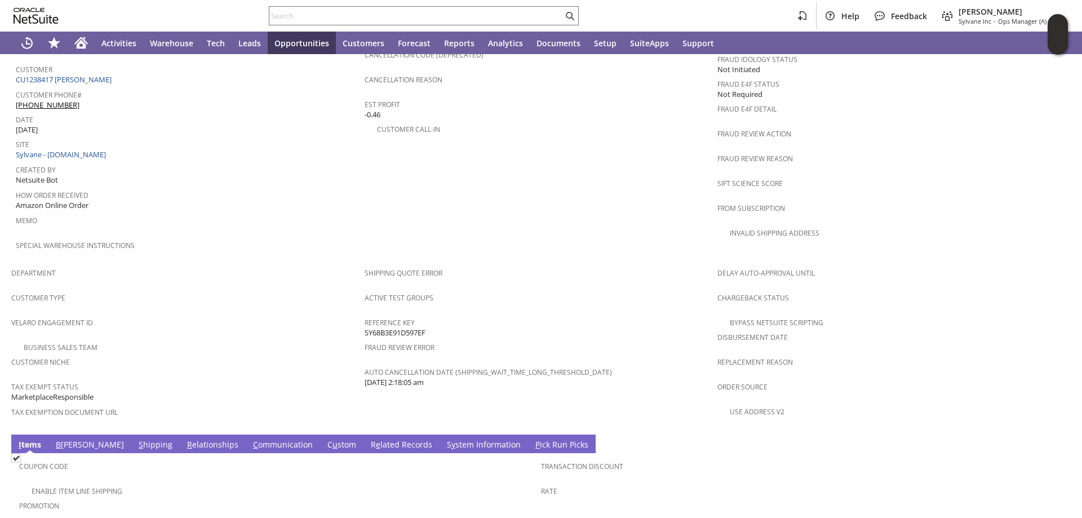
scroll to position [693, 0]
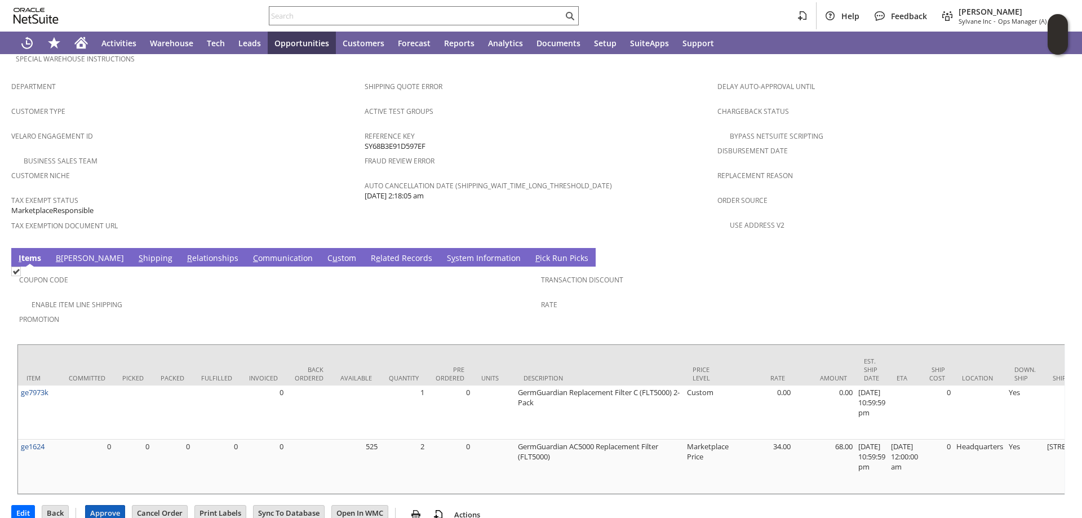
click at [105, 505] on input "Approve" at bounding box center [105, 512] width 39 height 15
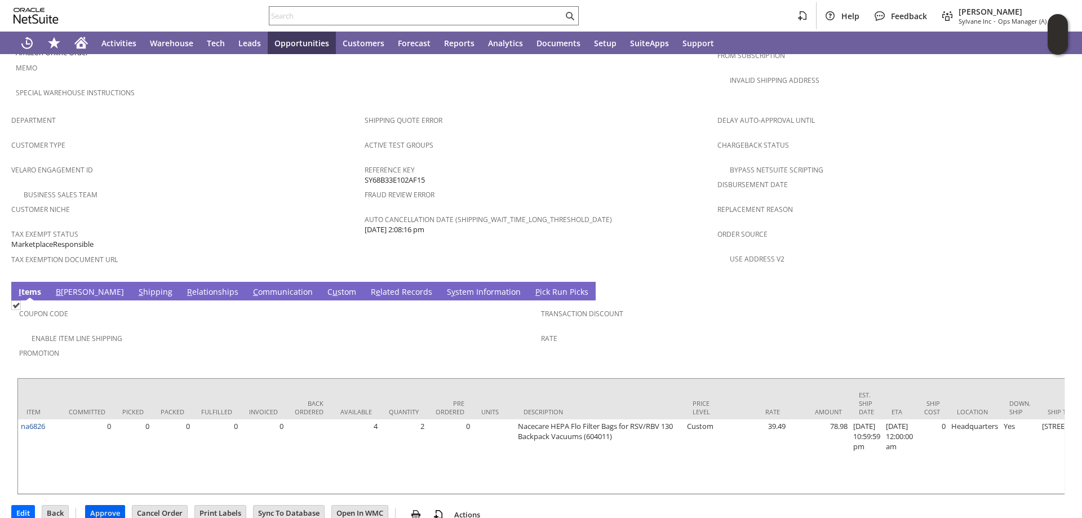
click at [104, 505] on input "Approve" at bounding box center [105, 512] width 39 height 15
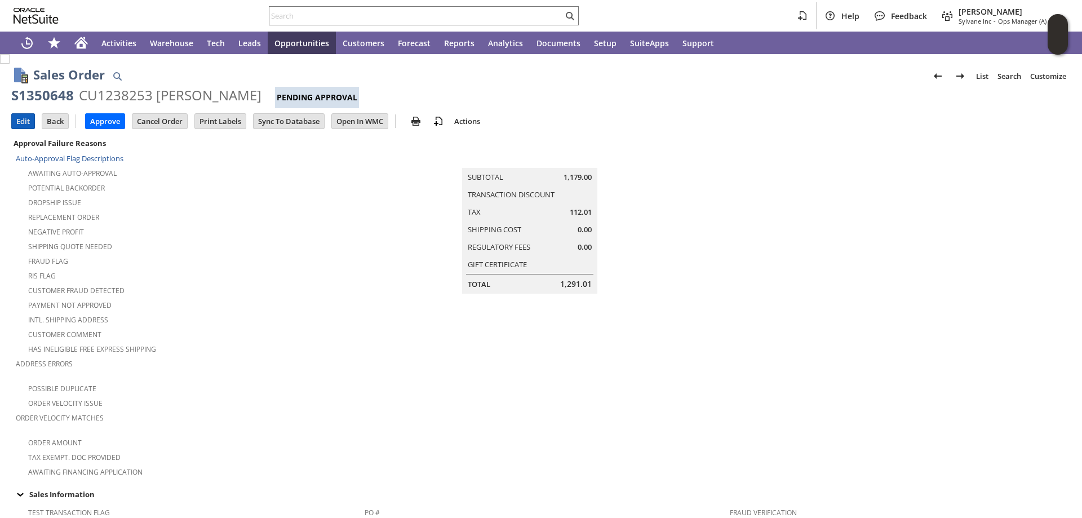
click at [23, 120] on input "Edit" at bounding box center [23, 121] width 23 height 15
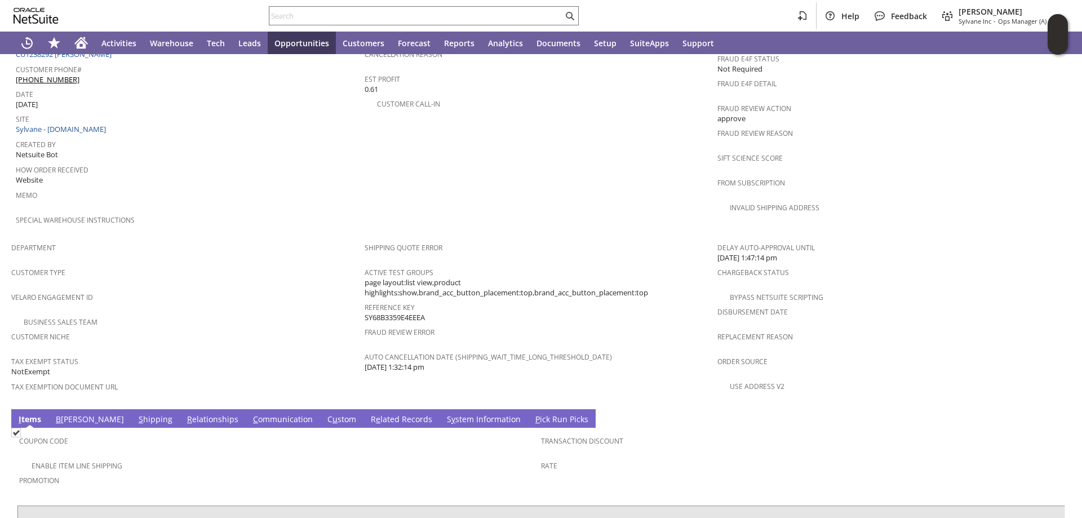
scroll to position [660, 0]
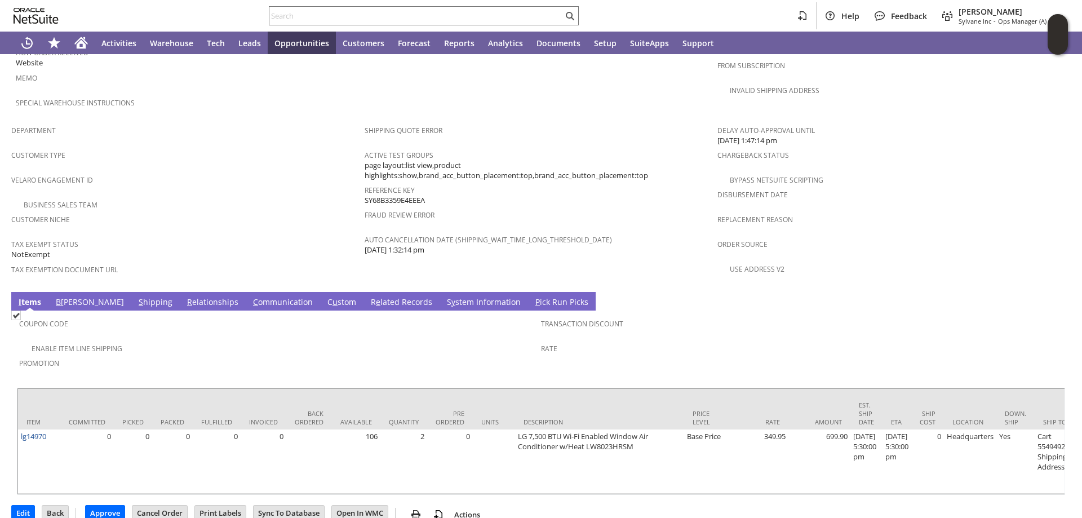
click at [136, 296] on link "S hipping" at bounding box center [155, 302] width 39 height 12
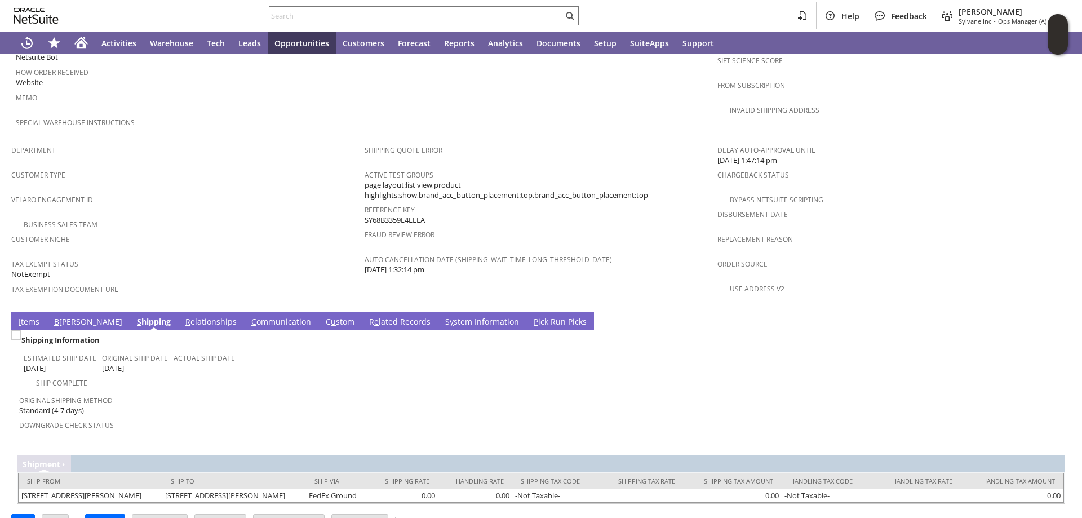
click at [64, 316] on link "B illing" at bounding box center [88, 322] width 74 height 12
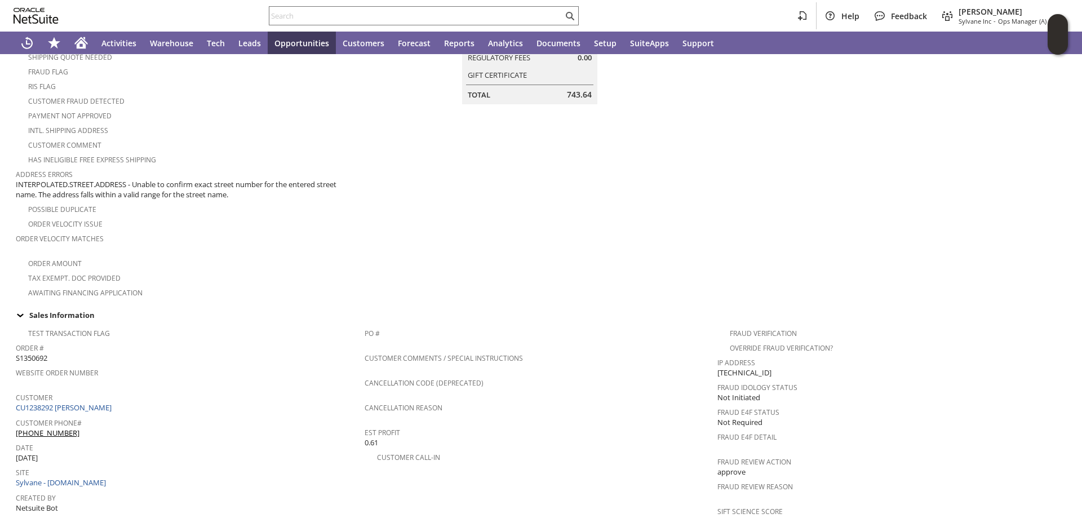
scroll to position [0, 0]
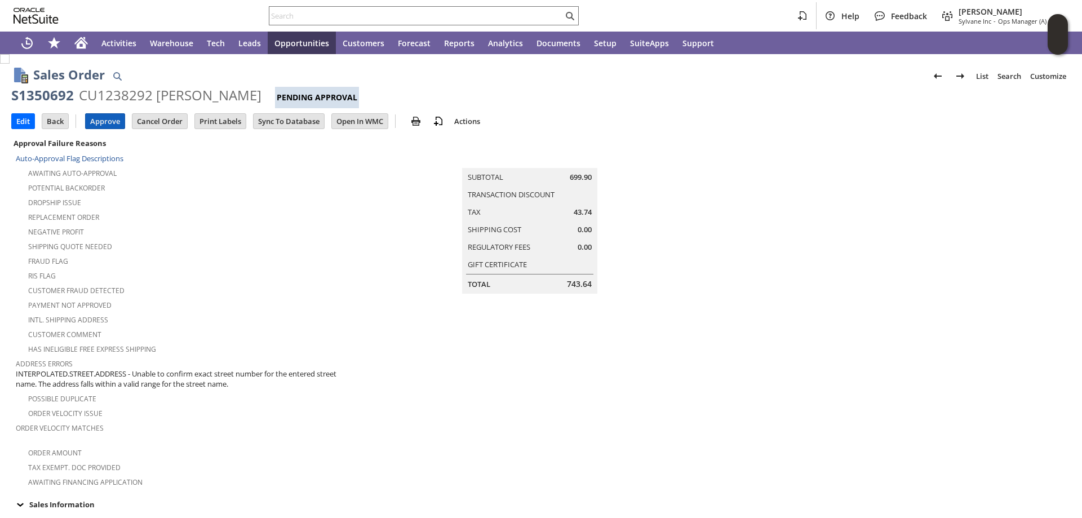
click at [104, 117] on input "Approve" at bounding box center [105, 121] width 39 height 15
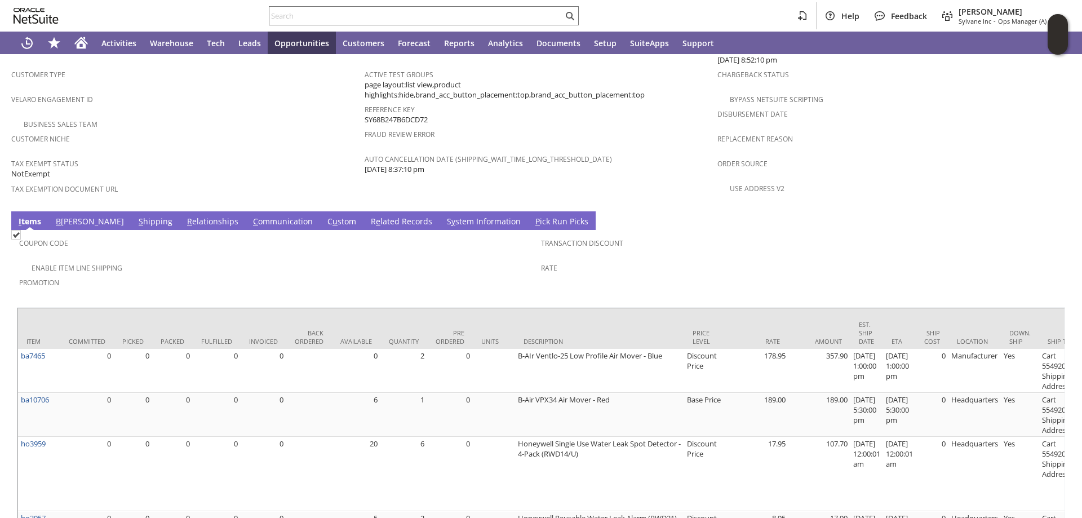
scroll to position [789, 0]
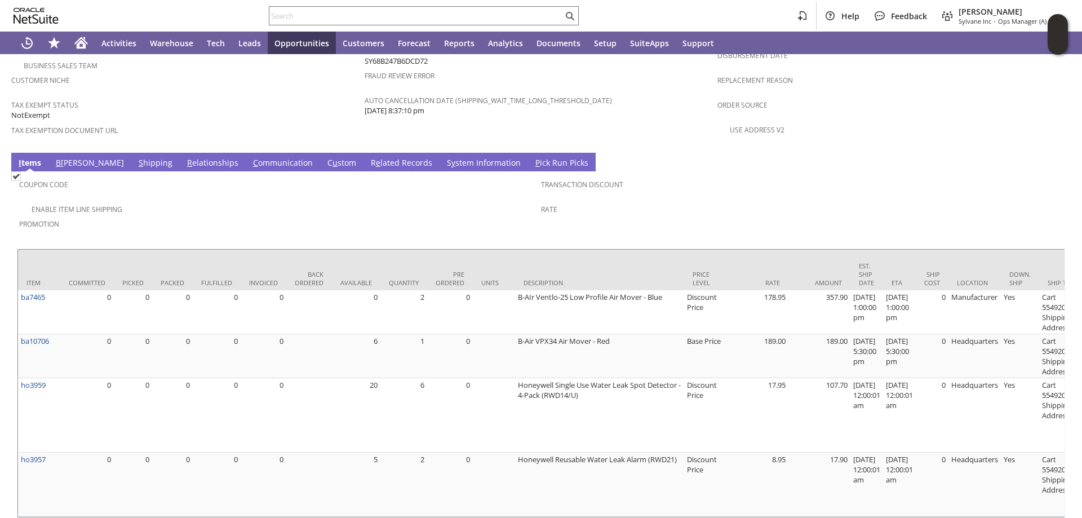
drag, startPoint x: 107, startPoint y: 138, endPoint x: 118, endPoint y: 143, distance: 11.8
click at [136, 157] on link "S hipping" at bounding box center [155, 163] width 39 height 12
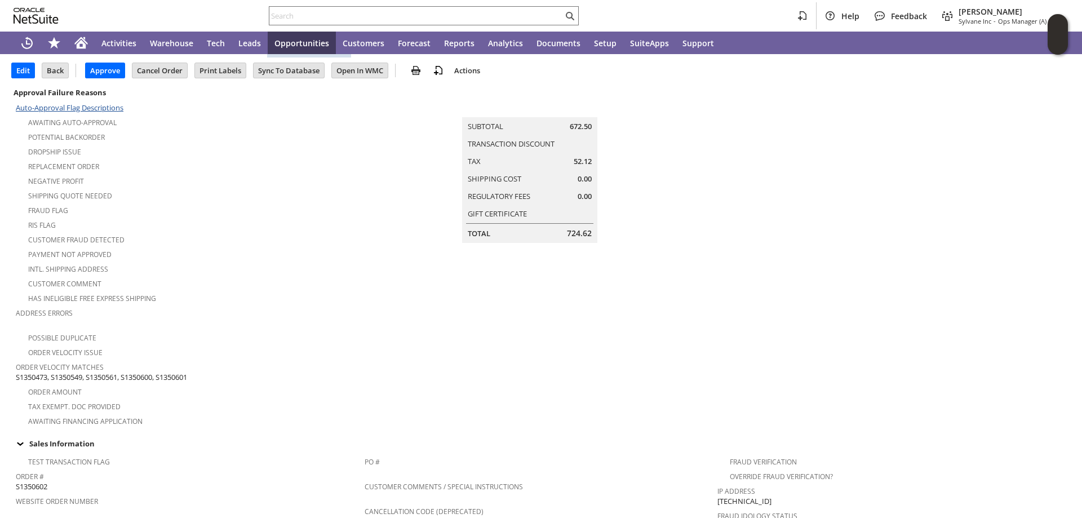
scroll to position [0, 0]
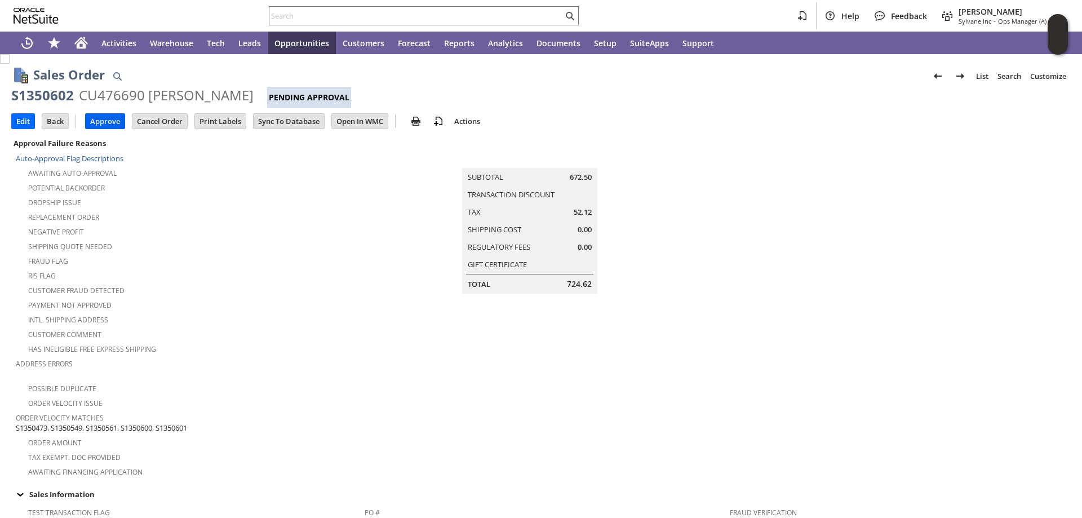
click at [106, 117] on input "Approve" at bounding box center [105, 121] width 39 height 15
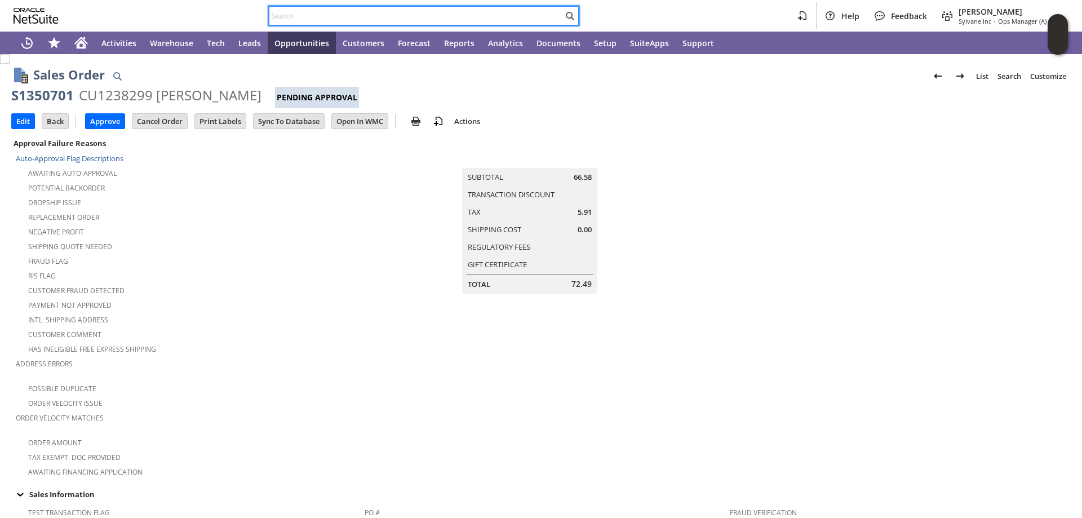
click at [311, 13] on input "text" at bounding box center [416, 16] width 294 height 14
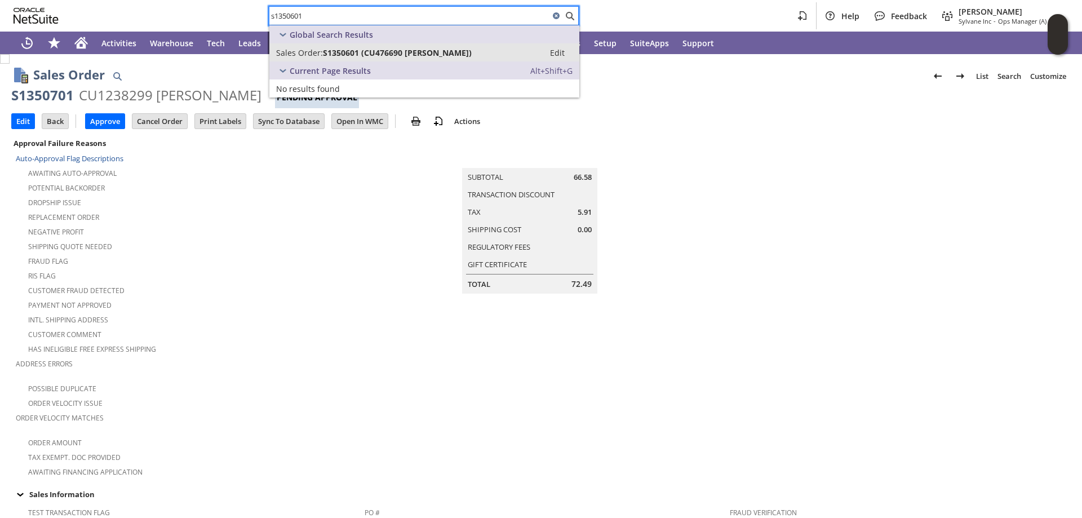
type input "s1350601"
click at [346, 51] on span "S1350601 (CU476690 Edward Kim)" at bounding box center [397, 52] width 149 height 11
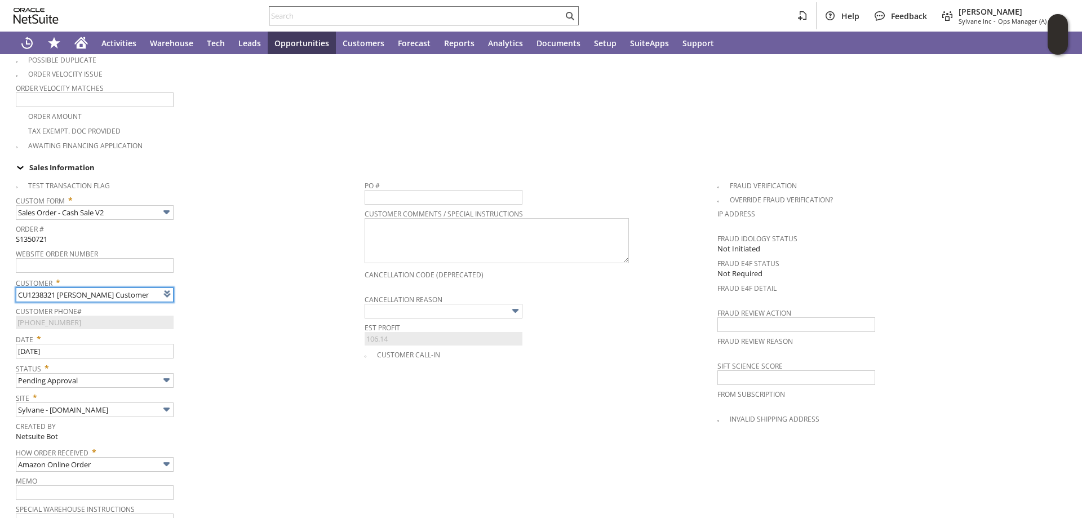
type input "Intelligent Recommendations ⁰"
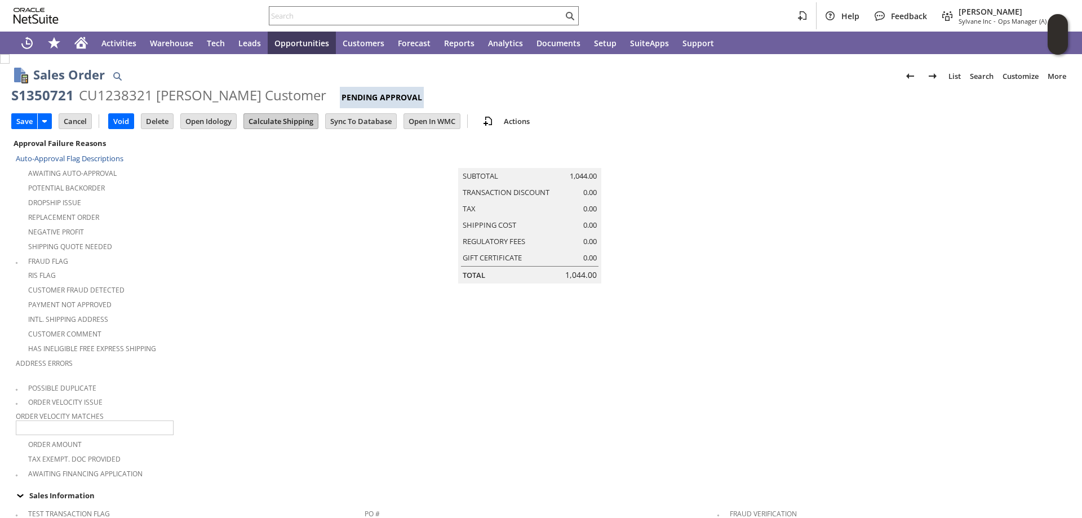
click at [277, 115] on input "Calculate Shipping" at bounding box center [281, 121] width 74 height 15
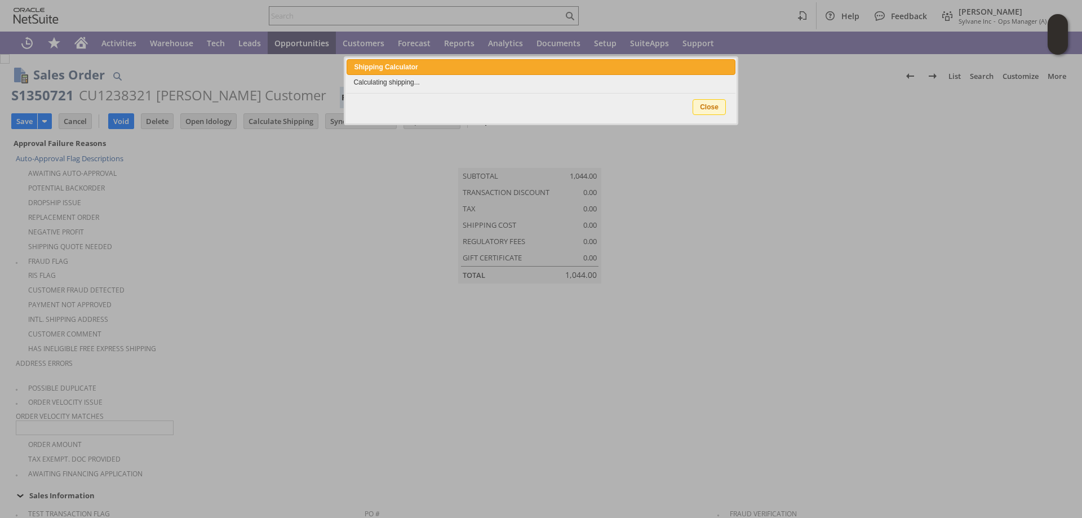
type input "NotExempt"
type input "Add"
type input "Copy Previous"
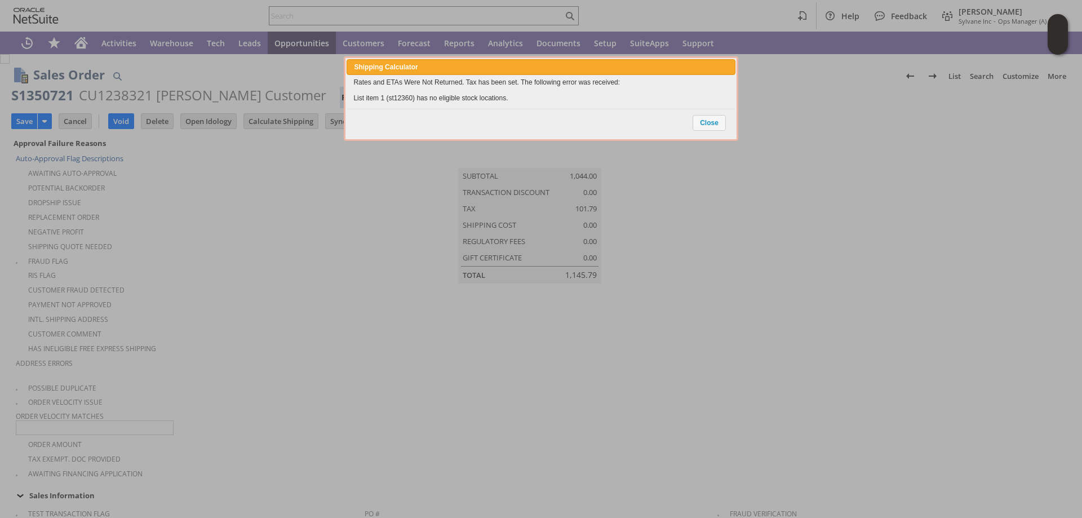
scroll to position [865, 0]
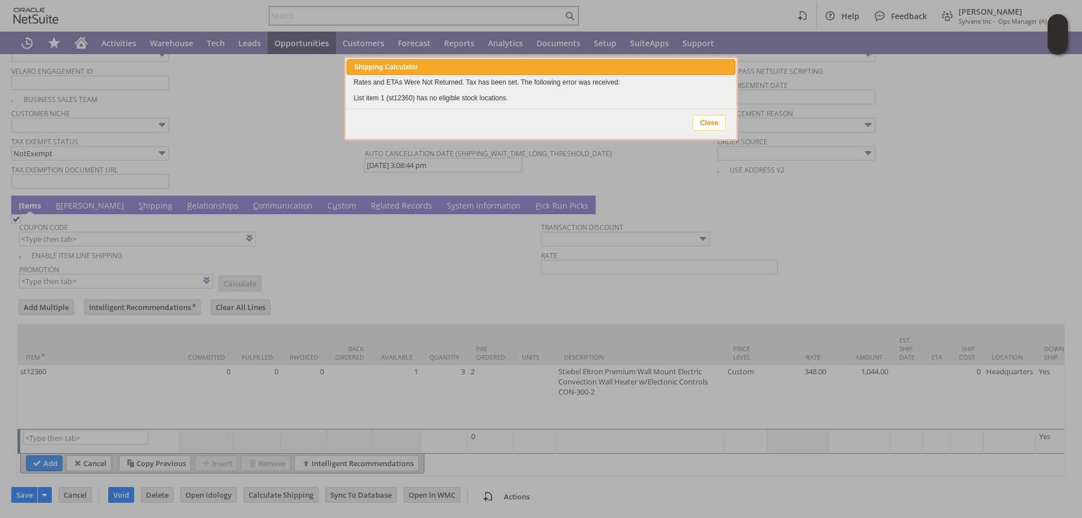
click at [713, 119] on span "Close" at bounding box center [709, 122] width 32 height 15
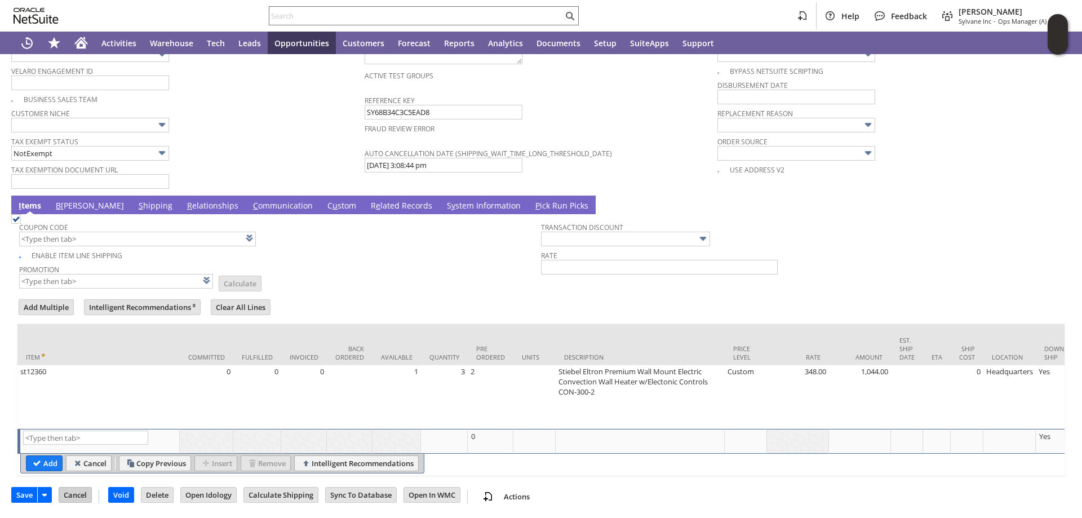
click at [81, 499] on input "Cancel" at bounding box center [75, 494] width 32 height 15
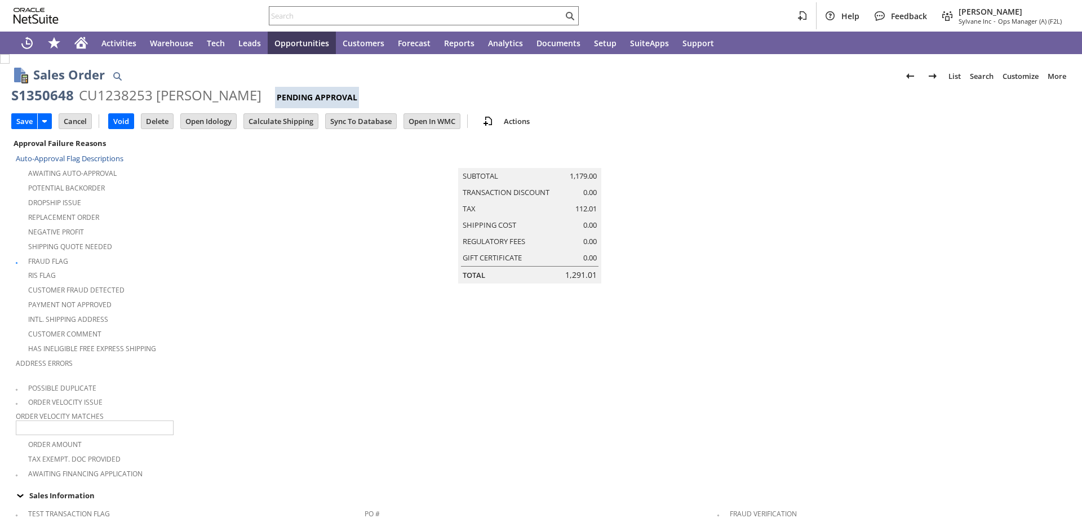
scroll to position [328, 0]
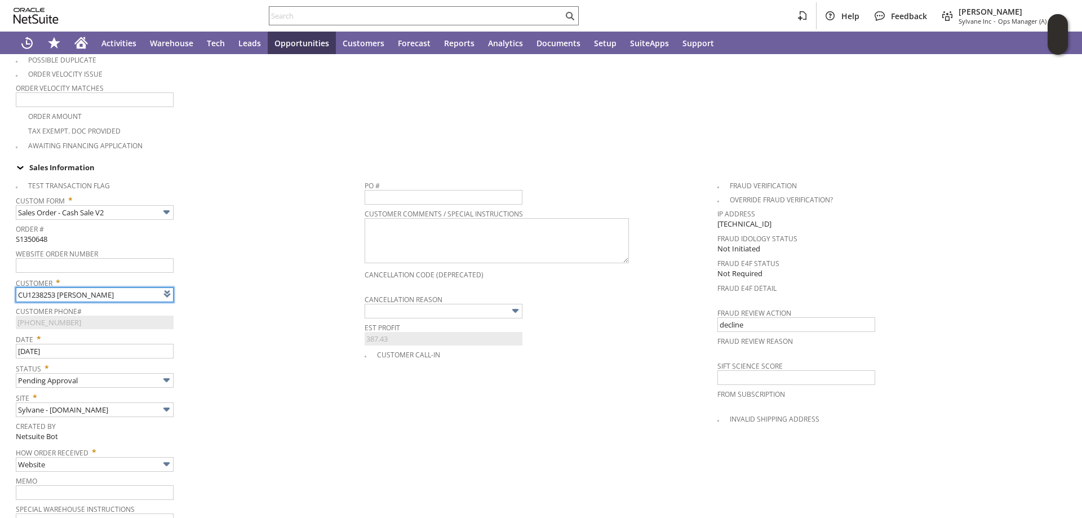
type input "Intelligent Recommendations ⁰"
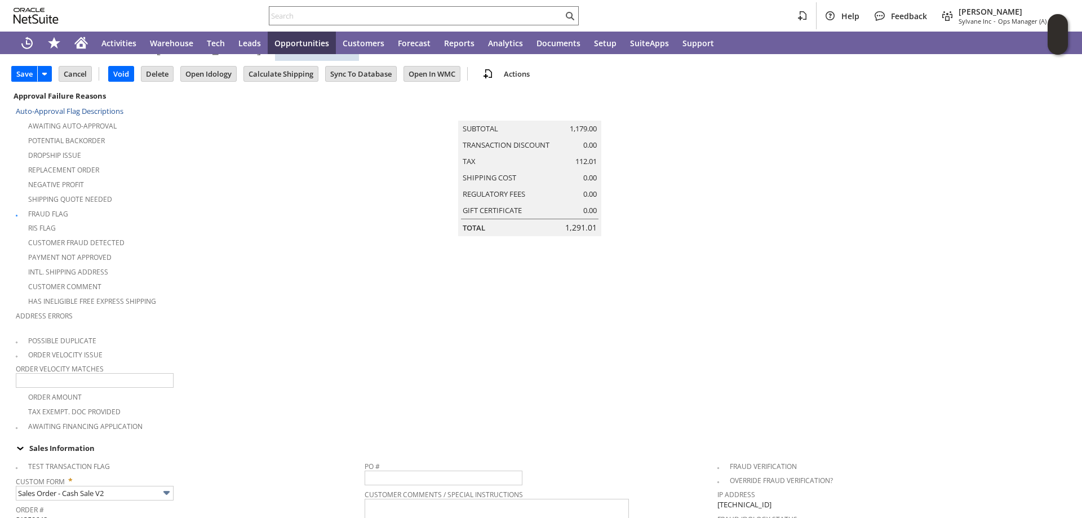
scroll to position [0, 0]
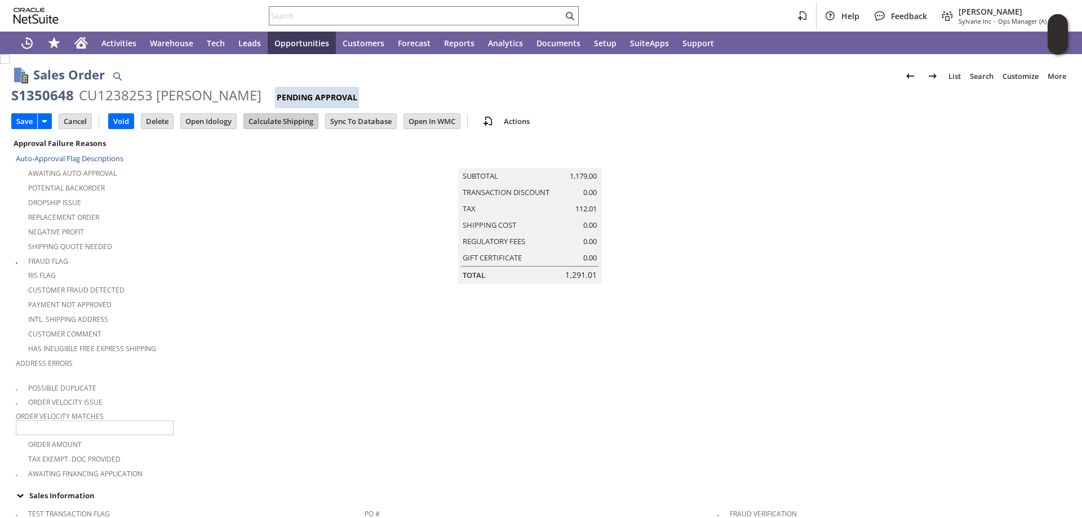
click at [277, 120] on input "Calculate Shipping" at bounding box center [281, 121] width 74 height 15
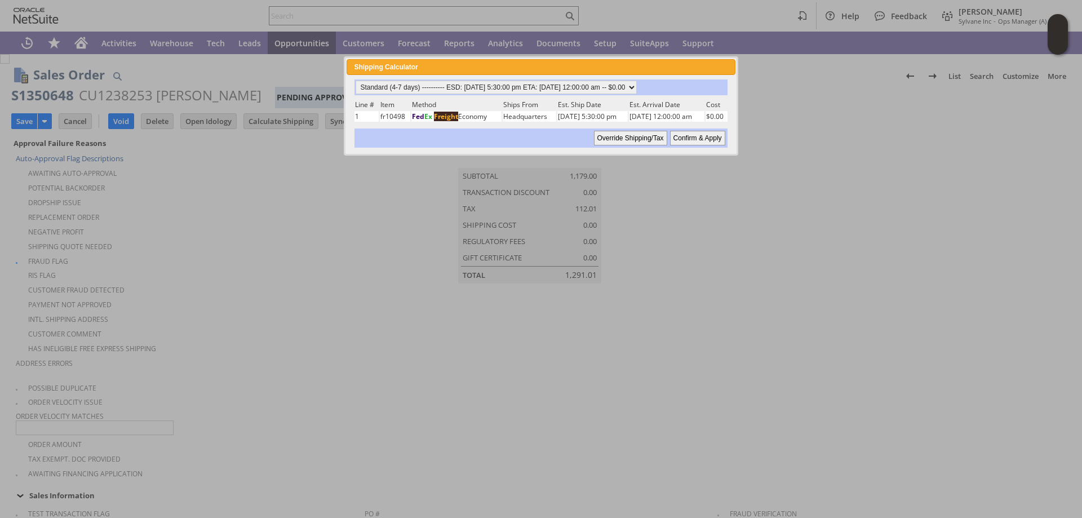
click at [703, 136] on input "Confirm & Apply" at bounding box center [697, 138] width 55 height 15
type input "Add"
type input "Copy Previous"
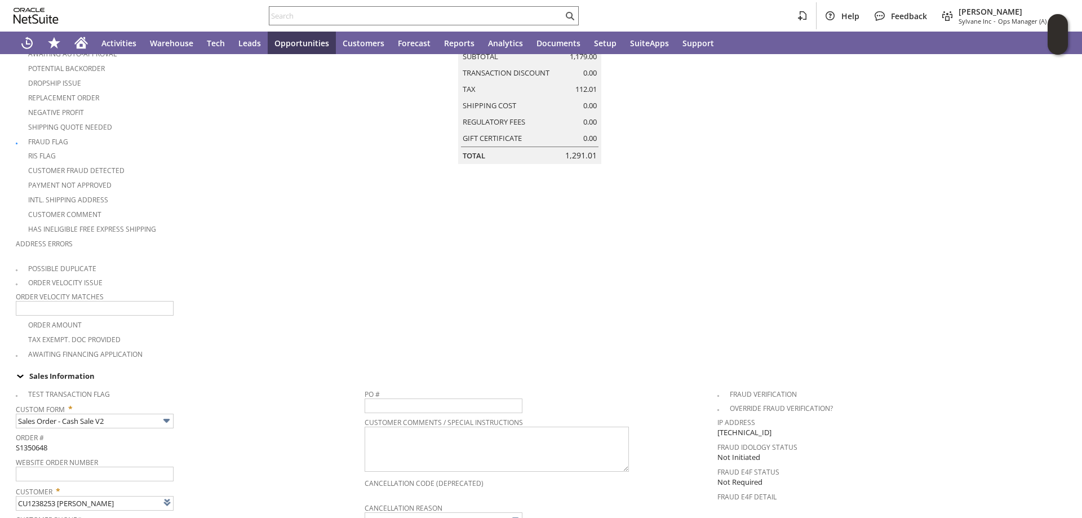
scroll to position [20, 0]
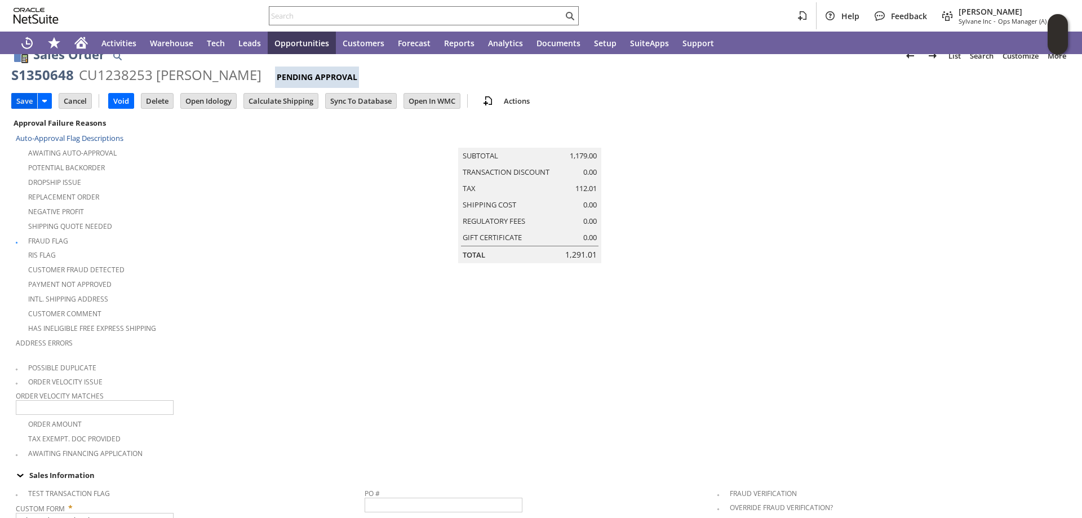
click at [24, 98] on input "Save" at bounding box center [24, 101] width 25 height 15
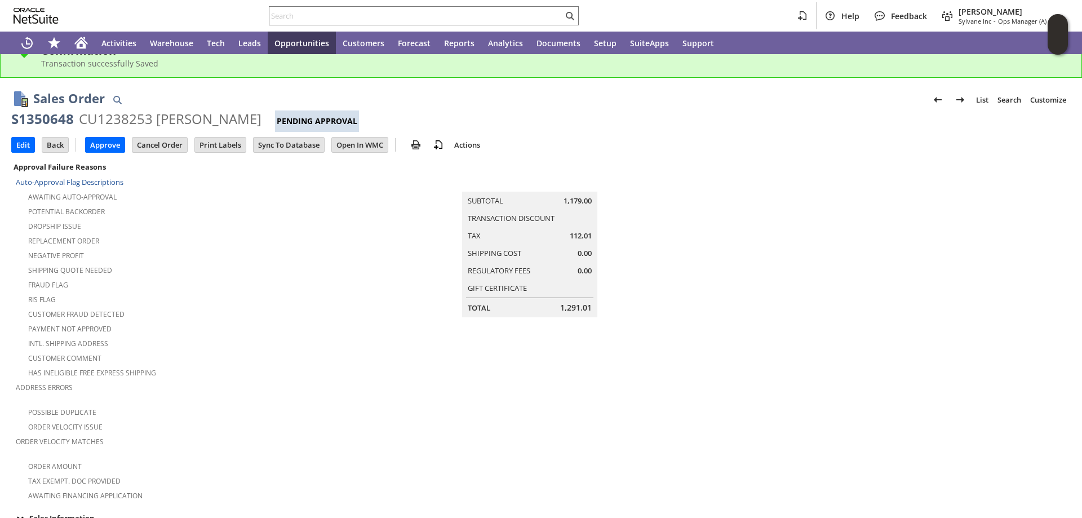
scroll to position [17, 0]
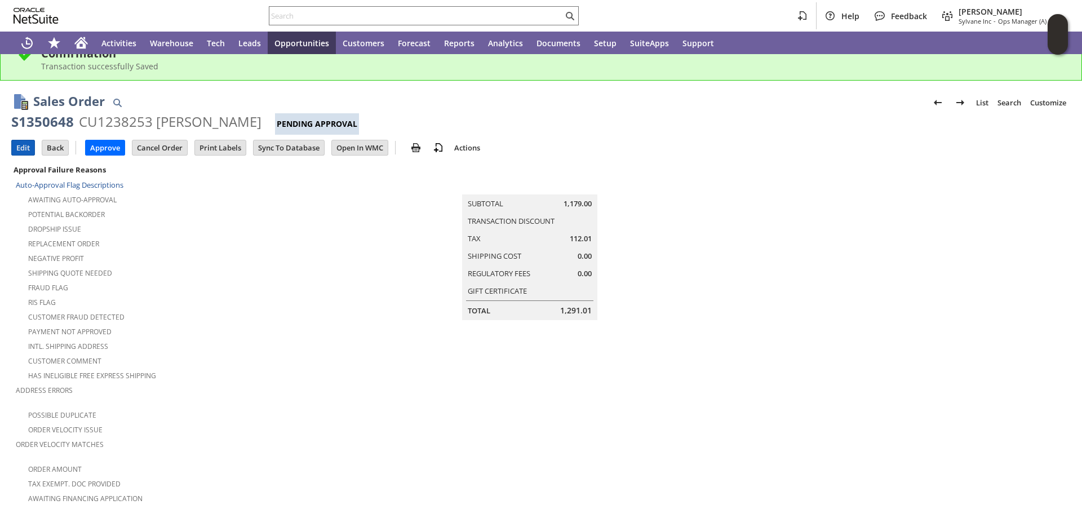
click at [20, 146] on input "Edit" at bounding box center [23, 147] width 23 height 15
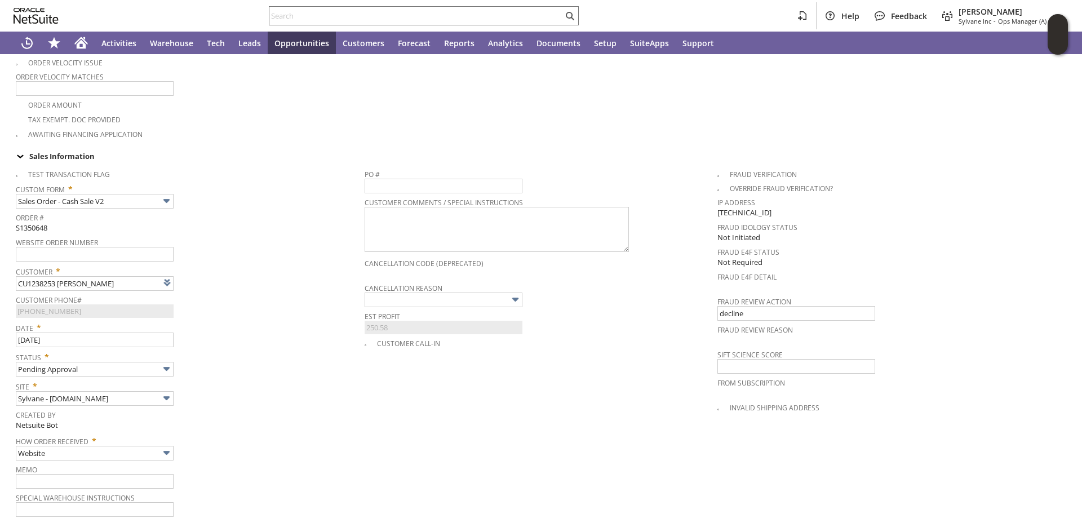
type input "Intelligent Recommendations ⁰"
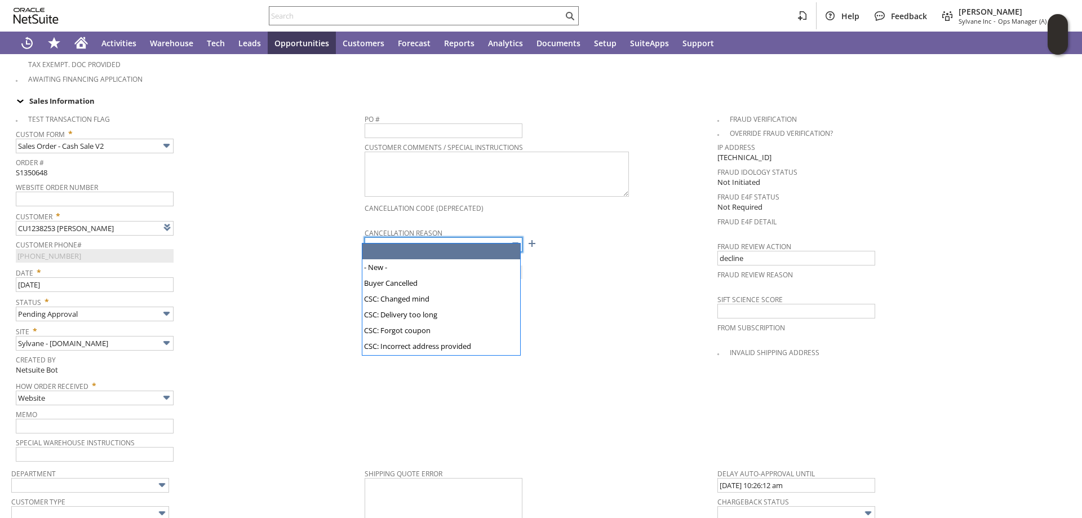
click at [438, 237] on input "text" at bounding box center [443, 244] width 158 height 15
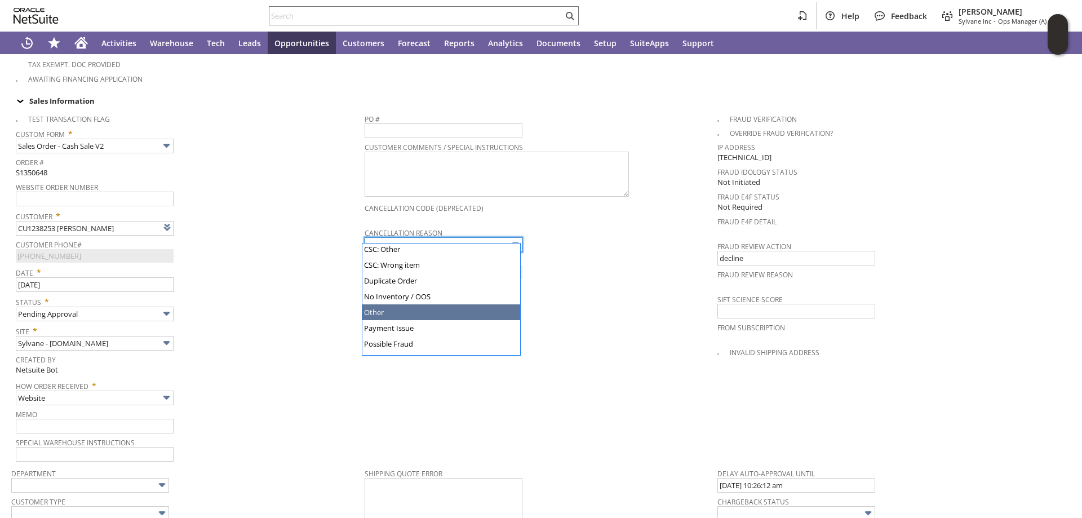
scroll to position [125, 0]
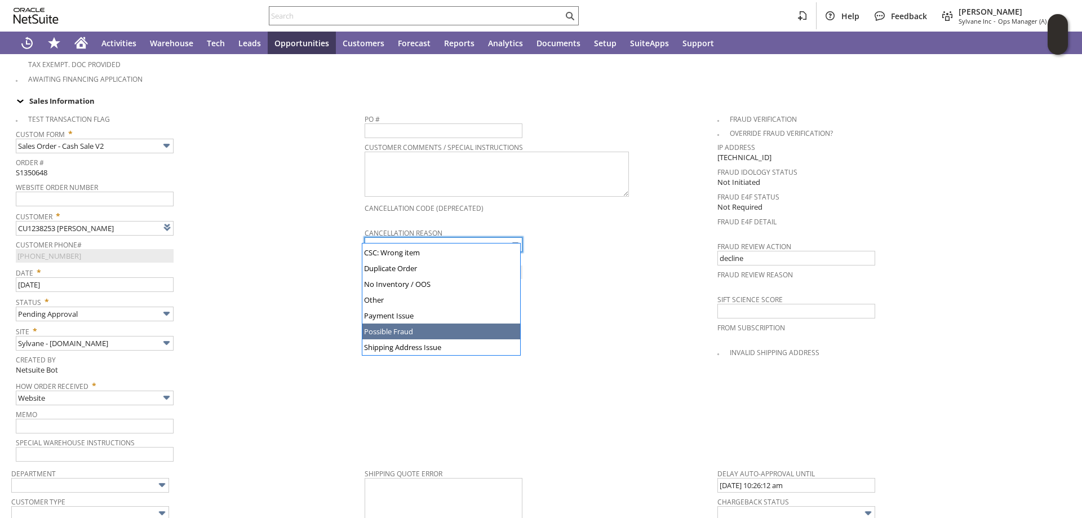
type input "Possible Fraud"
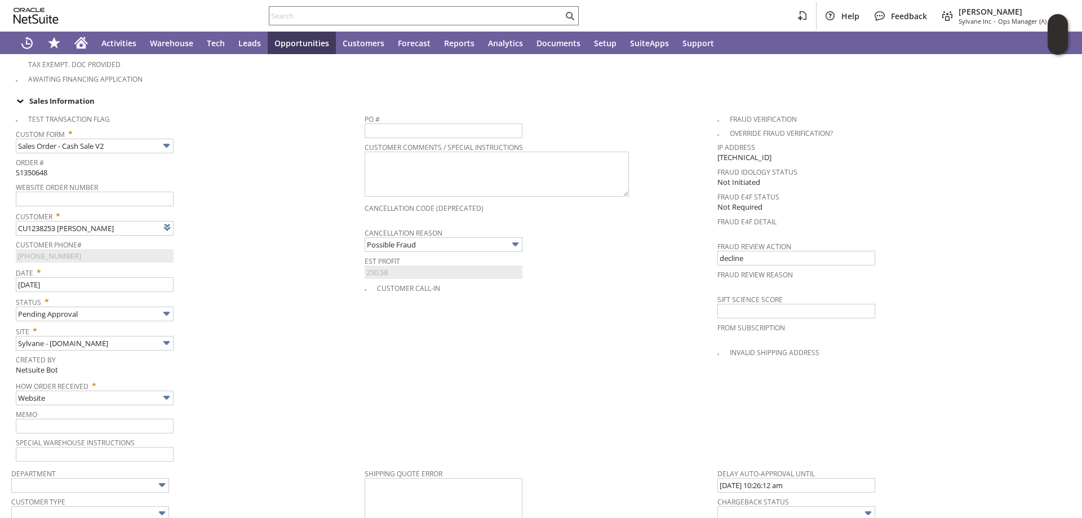
click at [275, 296] on span "Status *" at bounding box center [187, 300] width 343 height 14
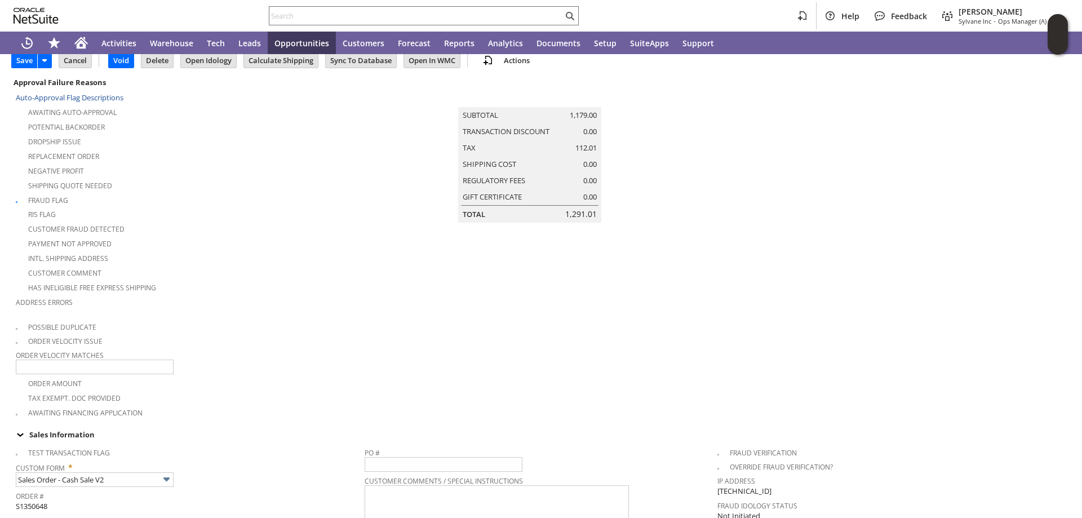
scroll to position [0, 0]
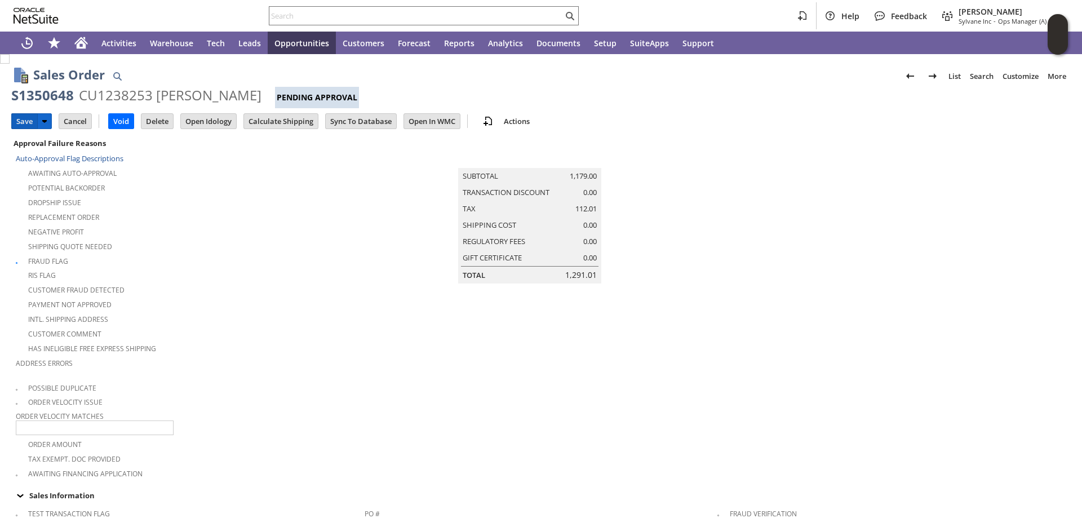
click at [26, 121] on input "Save" at bounding box center [24, 121] width 25 height 15
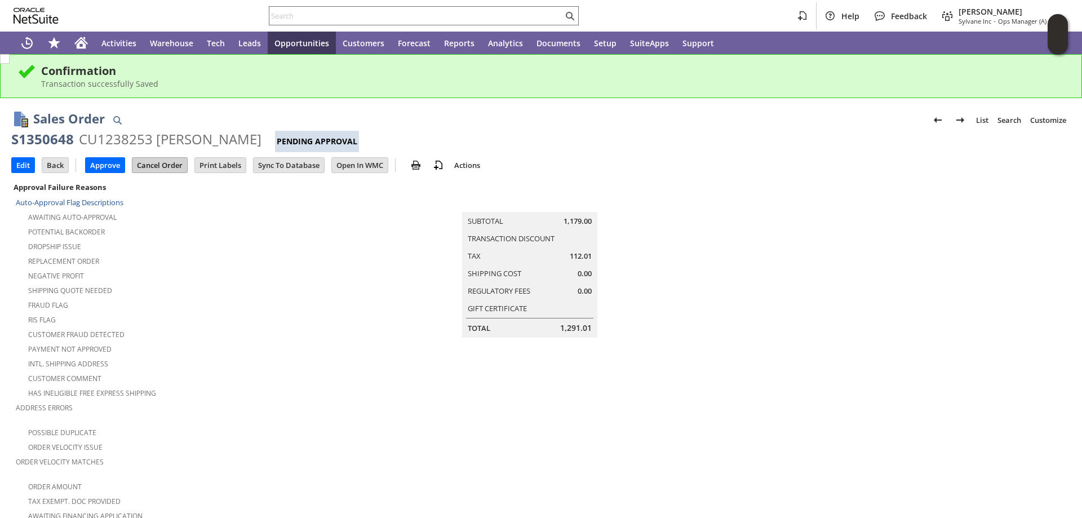
click at [148, 162] on input "Cancel Order" at bounding box center [159, 165] width 55 height 15
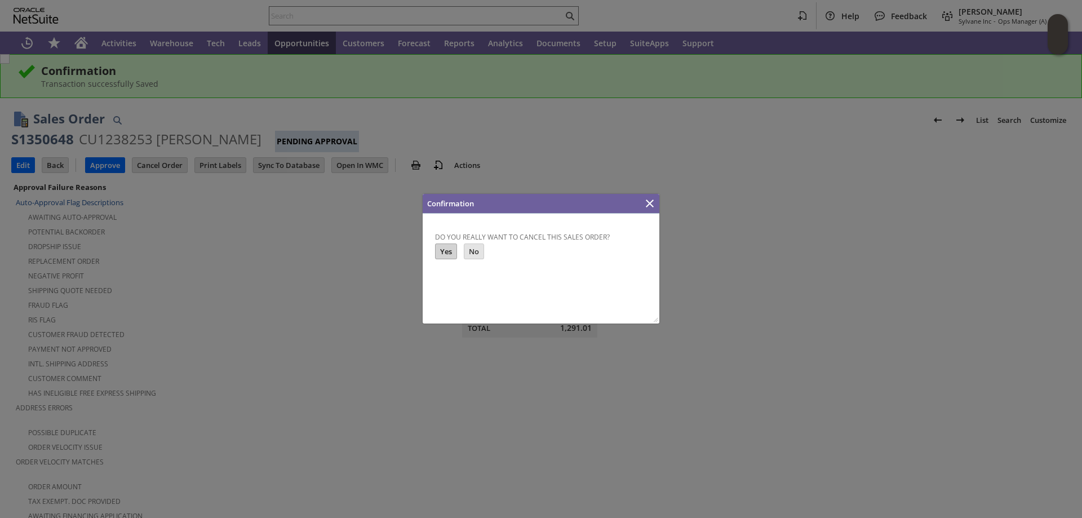
click at [447, 250] on input "Yes" at bounding box center [445, 251] width 21 height 15
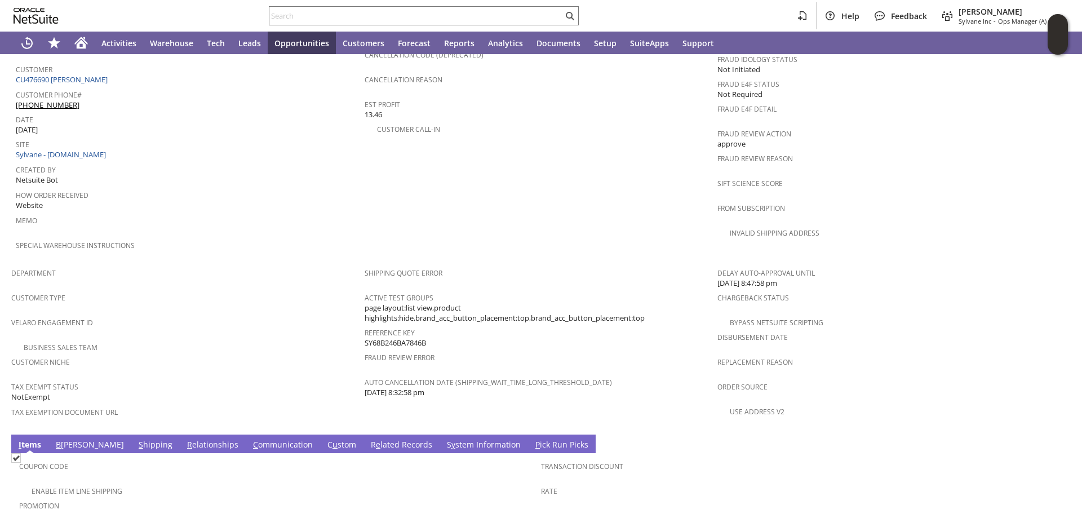
scroll to position [732, 0]
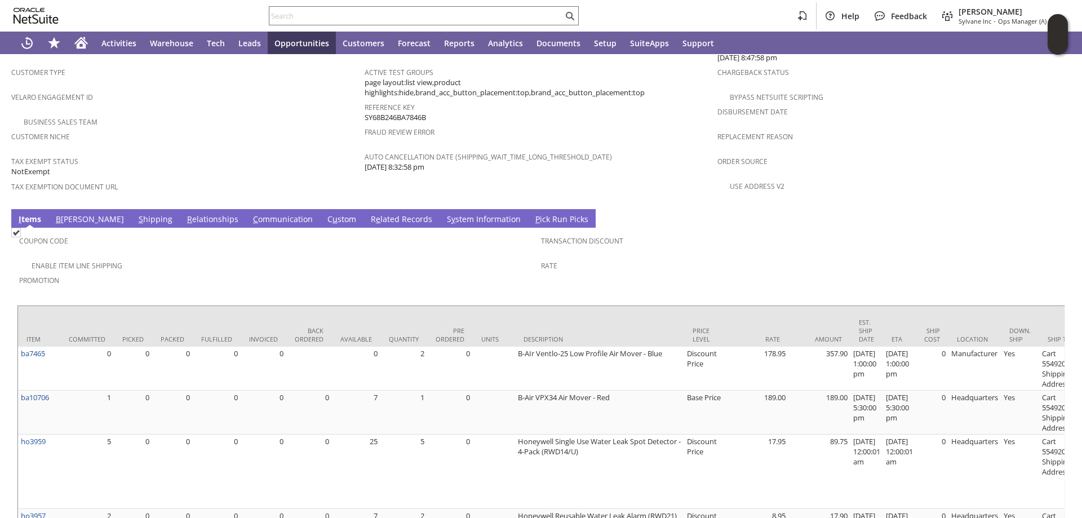
click at [136, 214] on link "S hipping" at bounding box center [155, 220] width 39 height 12
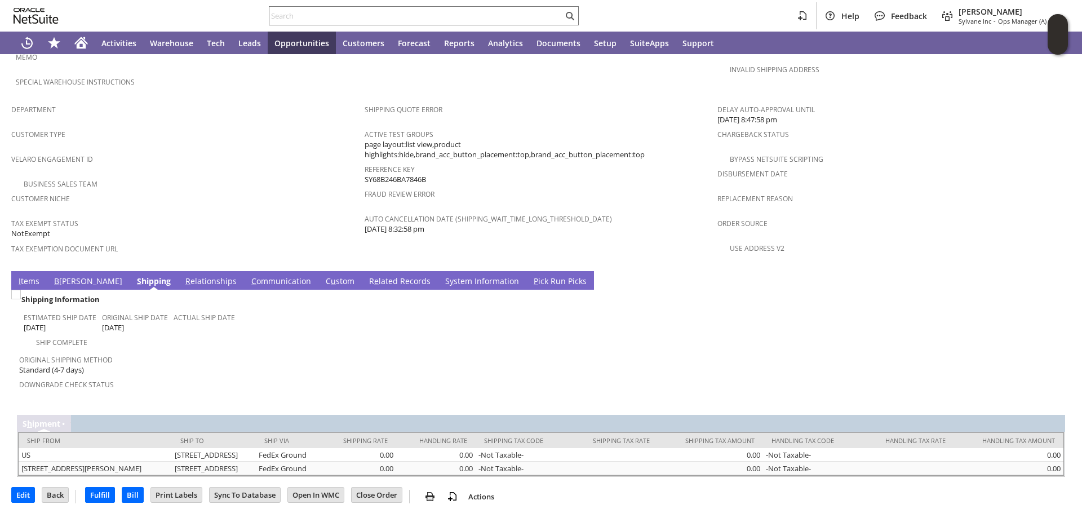
scroll to position [672, 0]
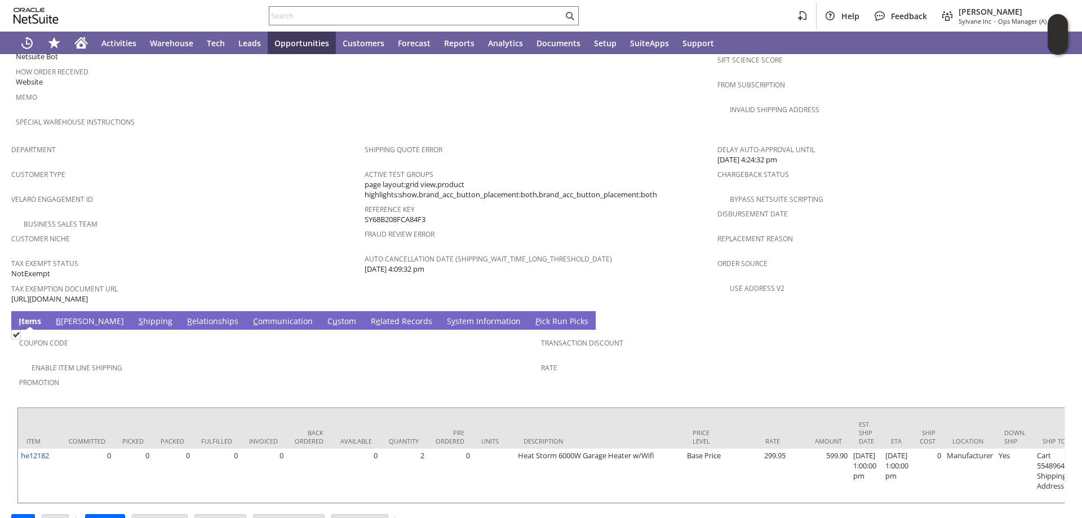
scroll to position [639, 0]
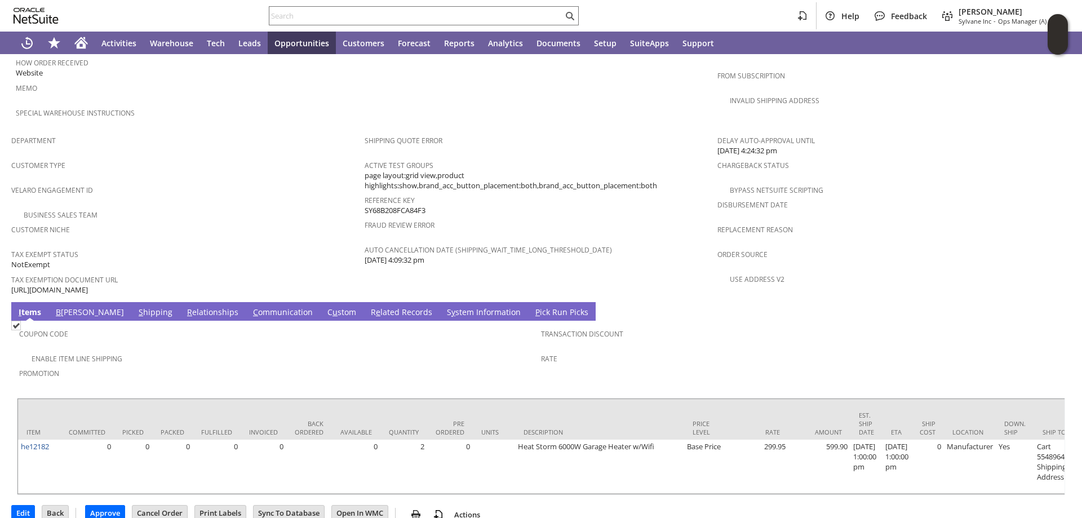
drag, startPoint x: 309, startPoint y: 266, endPoint x: 11, endPoint y: 267, distance: 298.0
click at [11, 272] on div "Tax Exemption Document URL https://drive.google.com/file/d/1u7gqqvKU_bTbeR-YStY…" at bounding box center [185, 284] width 348 height 24
copy span "https://drive.google.com/file/d/1u7gqqvKU_bTbeR-YStY9r-jkrJknBJDU/view?usp=shar…"
click at [136, 306] on link "S hipping" at bounding box center [155, 312] width 39 height 12
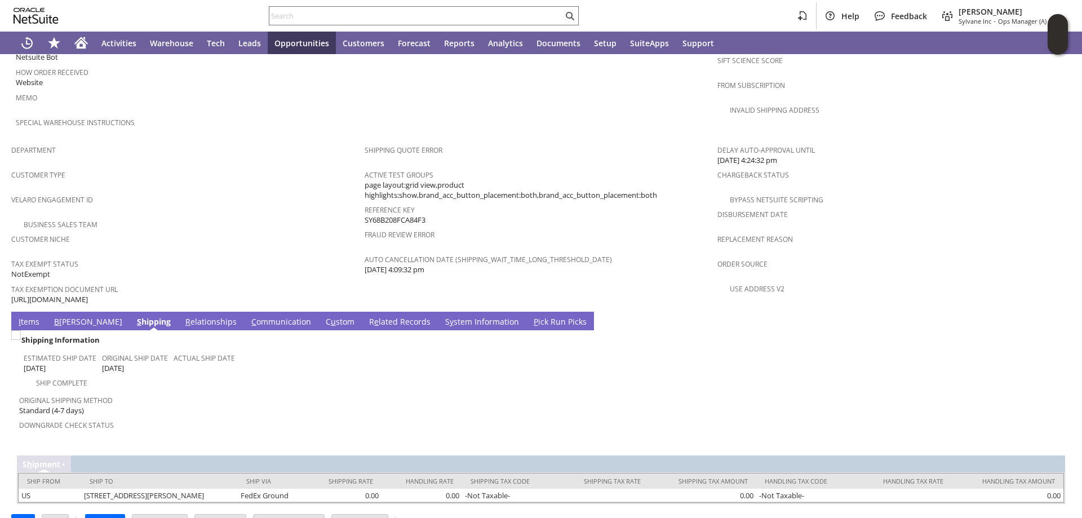
click at [66, 316] on link "B illing" at bounding box center [88, 322] width 74 height 12
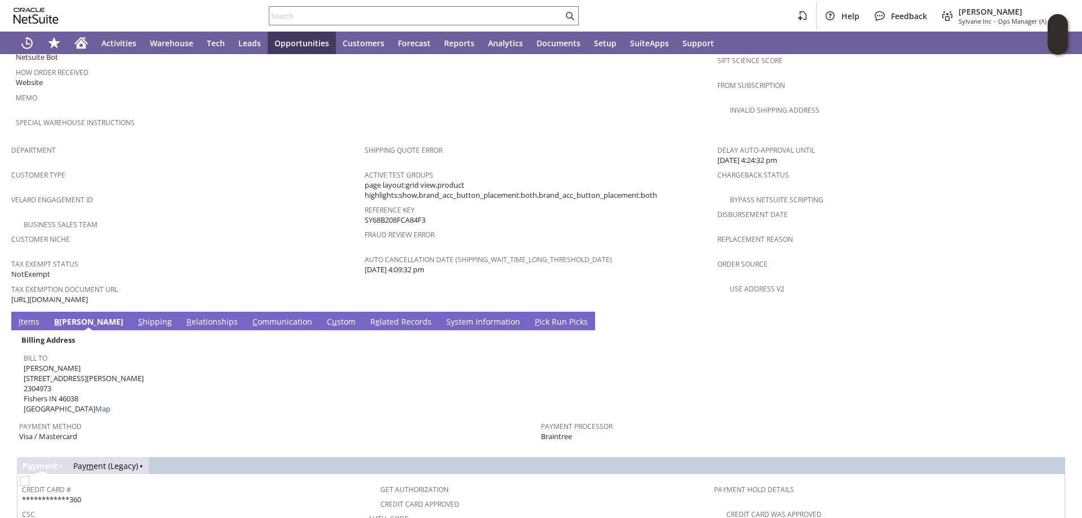
click at [250, 316] on link "C ommunication" at bounding box center [282, 322] width 65 height 12
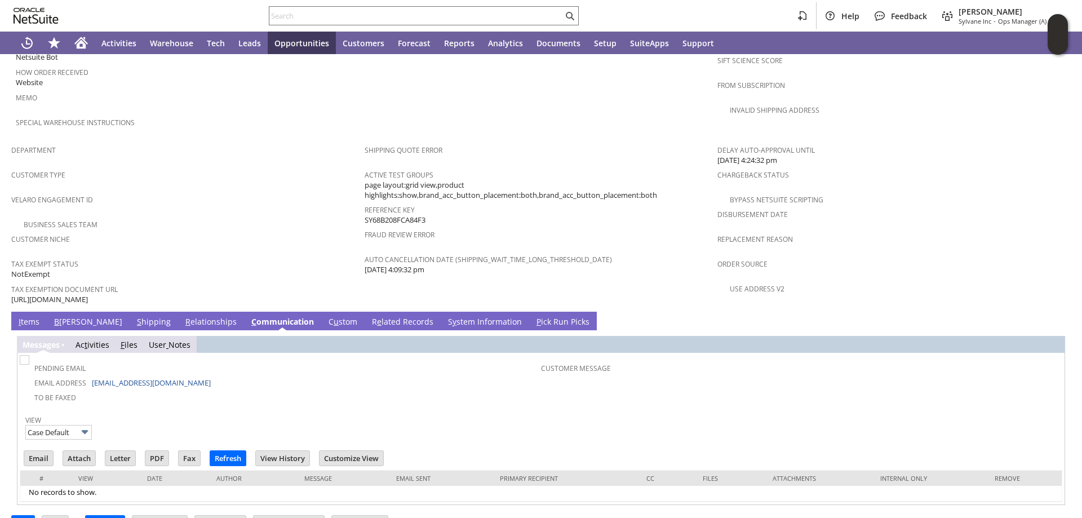
scroll to position [0, 0]
drag, startPoint x: 177, startPoint y: 357, endPoint x: 134, endPoint y: 357, distance: 42.8
click at [134, 375] on td "Email Address pastorjake@lbcfishers.org" at bounding box center [281, 382] width 519 height 15
copy link "lbcfishers.org"
click at [269, 389] on td "To Be Faxed" at bounding box center [281, 396] width 519 height 15
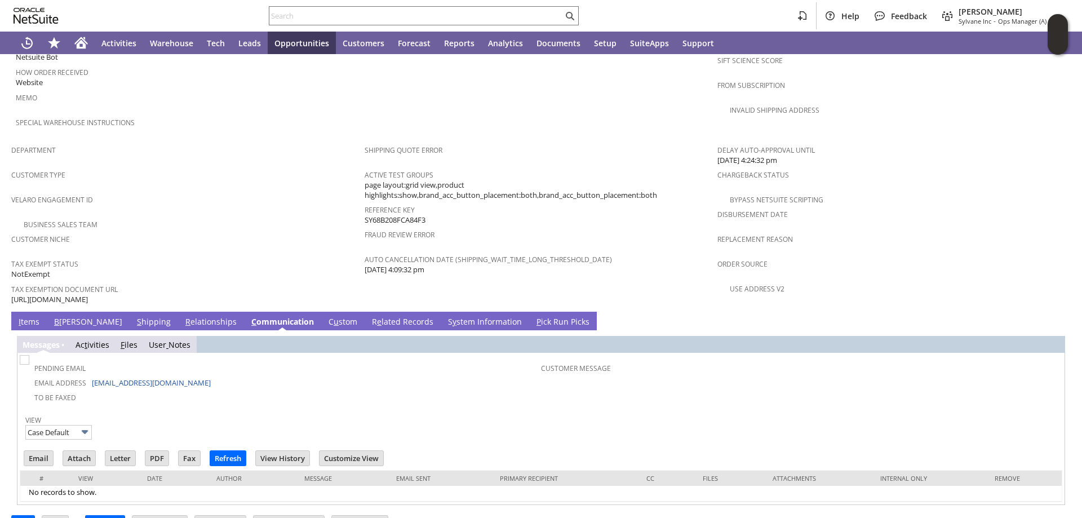
click at [134, 316] on link "S hipping" at bounding box center [153, 322] width 39 height 12
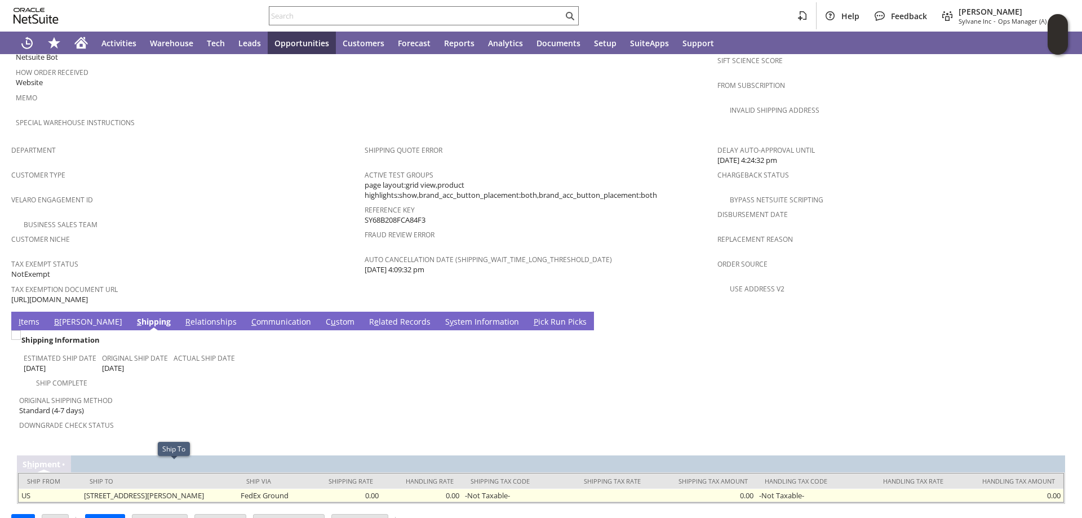
drag, startPoint x: 77, startPoint y: 469, endPoint x: 238, endPoint y: 470, distance: 161.1
click at [238, 488] on td "13490 Howe Rd Fishers IN 46038 United States" at bounding box center [159, 495] width 157 height 14
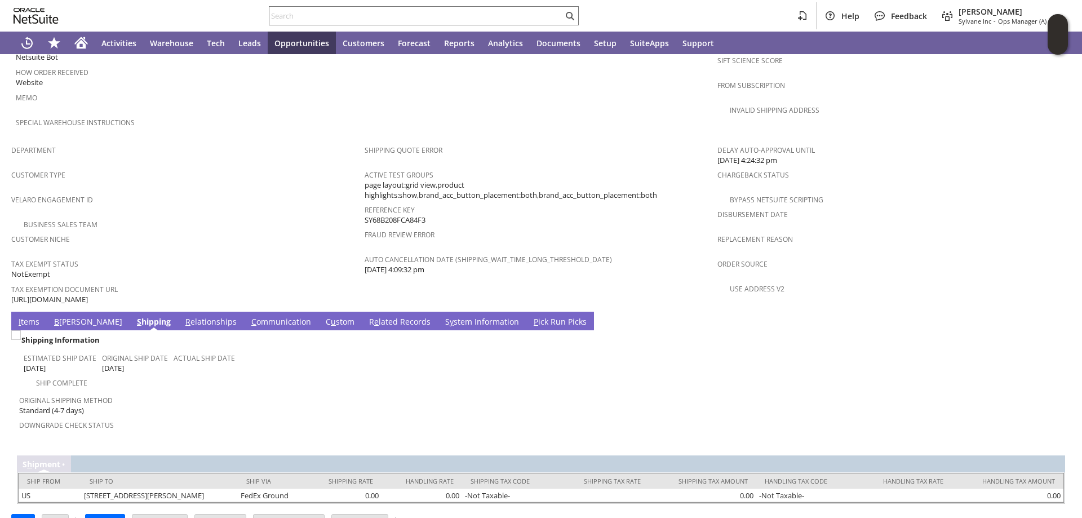
copy td "13490 Howe Rd Fishers IN 46038 United States"
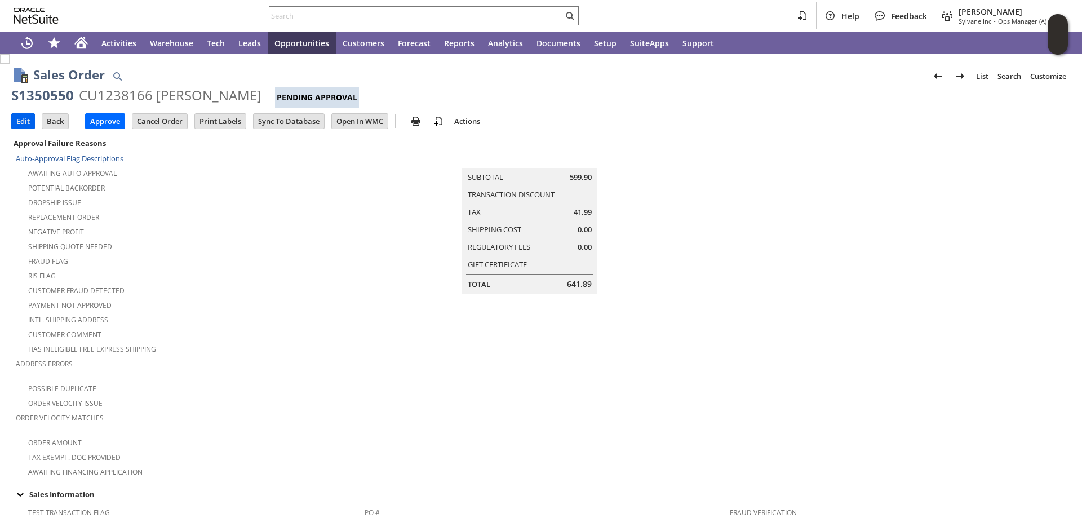
click at [25, 120] on input "Edit" at bounding box center [23, 121] width 23 height 15
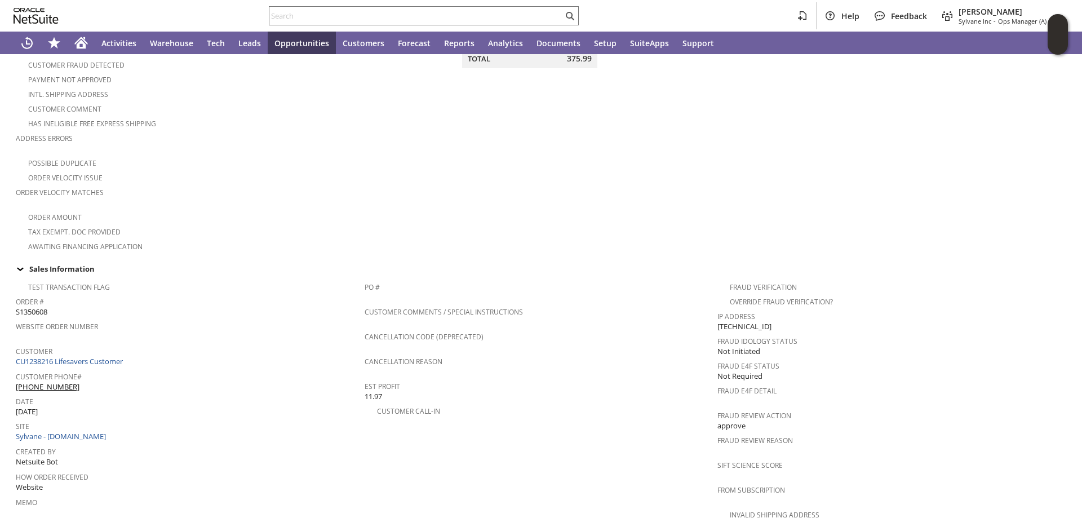
scroll to position [451, 0]
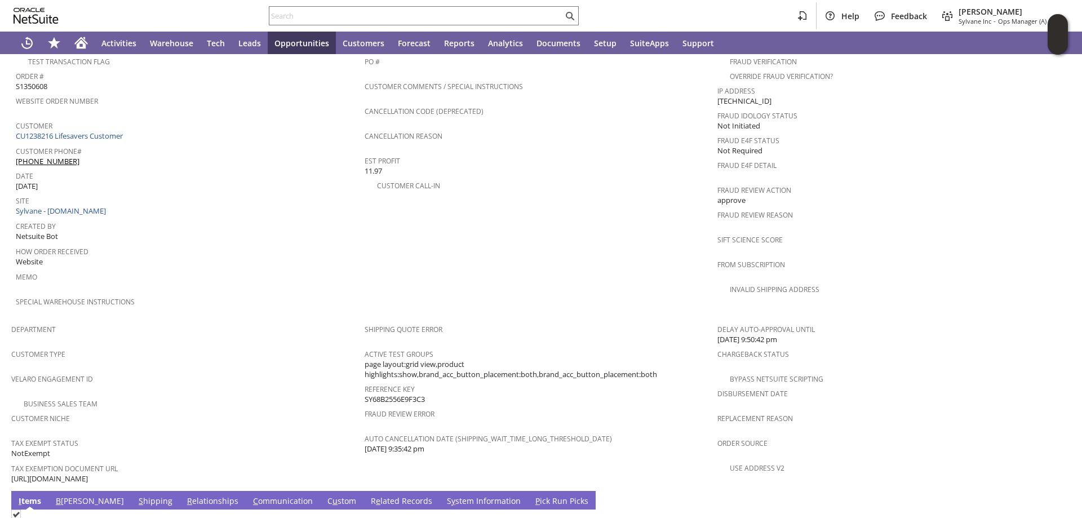
drag, startPoint x: 340, startPoint y: 456, endPoint x: 12, endPoint y: 455, distance: 328.4
click at [12, 460] on div "Tax Exemption Document URL https://drive.google.com/file/d/1fzcdp7OaoZDyMgoH0sB…" at bounding box center [185, 472] width 348 height 24
copy span "https://drive.google.com/file/d/1fzcdp7OaoZDyMgoH0sB-Q0jI47WMN0zn/view?usp=shar…"
click at [308, 218] on span "Created By" at bounding box center [187, 224] width 343 height 13
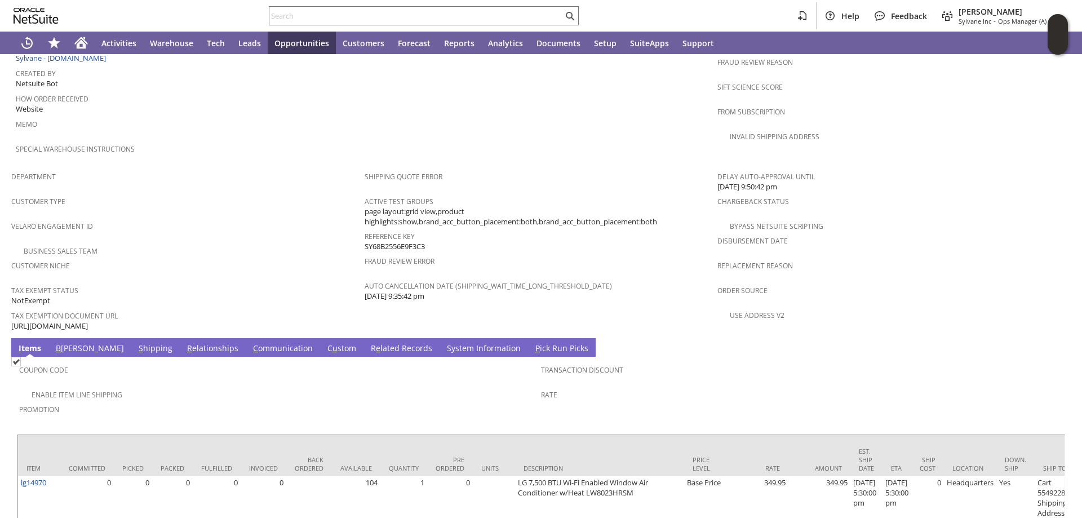
scroll to position [650, 0]
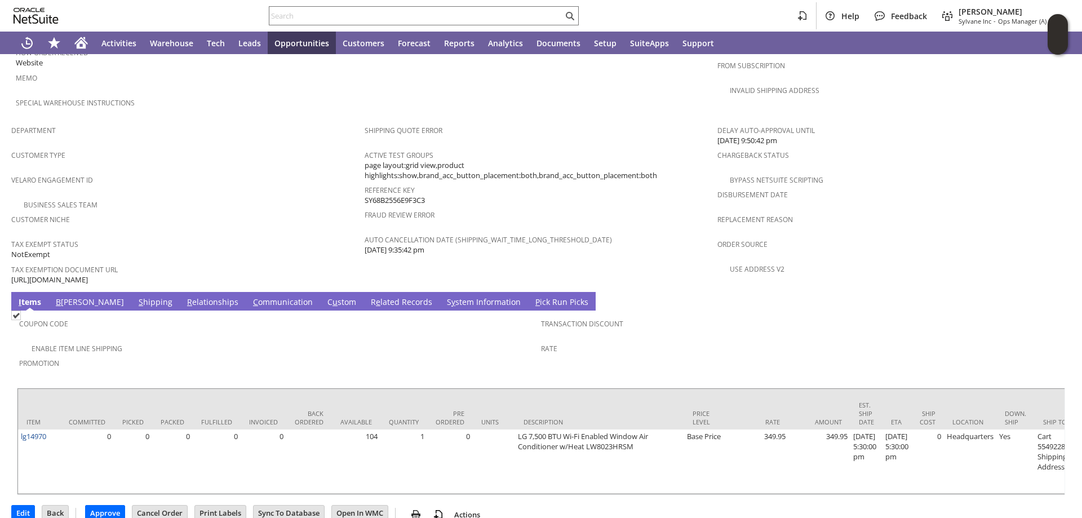
click at [136, 296] on link "S hipping" at bounding box center [155, 302] width 39 height 12
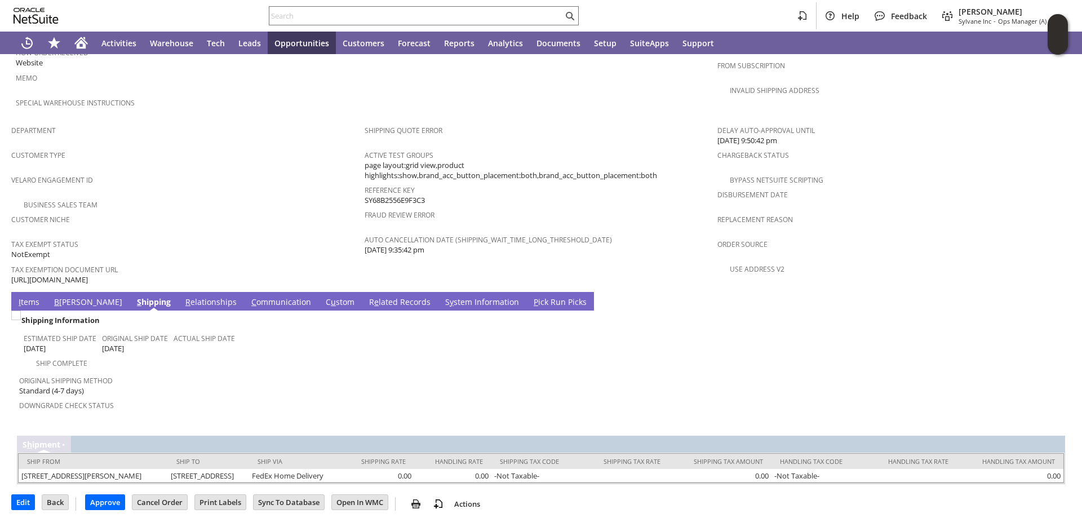
scroll to position [648, 0]
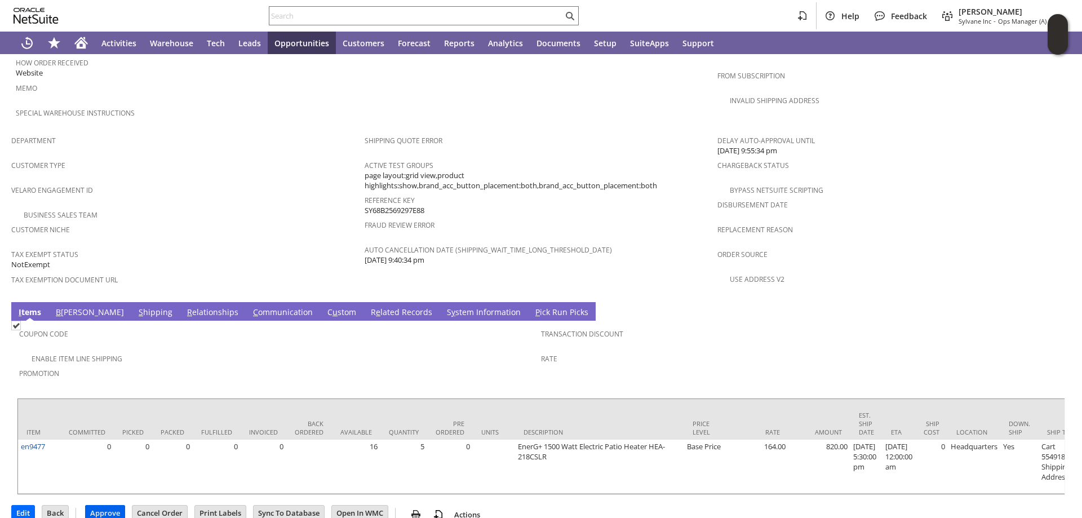
click at [106, 505] on input "Approve" at bounding box center [105, 512] width 39 height 15
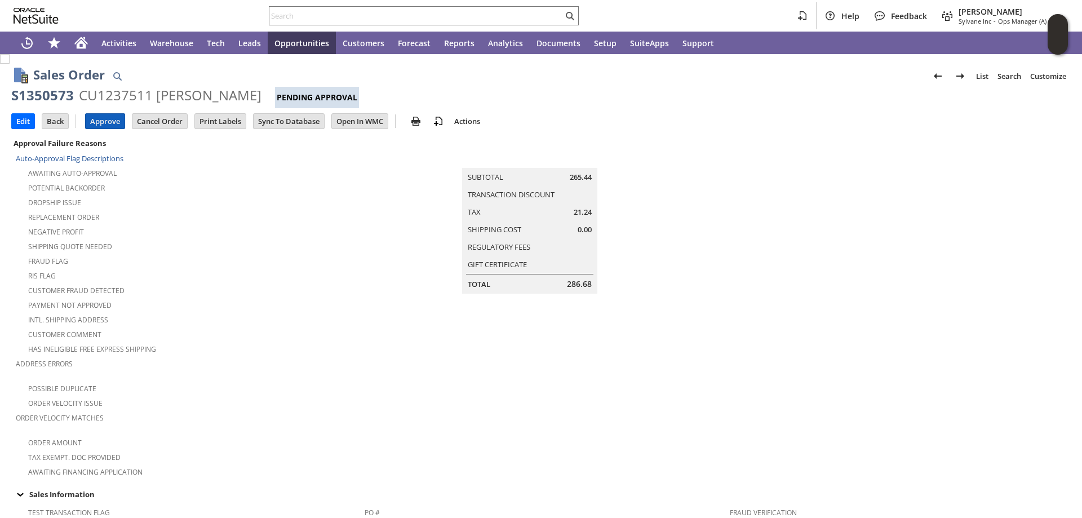
click at [100, 118] on input "Approve" at bounding box center [105, 121] width 39 height 15
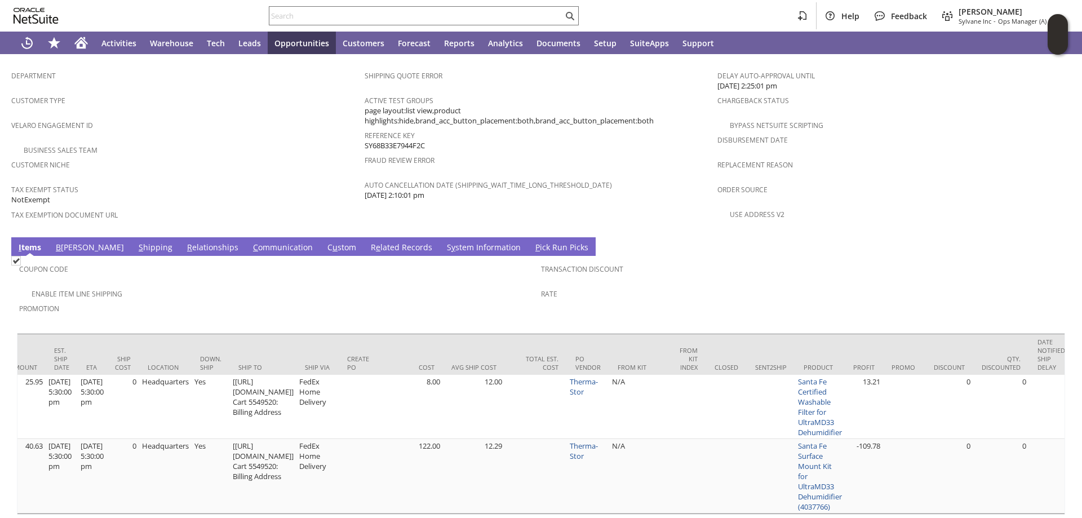
scroll to position [724, 0]
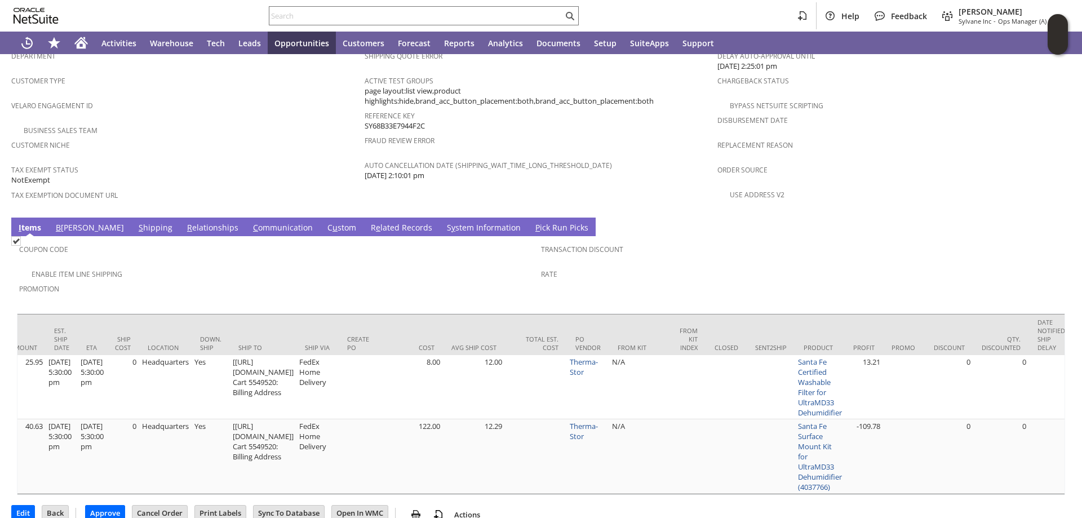
click at [73, 222] on link "B illing" at bounding box center [90, 228] width 74 height 12
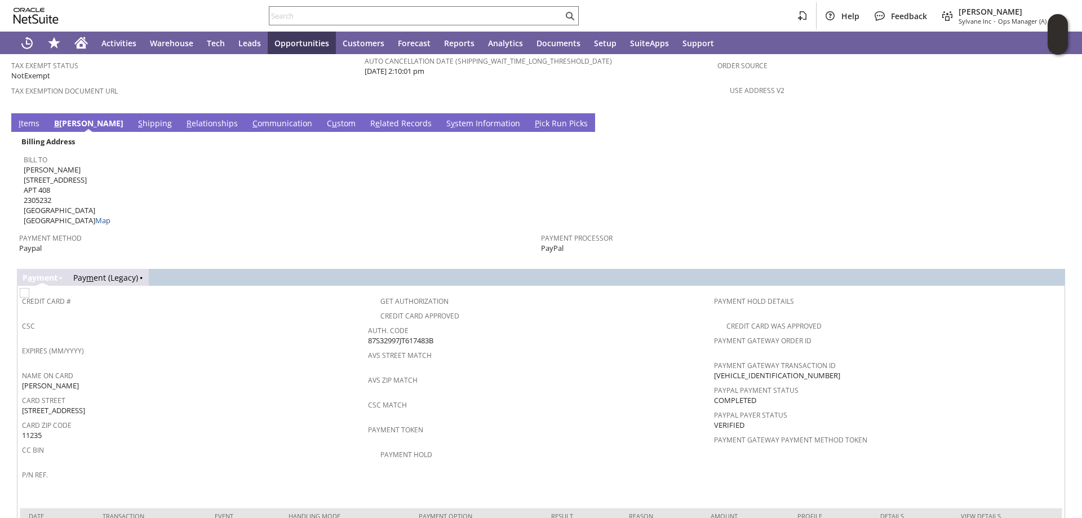
scroll to position [864, 0]
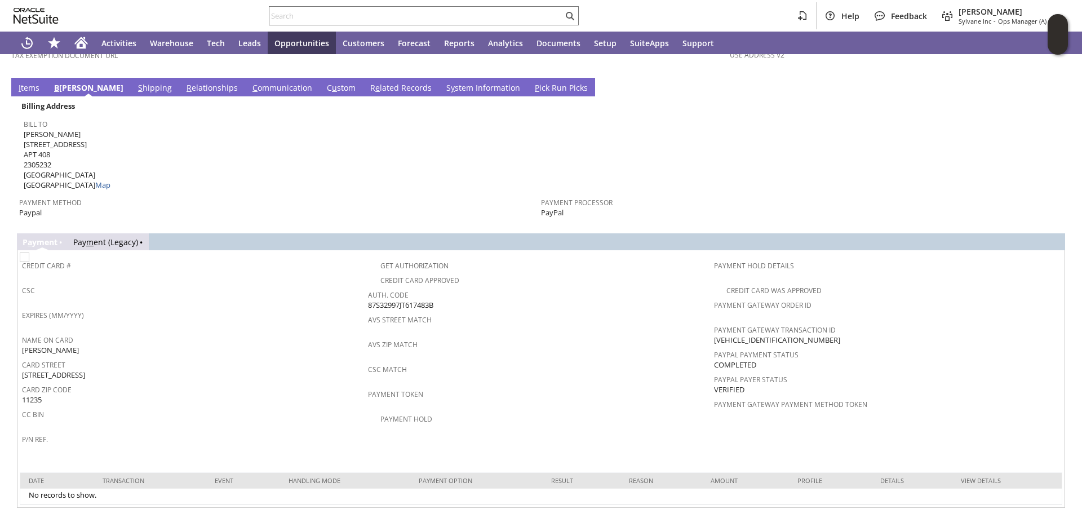
click at [106, 517] on input "Approve" at bounding box center [105, 525] width 39 height 15
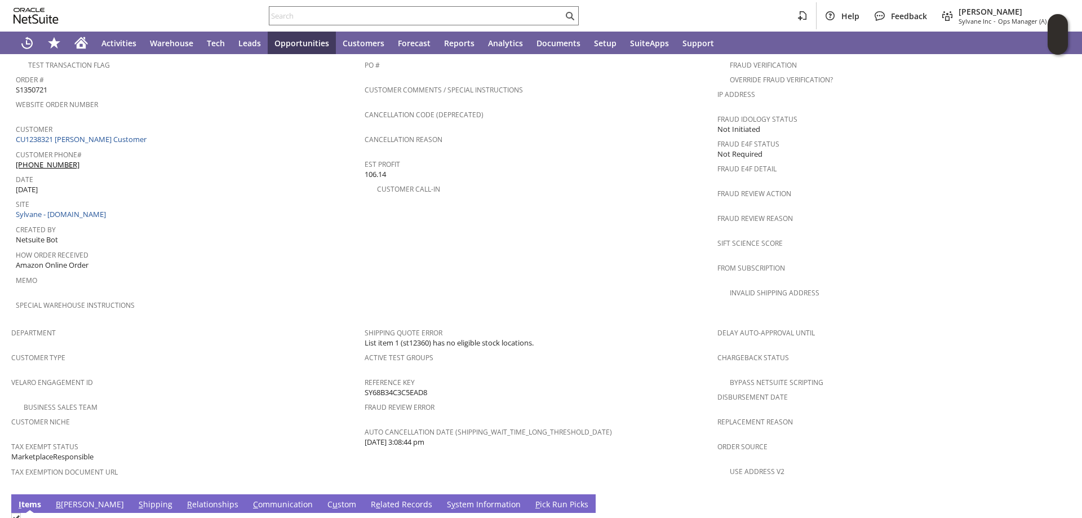
scroll to position [620, 0]
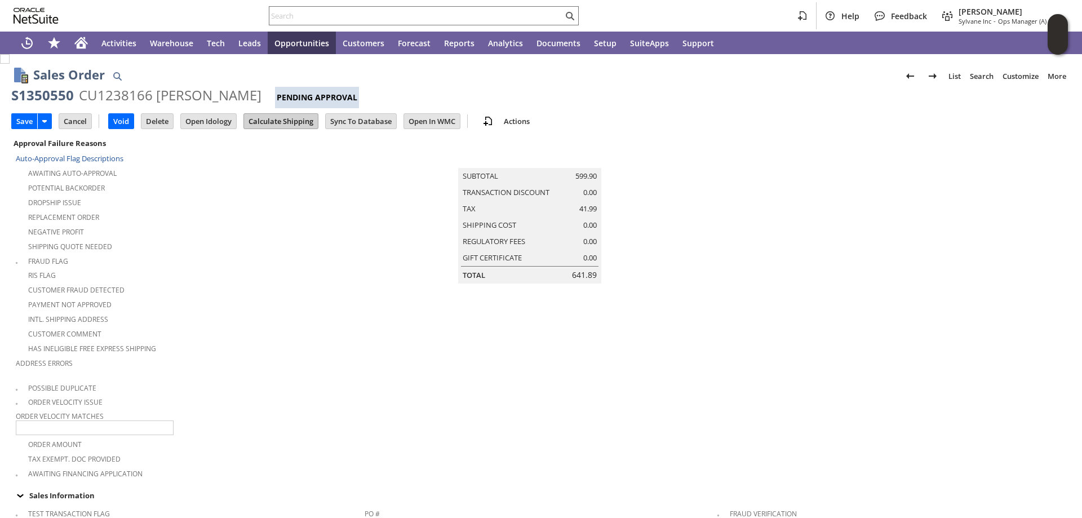
click at [274, 115] on input "Calculate Shipping" at bounding box center [281, 121] width 74 height 15
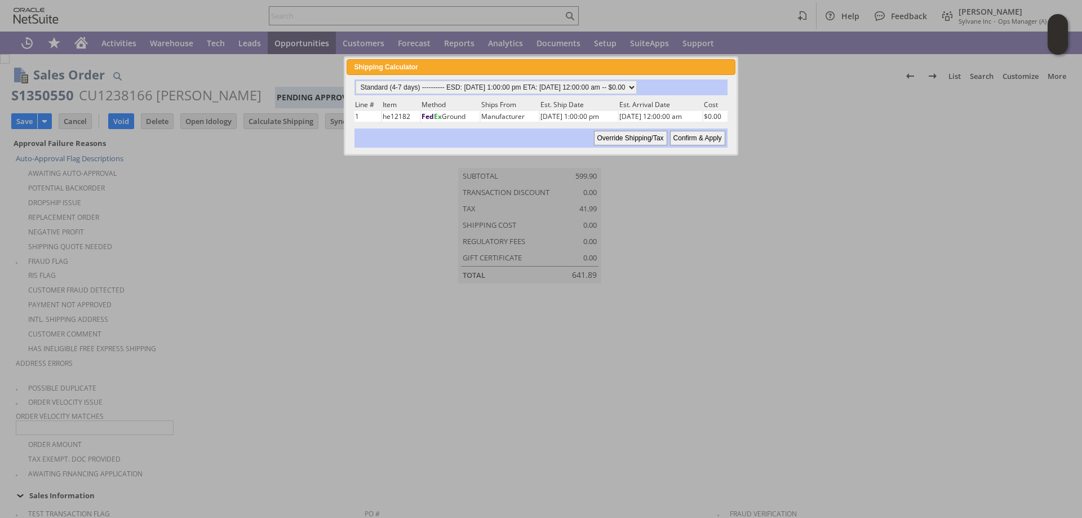
click at [702, 136] on input "Confirm & Apply" at bounding box center [697, 138] width 55 height 15
type input "ReligiousOrg"
type input "[DATE]"
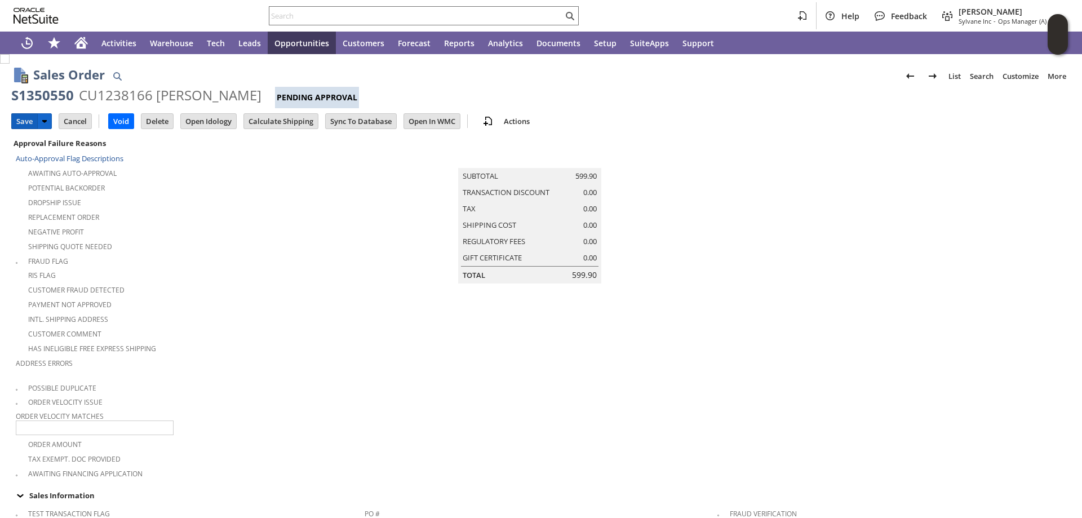
click at [19, 117] on input "Save" at bounding box center [24, 121] width 25 height 15
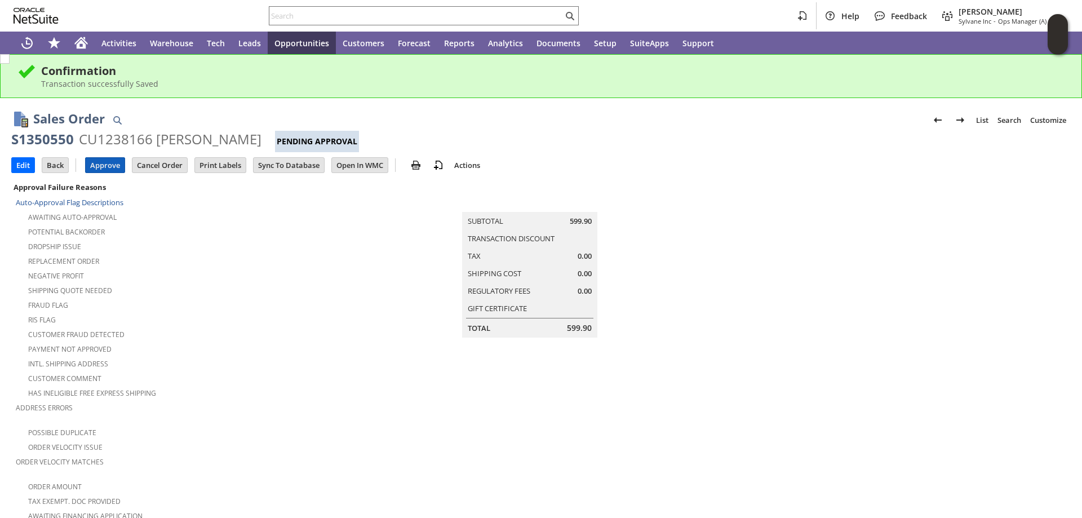
click at [106, 166] on input "Approve" at bounding box center [105, 165] width 39 height 15
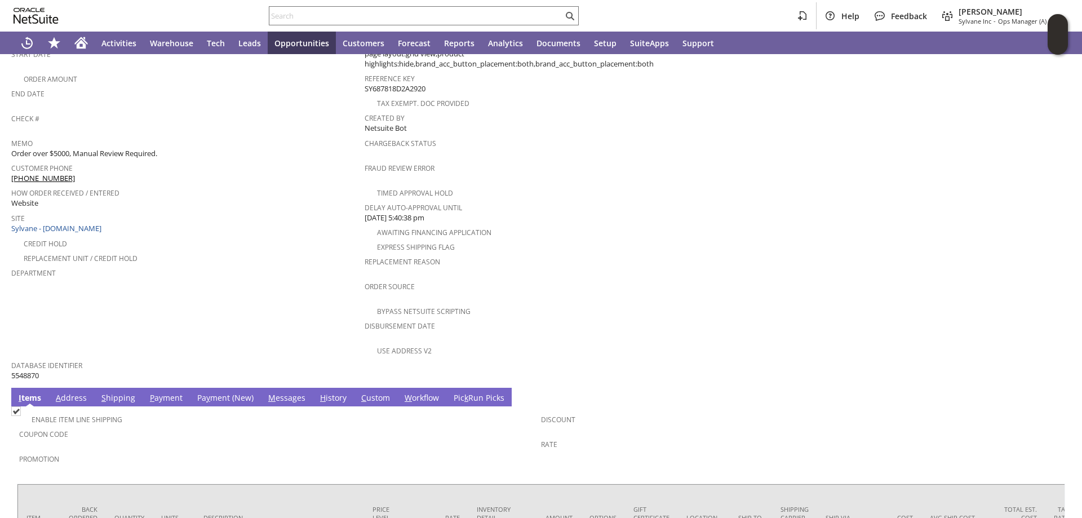
scroll to position [499, 0]
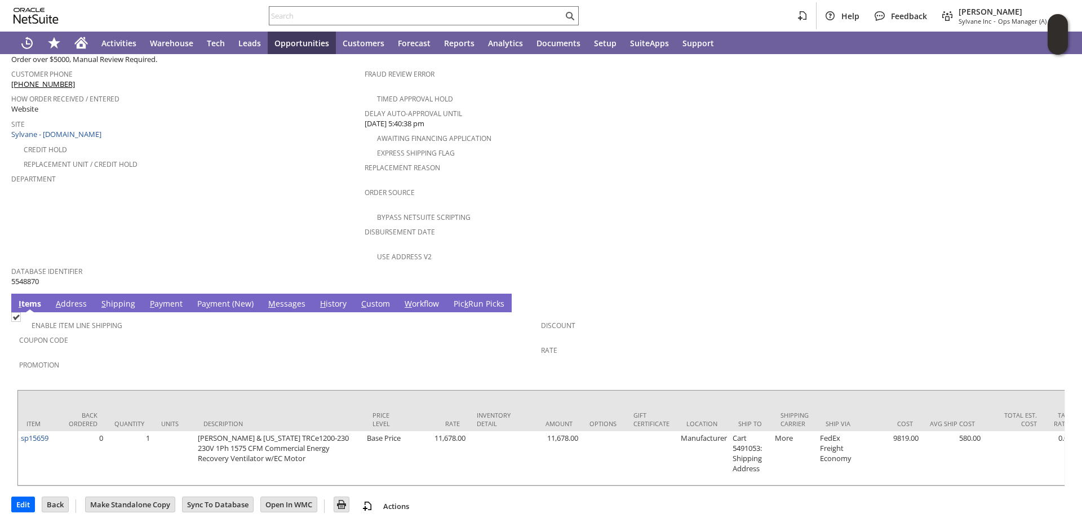
click at [207, 298] on link "Pa y ment (New)" at bounding box center [225, 304] width 62 height 12
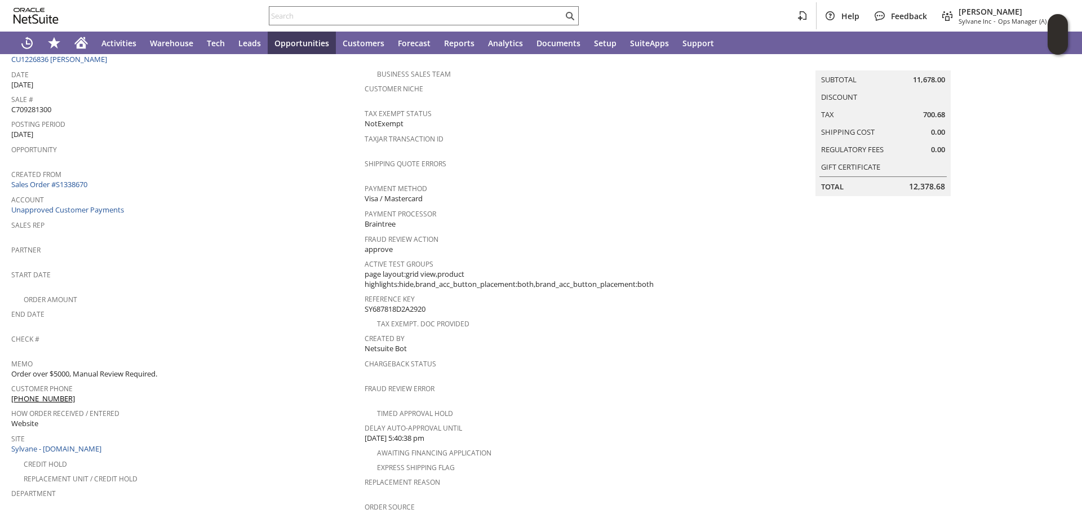
scroll to position [24, 0]
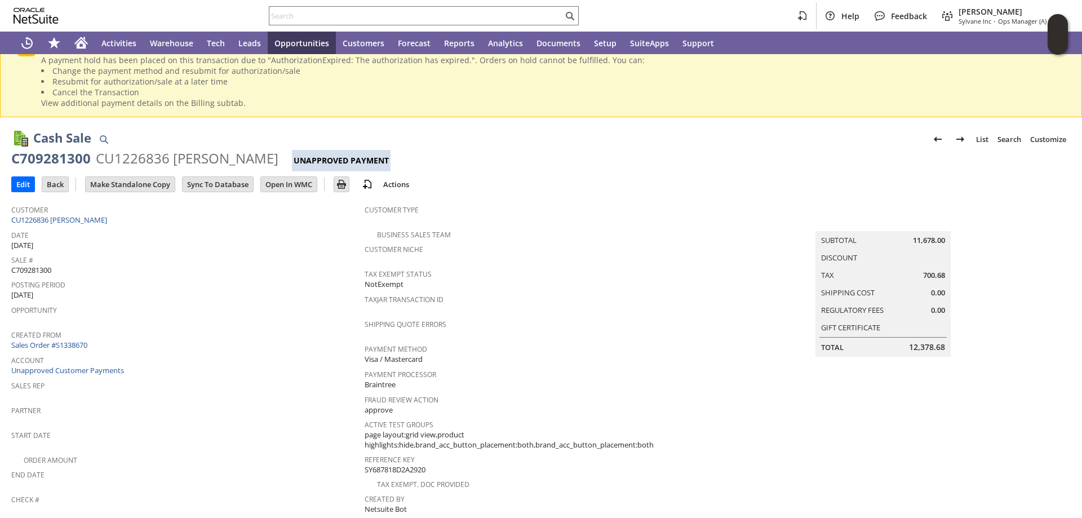
click at [23, 268] on span "C709281300" at bounding box center [31, 270] width 40 height 11
copy span "C709281300"
click at [21, 180] on input "Edit" at bounding box center [23, 184] width 23 height 15
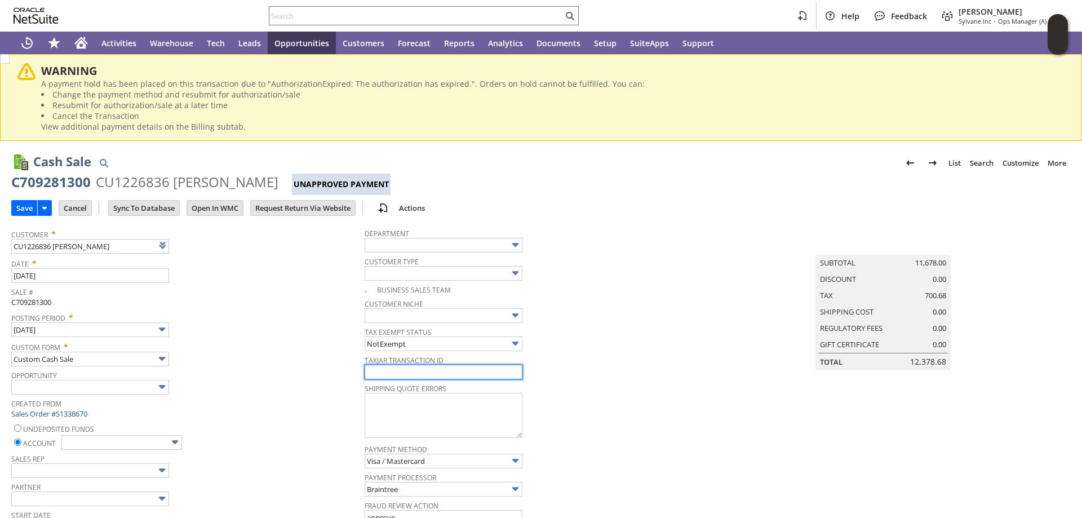
click at [449, 373] on input "text" at bounding box center [443, 371] width 158 height 15
paste input "C709281300"
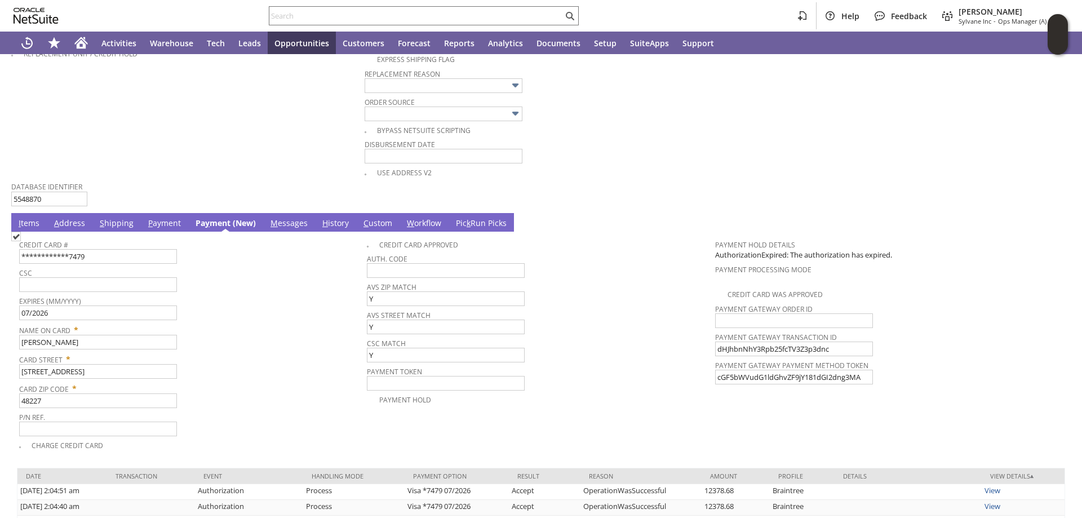
scroll to position [732, 0]
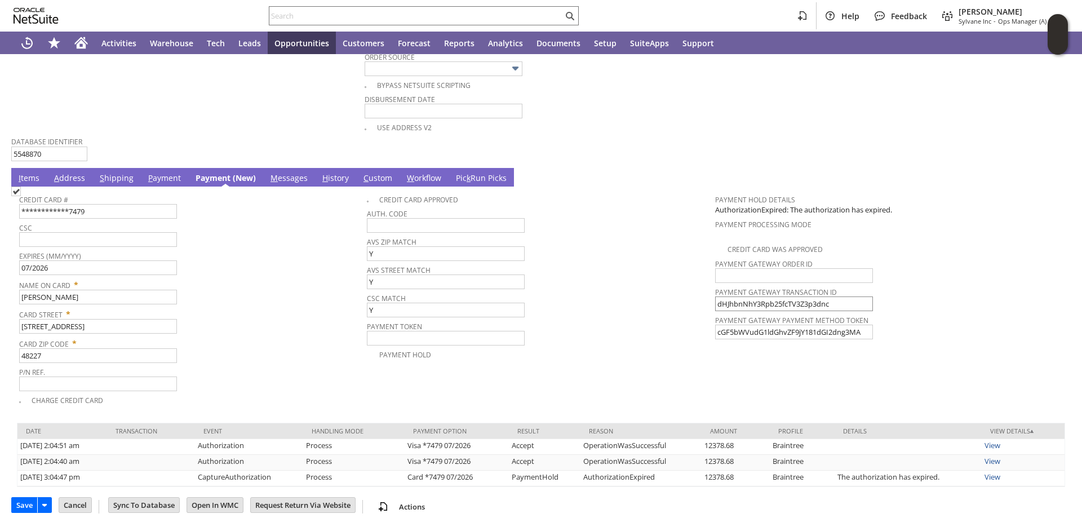
type input "C709281300"
drag, startPoint x: 832, startPoint y: 306, endPoint x: 570, endPoint y: 305, distance: 262.5
click at [570, 305] on tr "**********" at bounding box center [540, 297] width 1043 height 217
click at [21, 196] on img at bounding box center [16, 191] width 10 height 10
checkbox input "true"
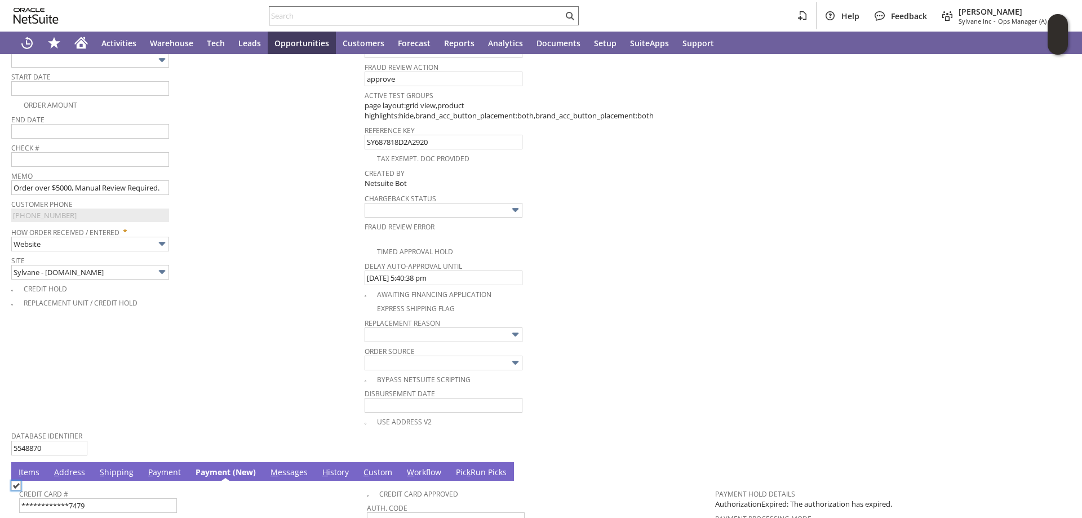
scroll to position [338, 0]
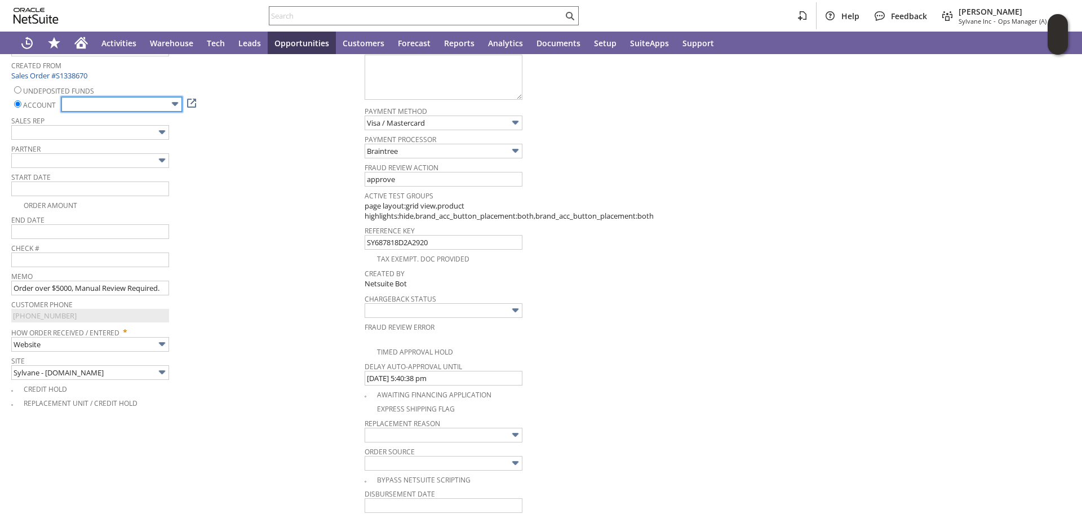
click at [146, 100] on input "text" at bounding box center [121, 104] width 121 height 15
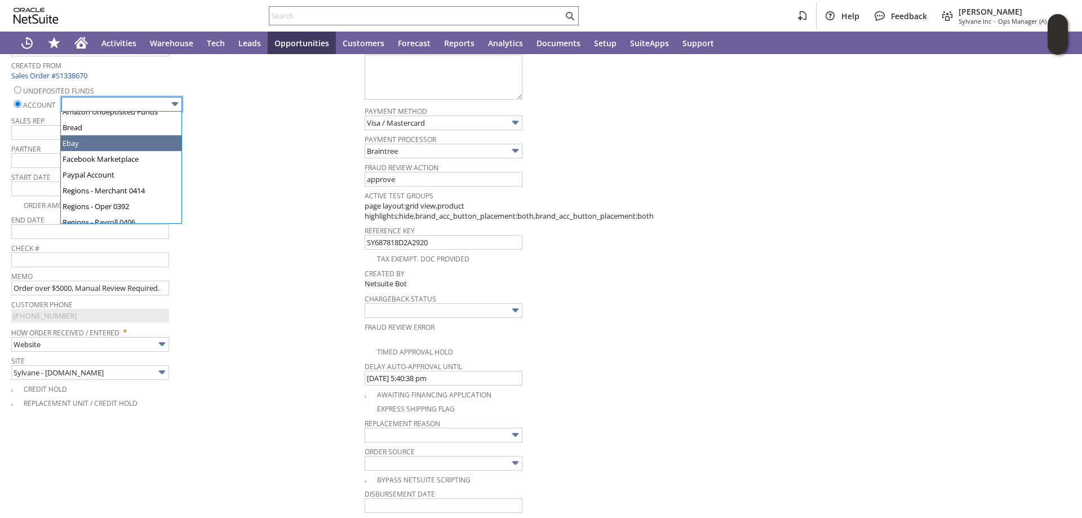
scroll to position [56, 0]
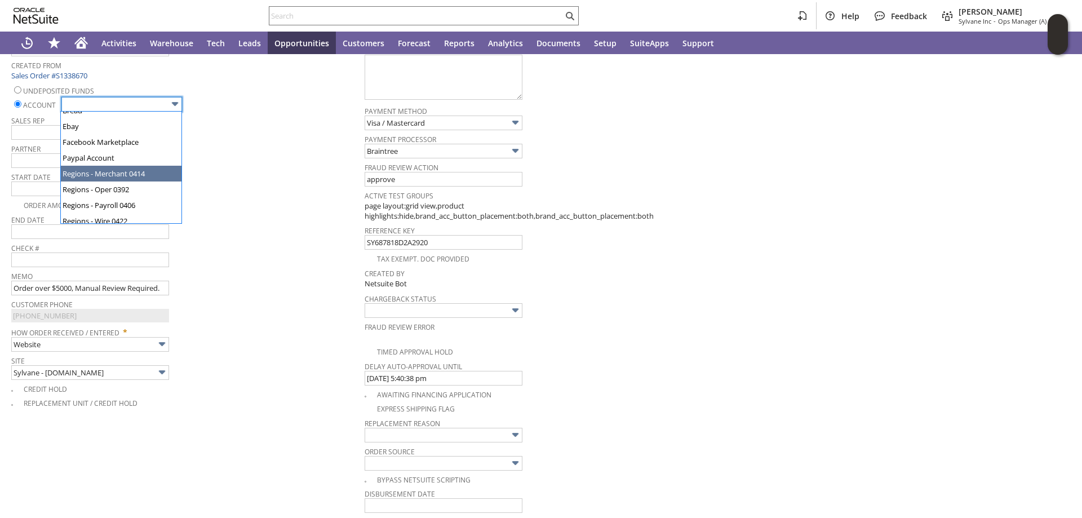
type input "Regions - Merchant 0414"
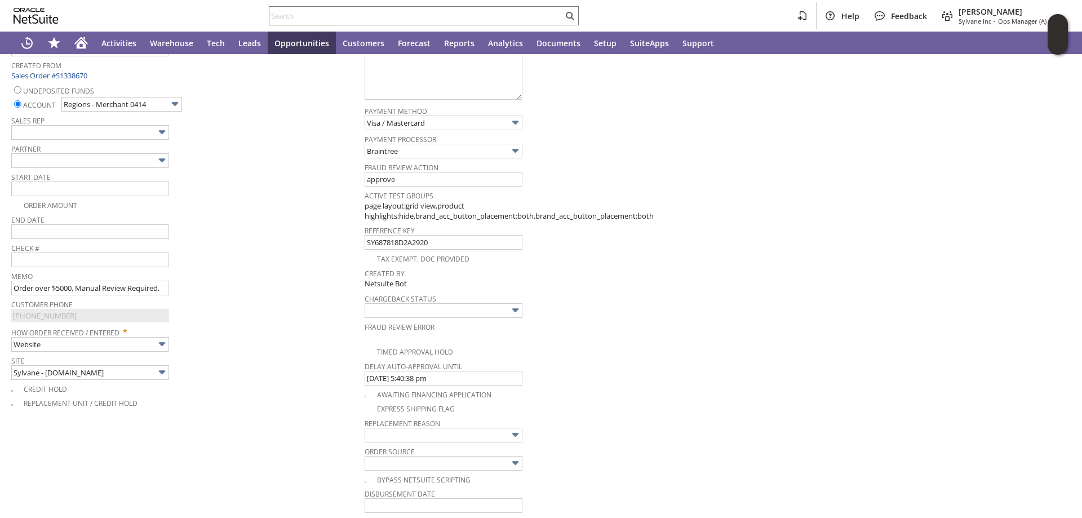
click at [274, 239] on div "End Date" at bounding box center [185, 225] width 348 height 27
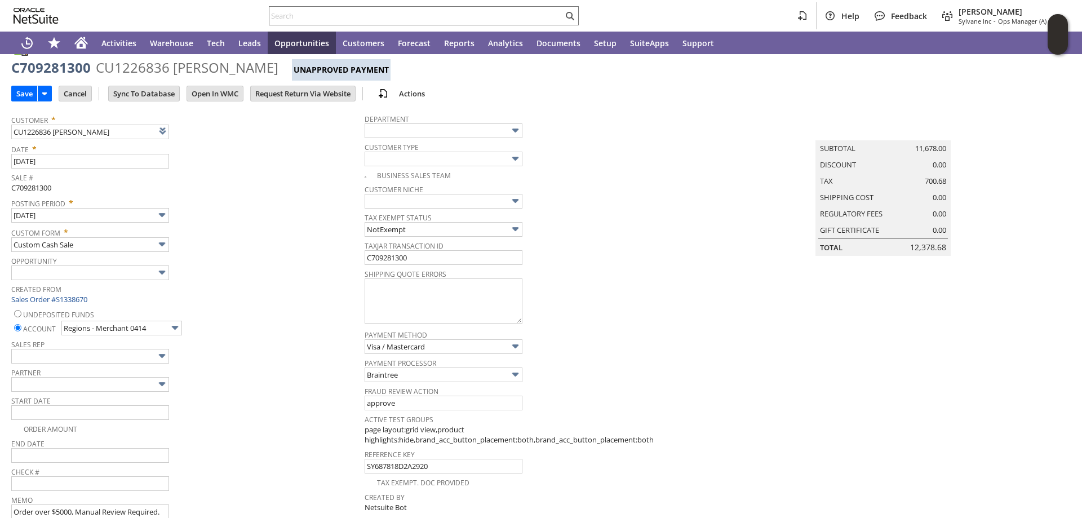
scroll to position [113, 0]
click at [23, 92] on input "Save" at bounding box center [24, 95] width 25 height 15
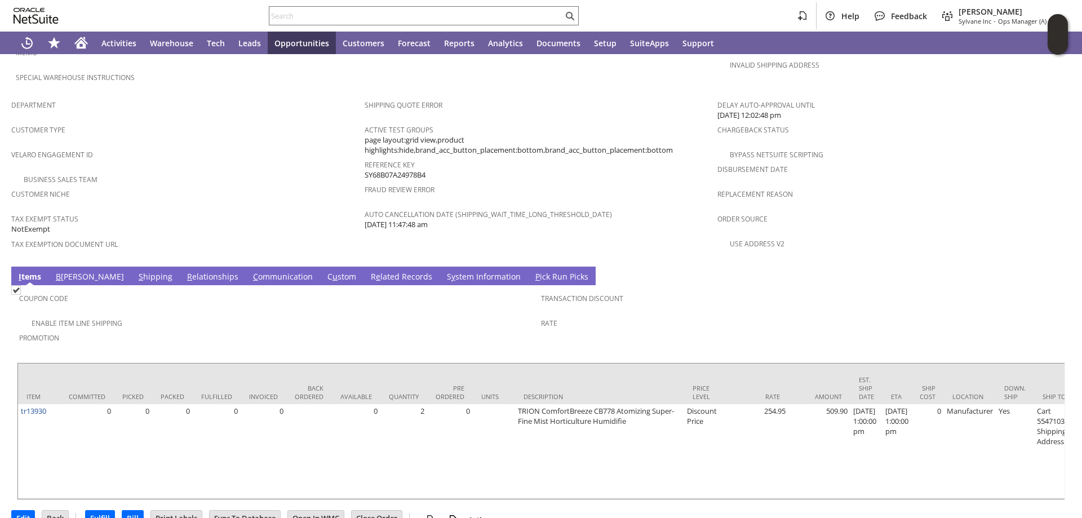
scroll to position [680, 0]
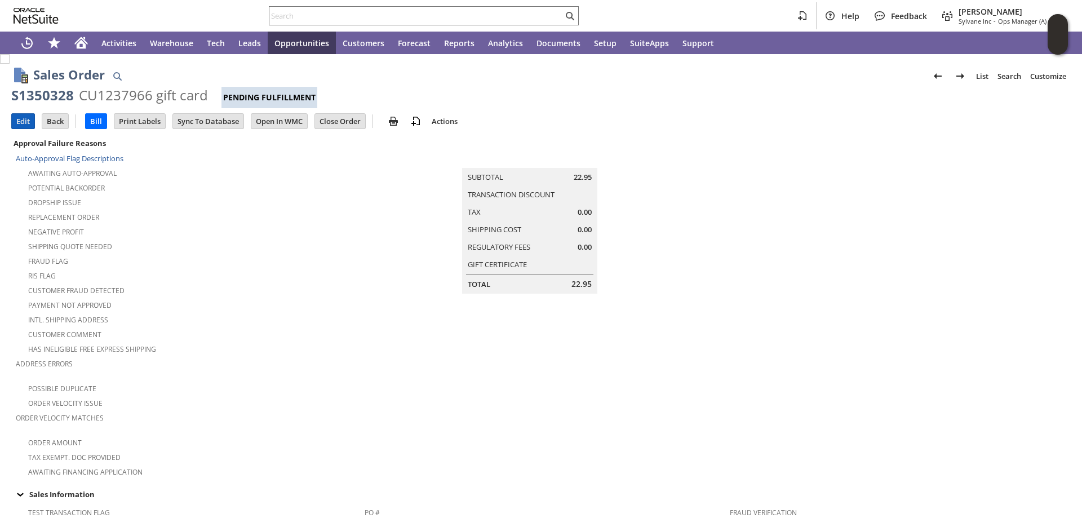
click at [18, 120] on input "Edit" at bounding box center [23, 121] width 23 height 15
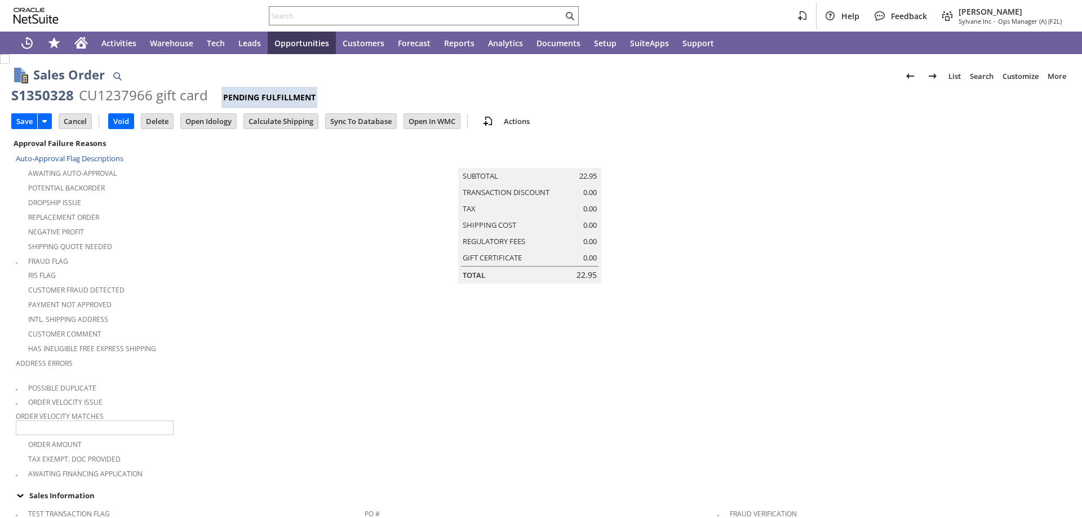
scroll to position [394, 0]
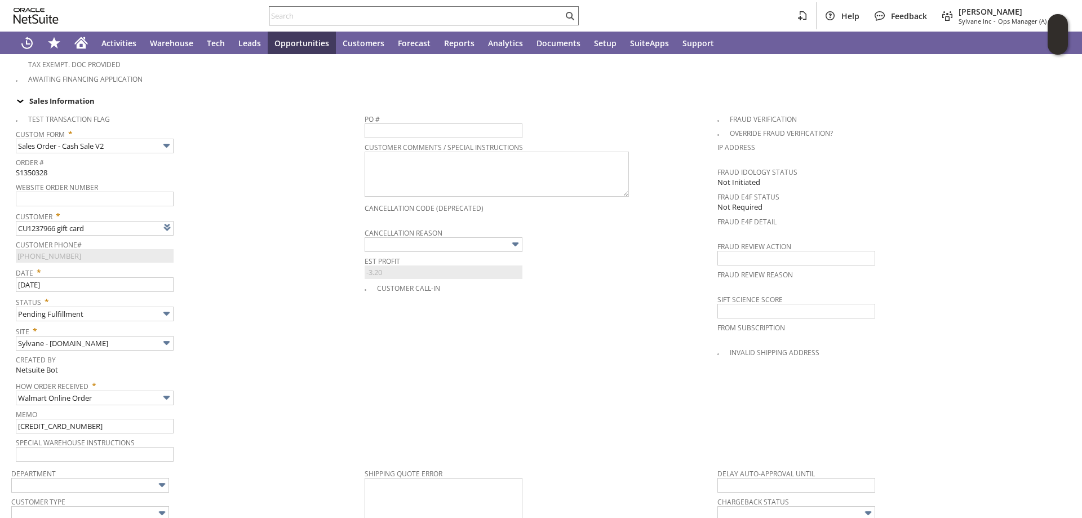
click at [439, 243] on td "Cancellation Reason" at bounding box center [540, 239] width 353 height 28
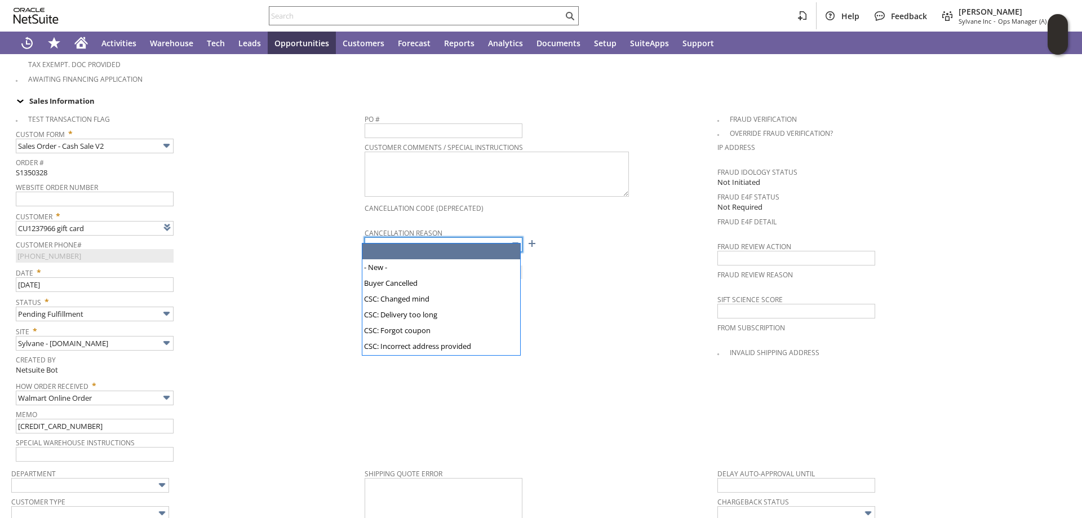
type input "Intelligent Recommendations¹⁰"
click at [439, 239] on input "text" at bounding box center [443, 244] width 158 height 15
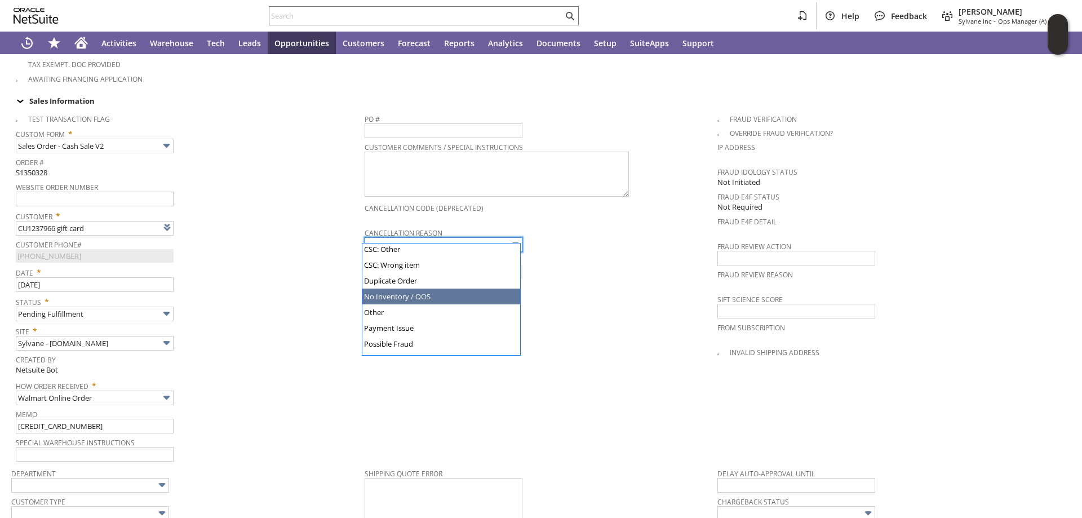
type input "No Inventory / OOS"
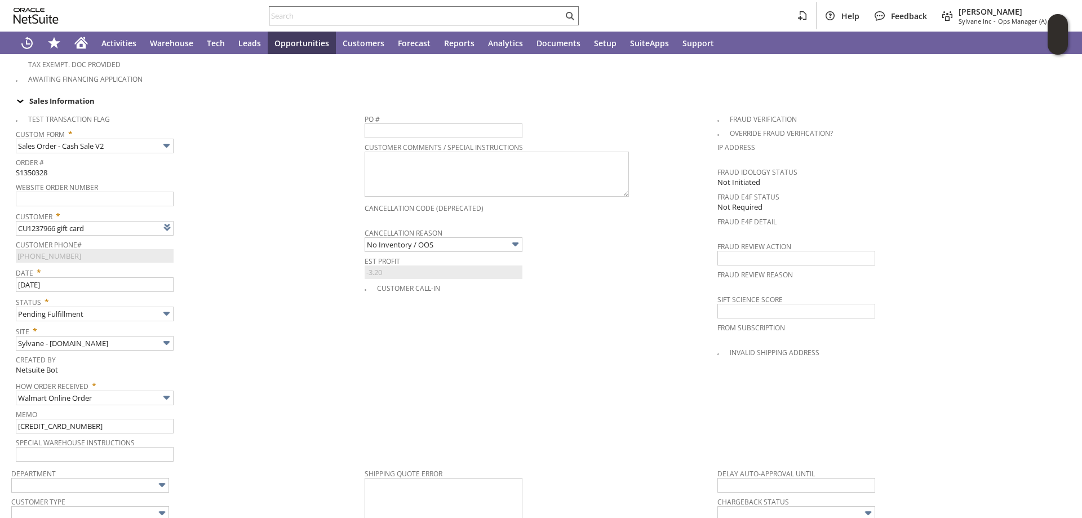
click at [269, 224] on div "Customer * CU1237966 gift card List Search" at bounding box center [187, 221] width 343 height 28
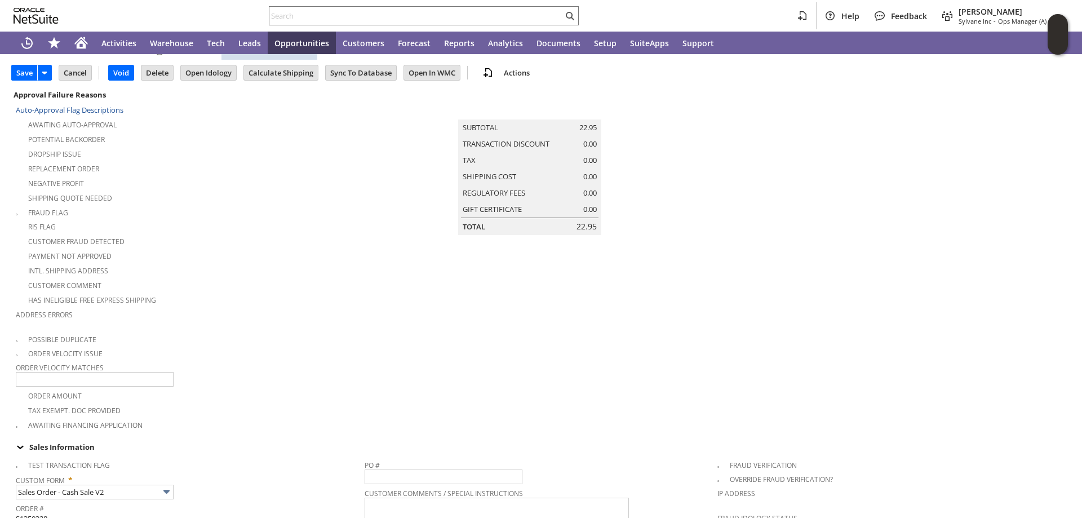
scroll to position [0, 0]
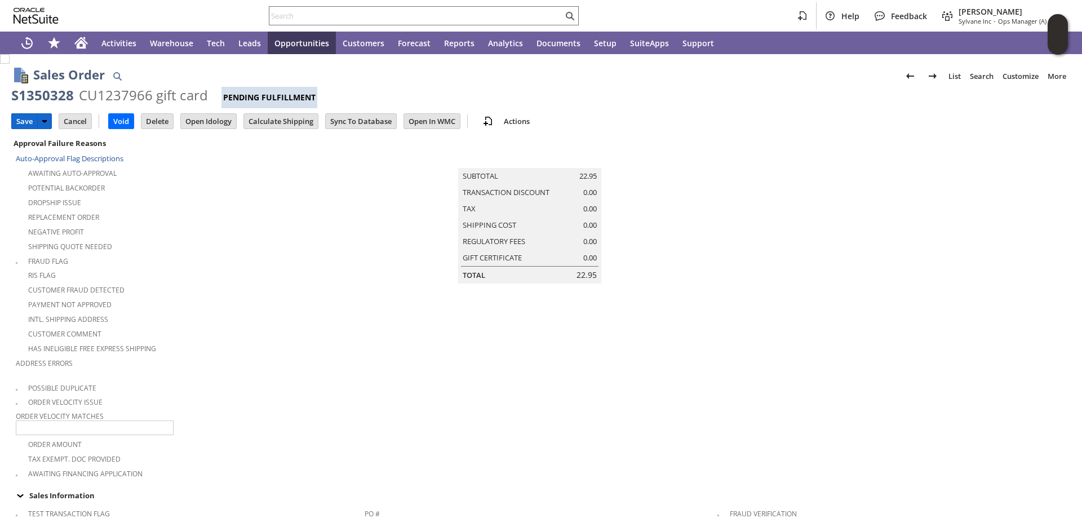
drag, startPoint x: 22, startPoint y: 116, endPoint x: 305, endPoint y: 342, distance: 362.0
click at [23, 115] on input "Save" at bounding box center [24, 121] width 25 height 15
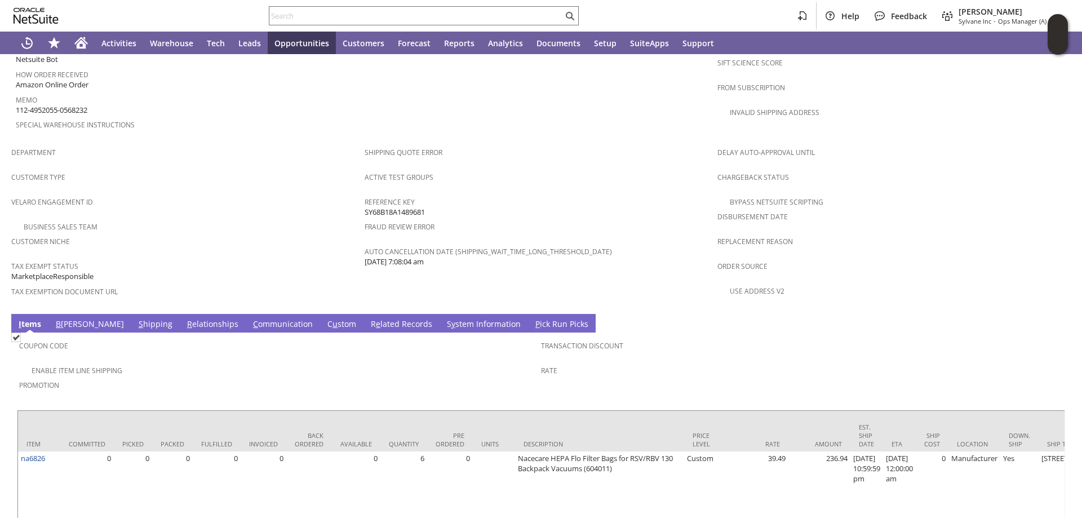
scroll to position [660, 0]
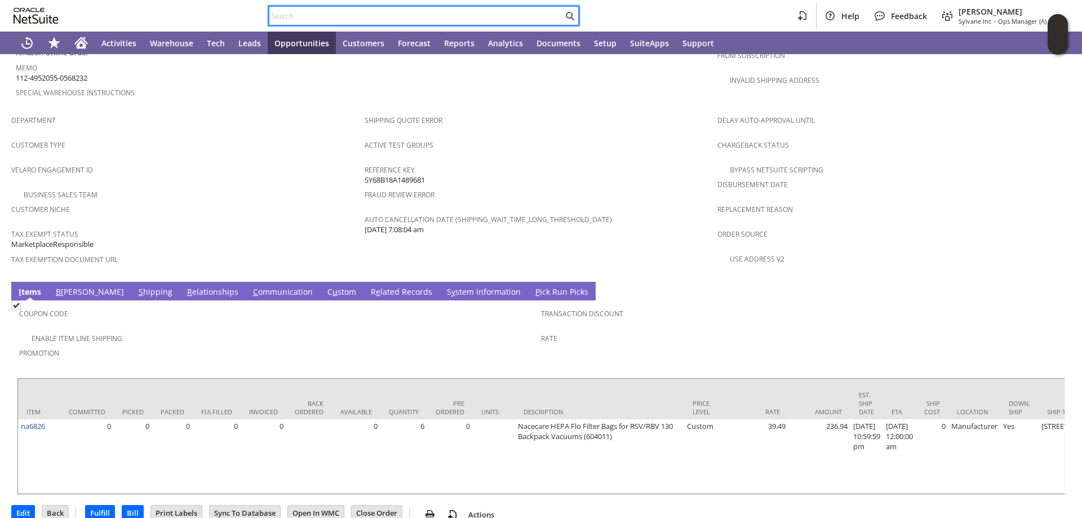
click at [290, 15] on input "text" at bounding box center [416, 16] width 294 height 14
paste input "111-8271955-8771462"
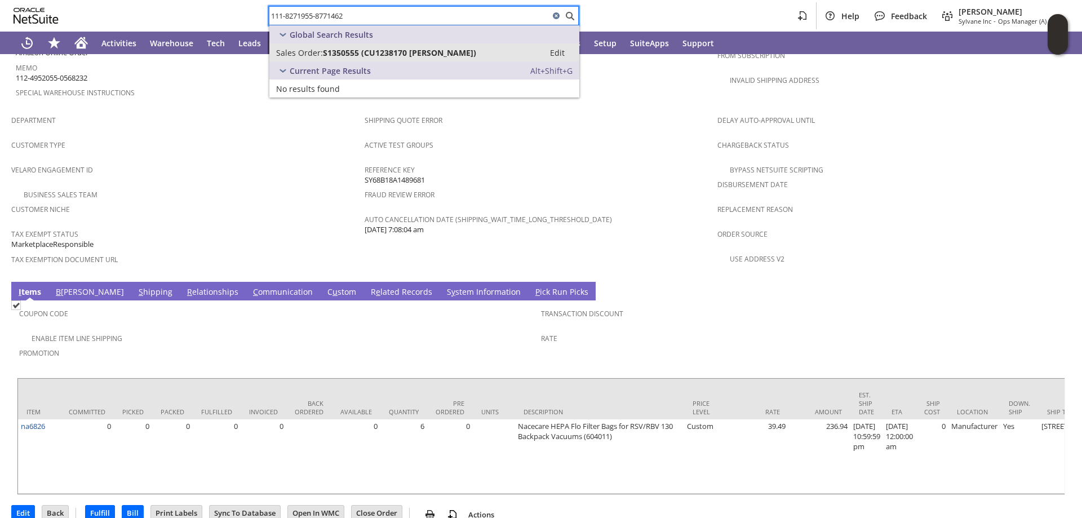
type input "111-8271955-8771462"
click at [374, 46] on link "Sales Order: S1350555 (CU1238170 cary kaufman) Edit" at bounding box center [424, 52] width 310 height 18
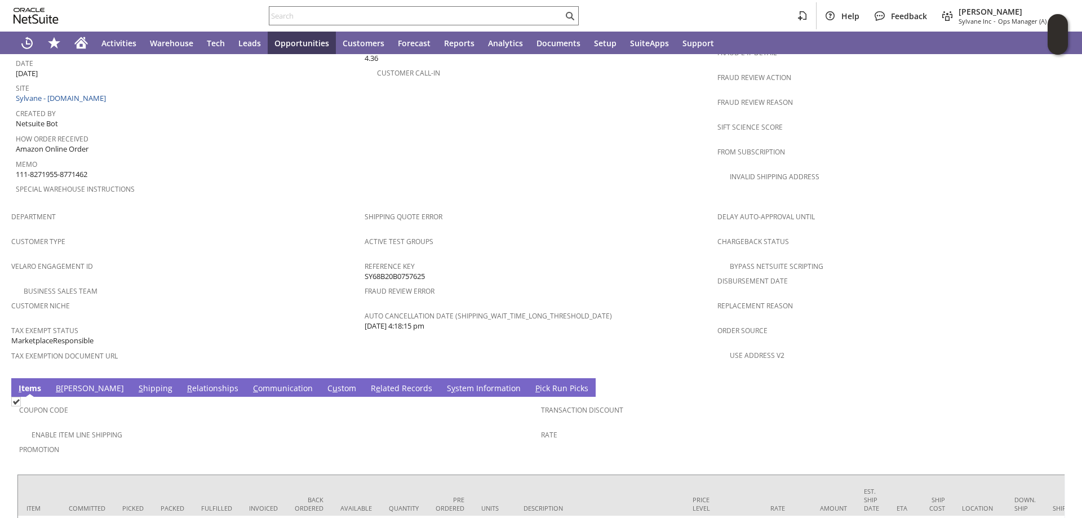
scroll to position [660, 0]
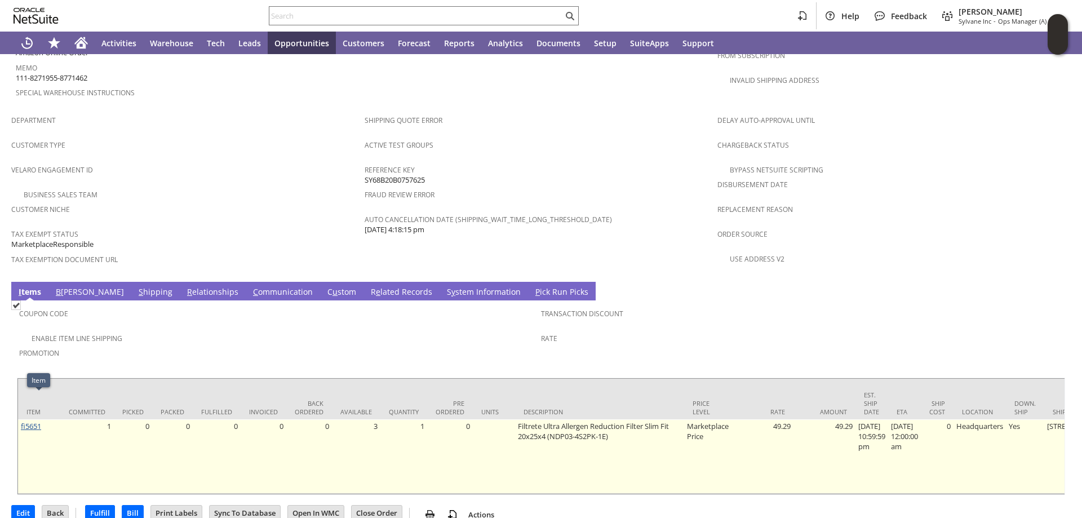
click at [32, 421] on link "fi5651" at bounding box center [31, 426] width 20 height 10
